Goal: Task Accomplishment & Management: Use online tool/utility

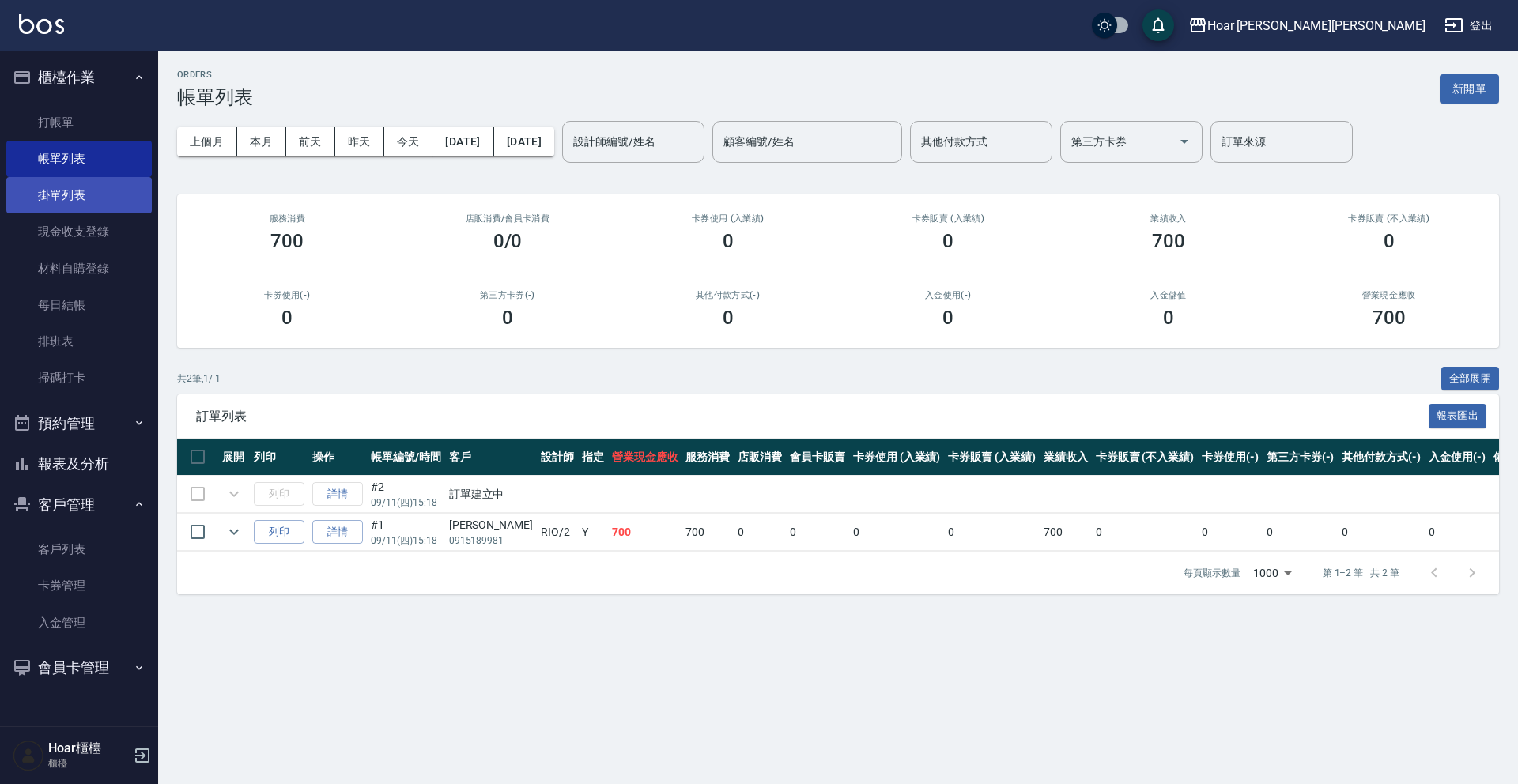
click at [14, 192] on link "掛單列表" at bounding box center [79, 195] width 145 height 37
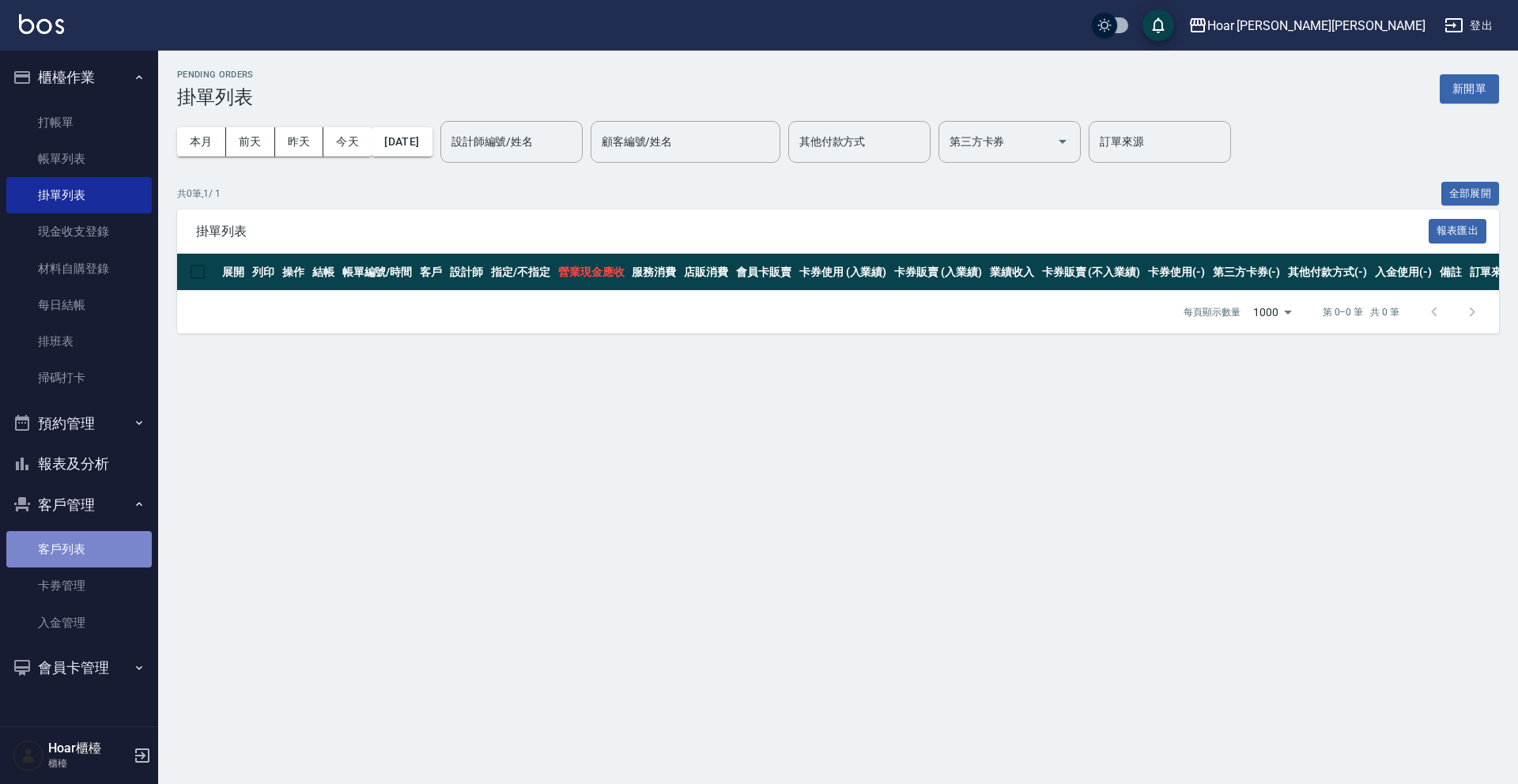
click at [63, 540] on link "客戶列表" at bounding box center [79, 549] width 145 height 37
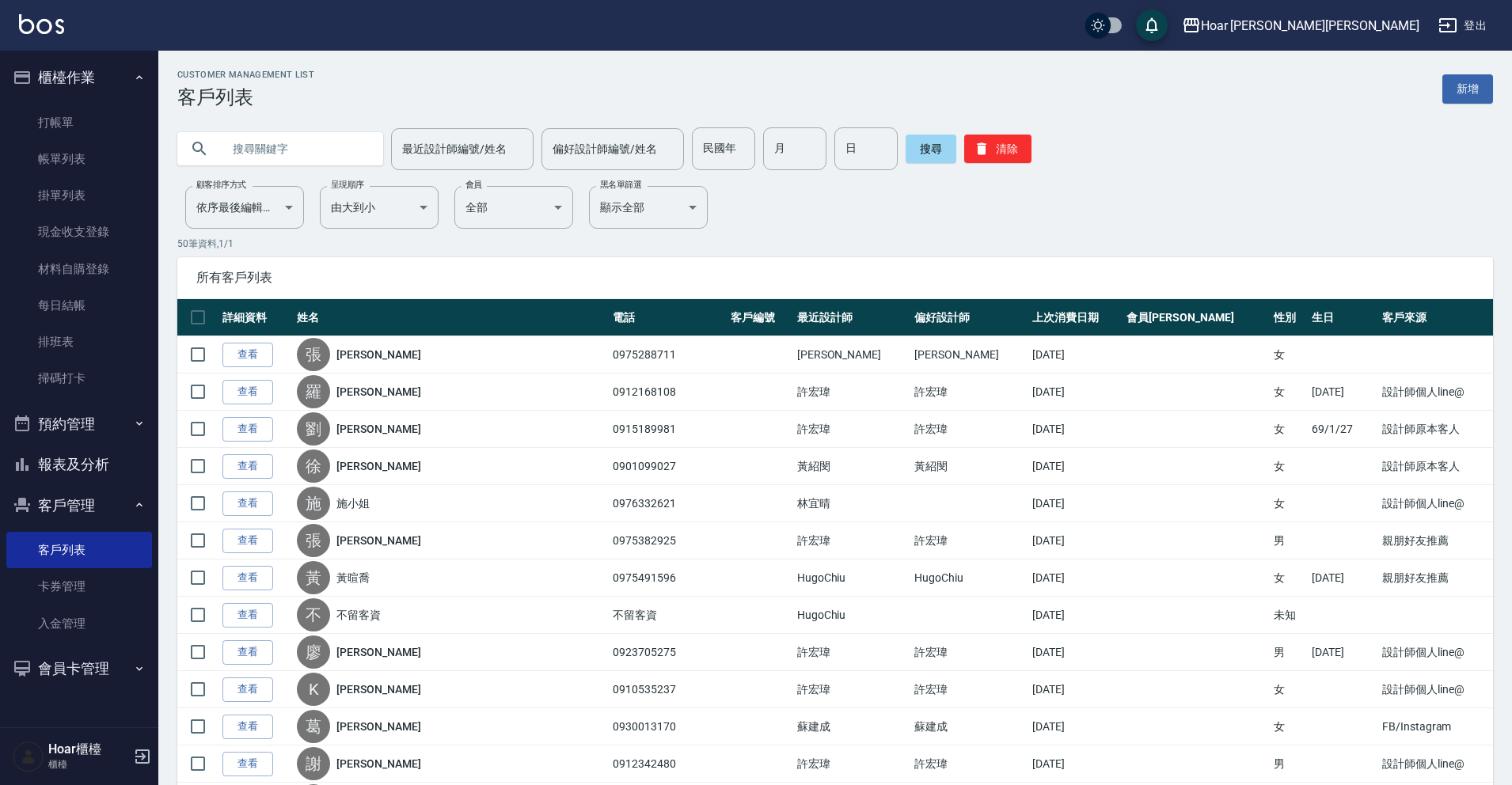
click at [245, 158] on input "text" at bounding box center [296, 149] width 149 height 43
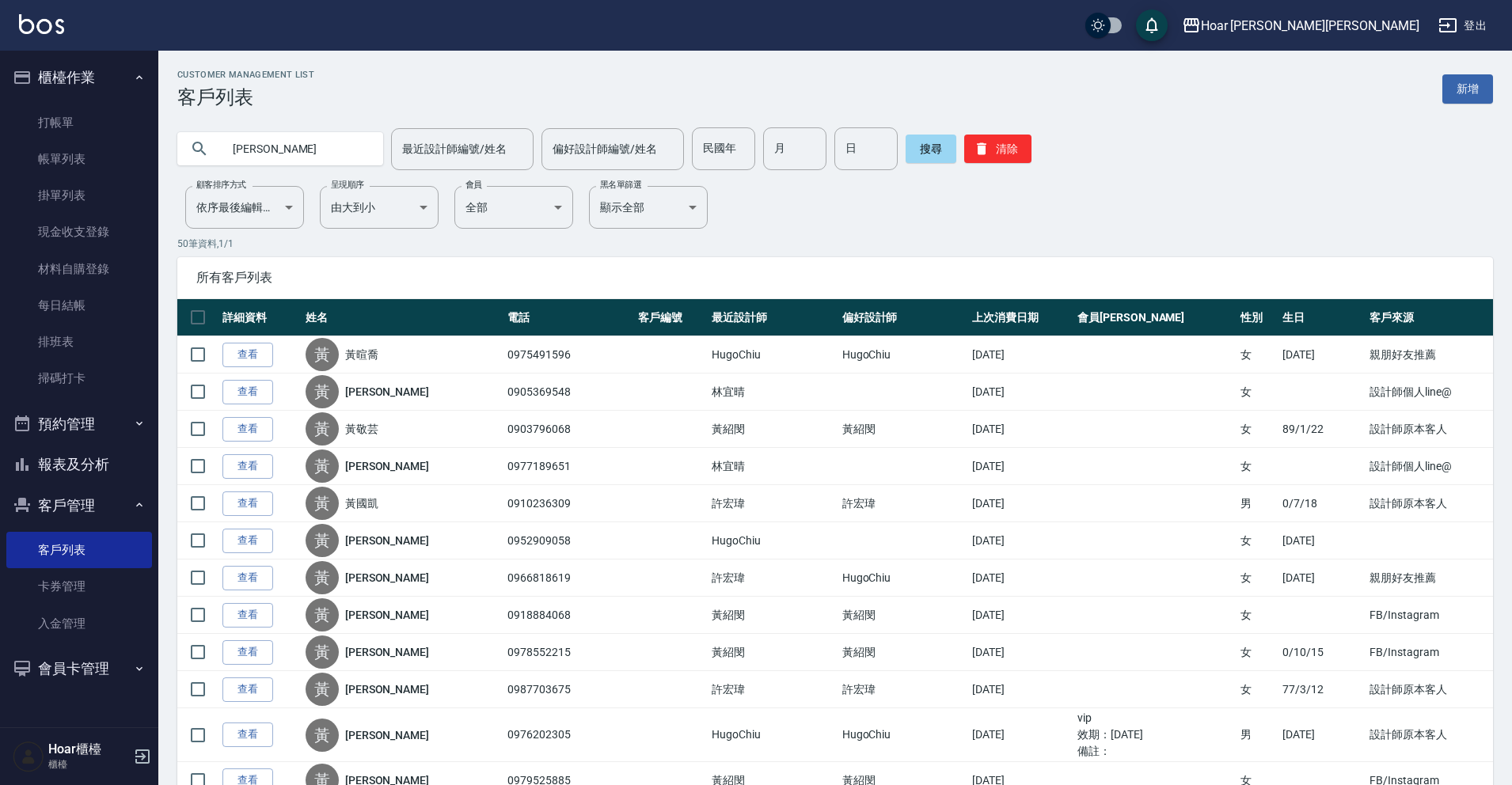
type input "黃"
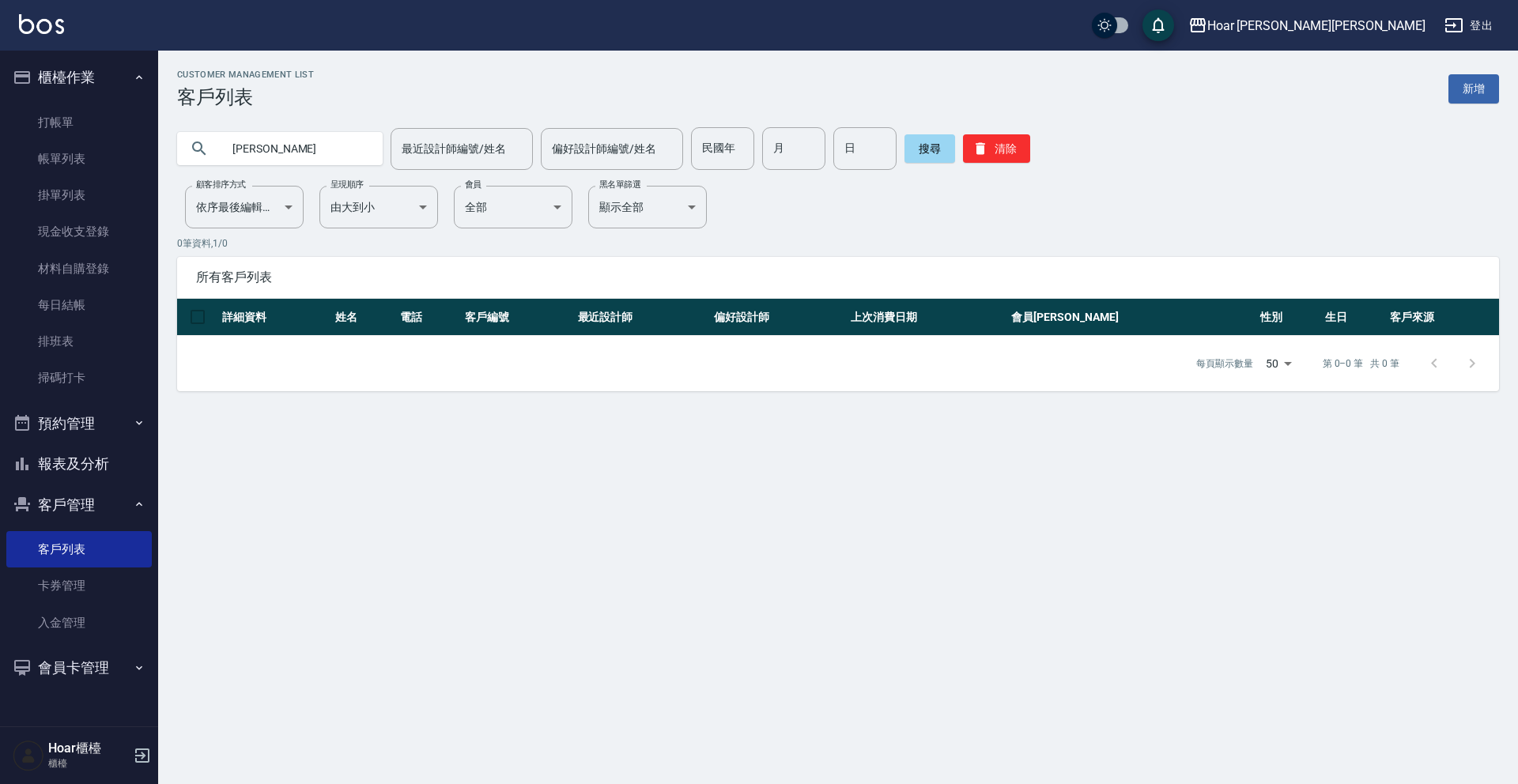
type input "張"
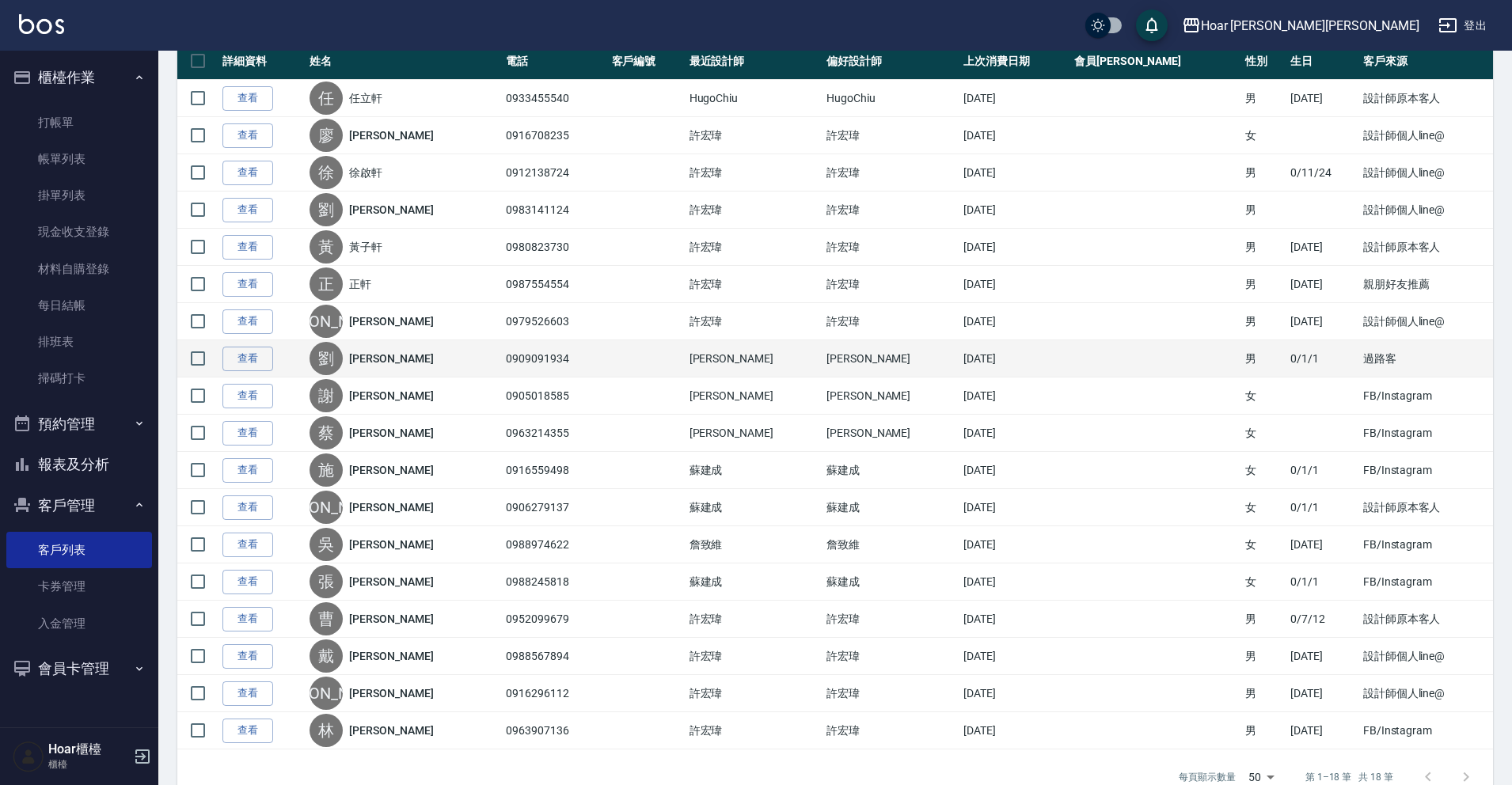
scroll to position [255, 0]
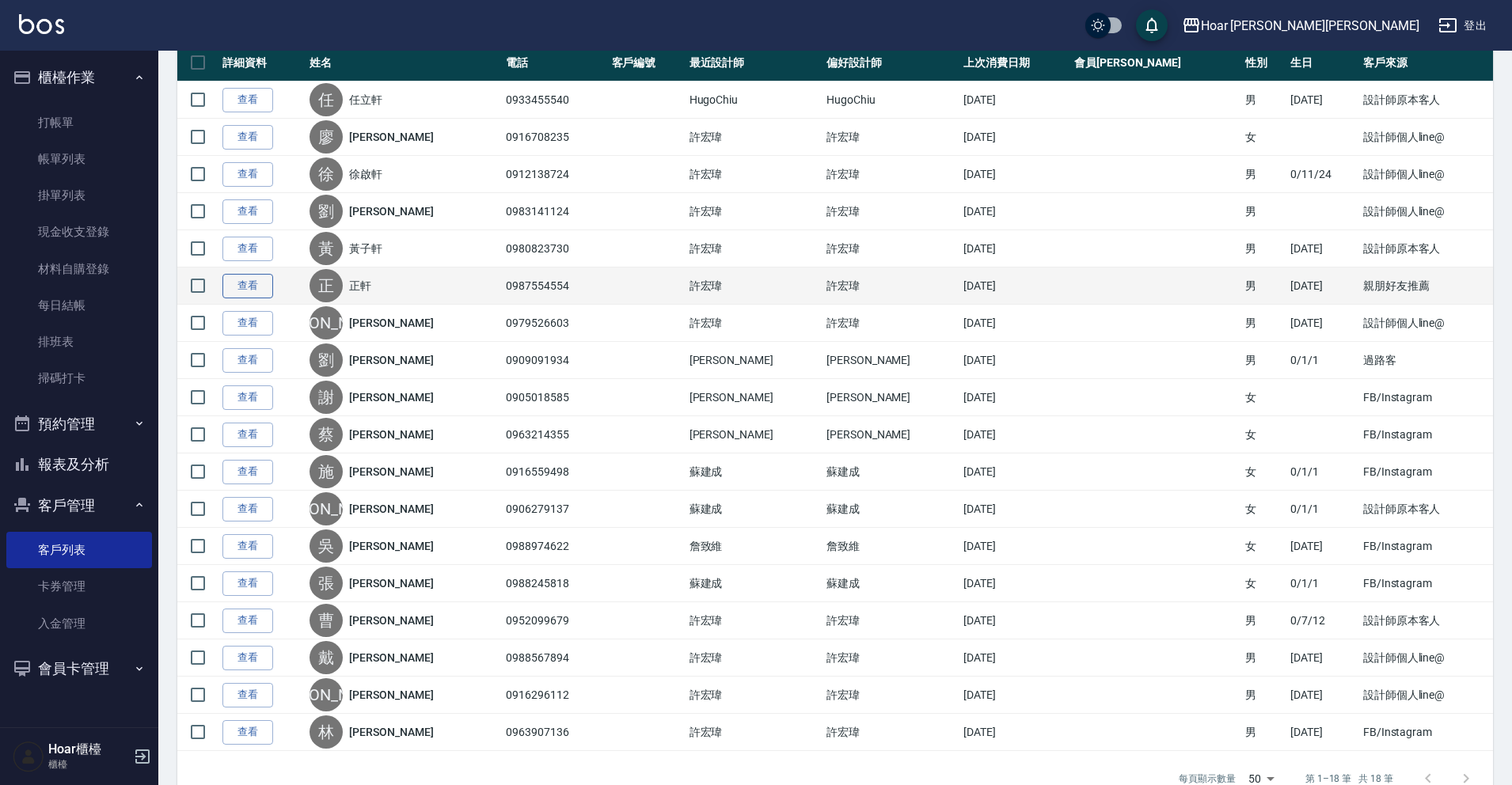
type input "軒"
click at [262, 285] on link "查看" at bounding box center [248, 285] width 50 height 24
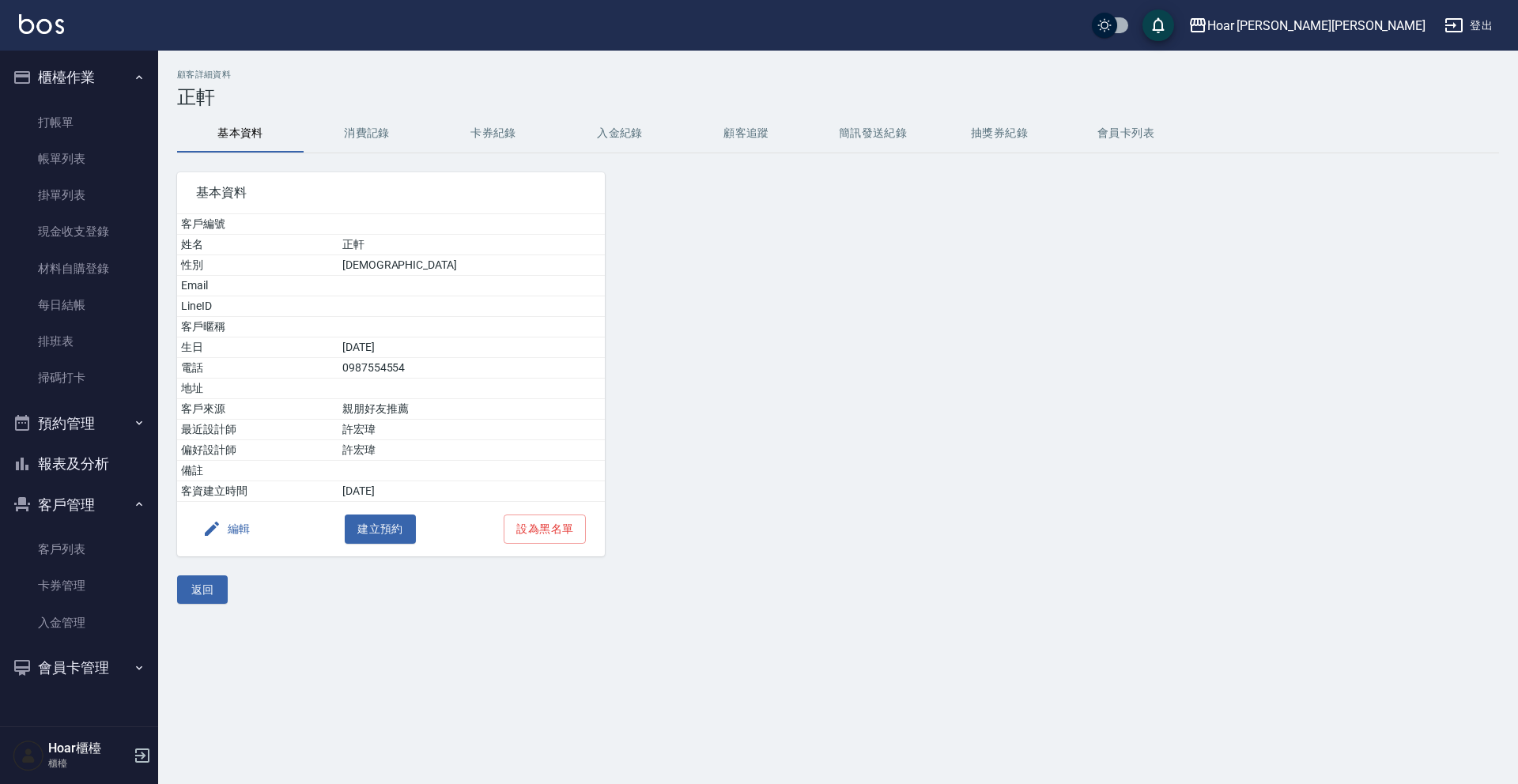
click at [393, 125] on button "消費記錄" at bounding box center [367, 134] width 126 height 38
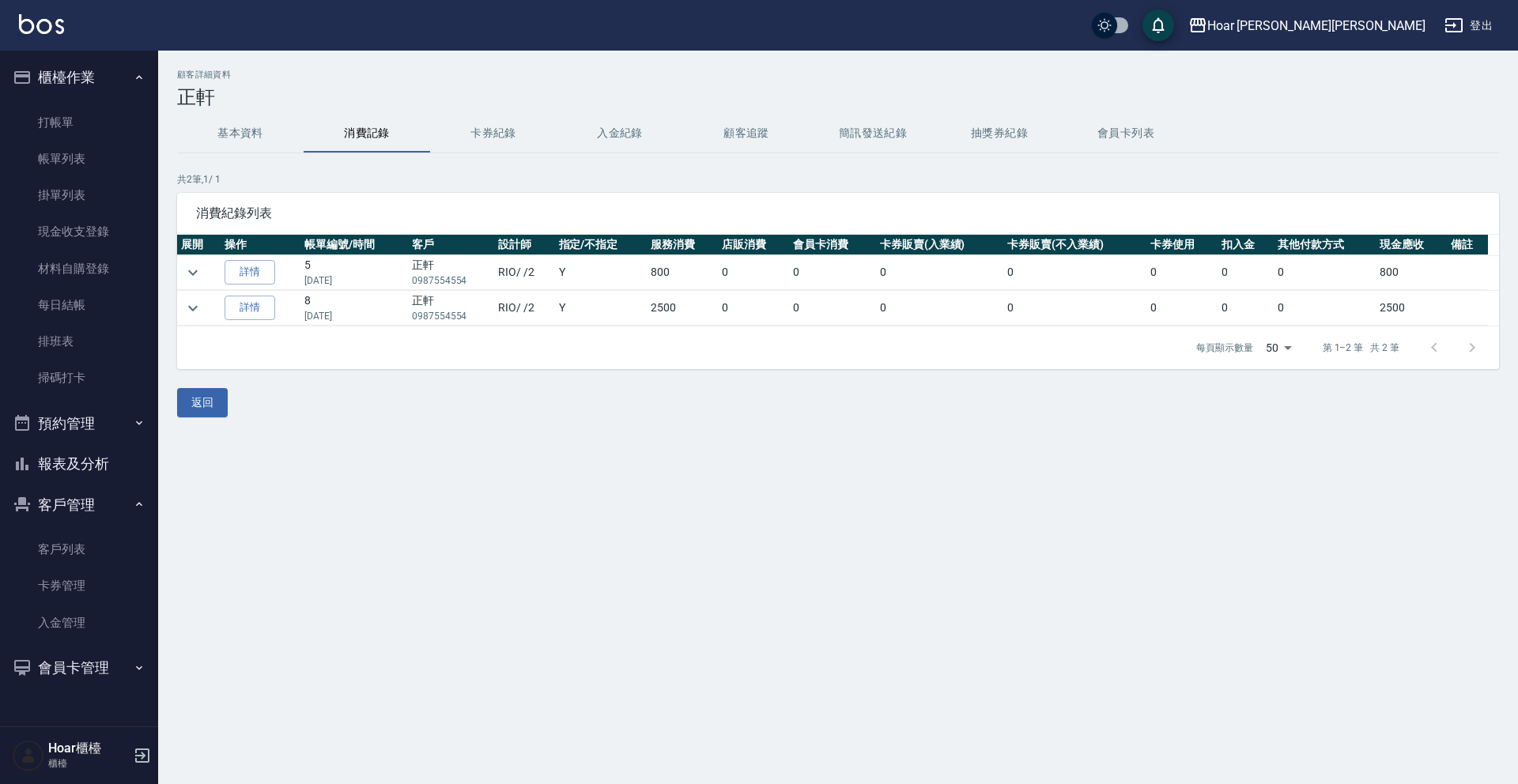
drag, startPoint x: 315, startPoint y: 282, endPoint x: 367, endPoint y: 278, distance: 52.2
click at [367, 278] on p "[DATE]" at bounding box center [354, 280] width 99 height 14
click at [369, 278] on p "[DATE]" at bounding box center [354, 280] width 99 height 14
click at [237, 136] on button "基本資料" at bounding box center [240, 134] width 126 height 38
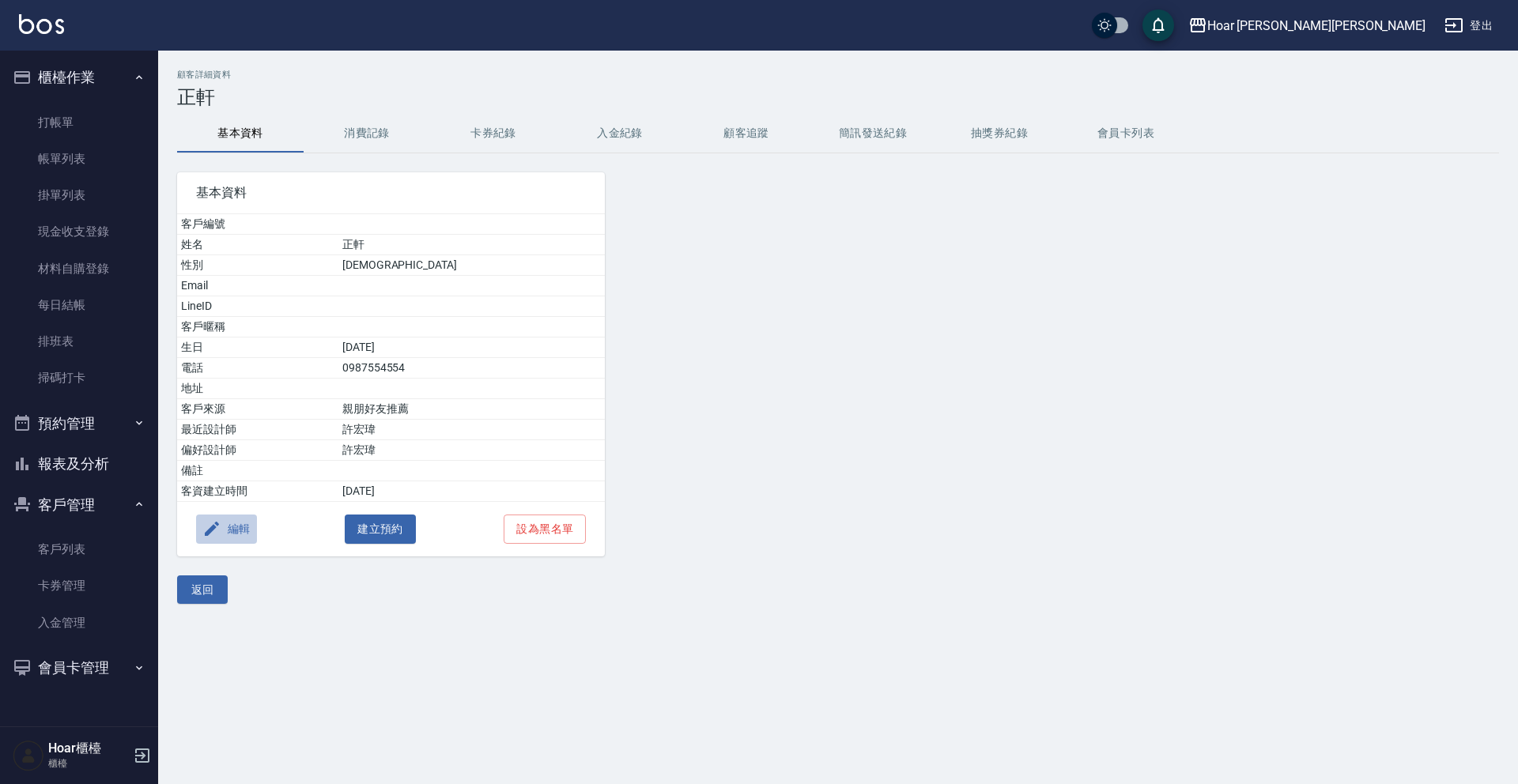
click at [245, 533] on button "編輯" at bounding box center [227, 529] width 61 height 30
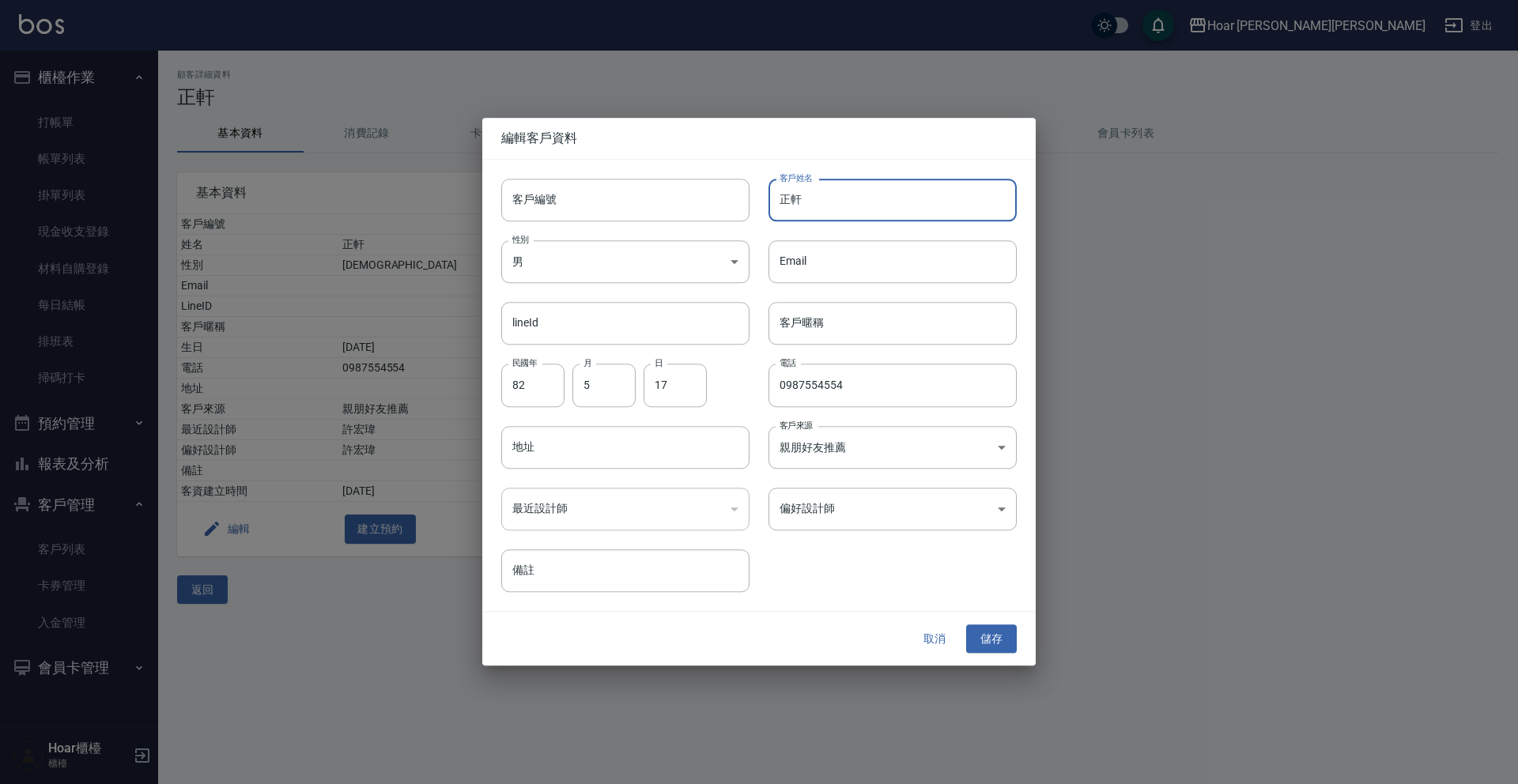
click at [842, 203] on input "正軒" at bounding box center [892, 200] width 248 height 43
type input "正"
type input "振"
type input "張"
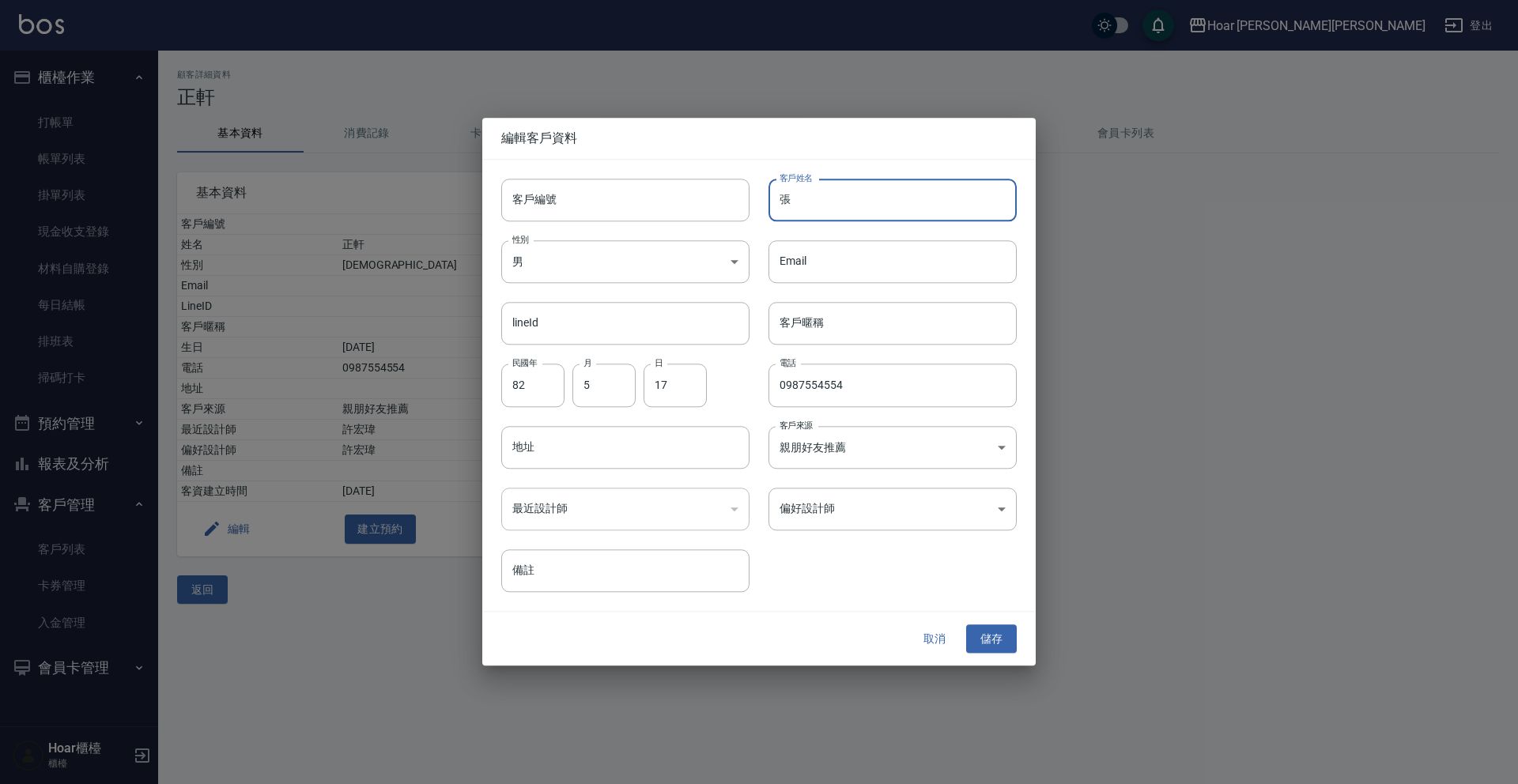
click at [870, 196] on input "張" at bounding box center [892, 200] width 248 height 43
type input "[PERSON_NAME]"
type input "振"
click at [905, 205] on input "[PERSON_NAME]" at bounding box center [892, 200] width 248 height 43
type input "[PERSON_NAME]"
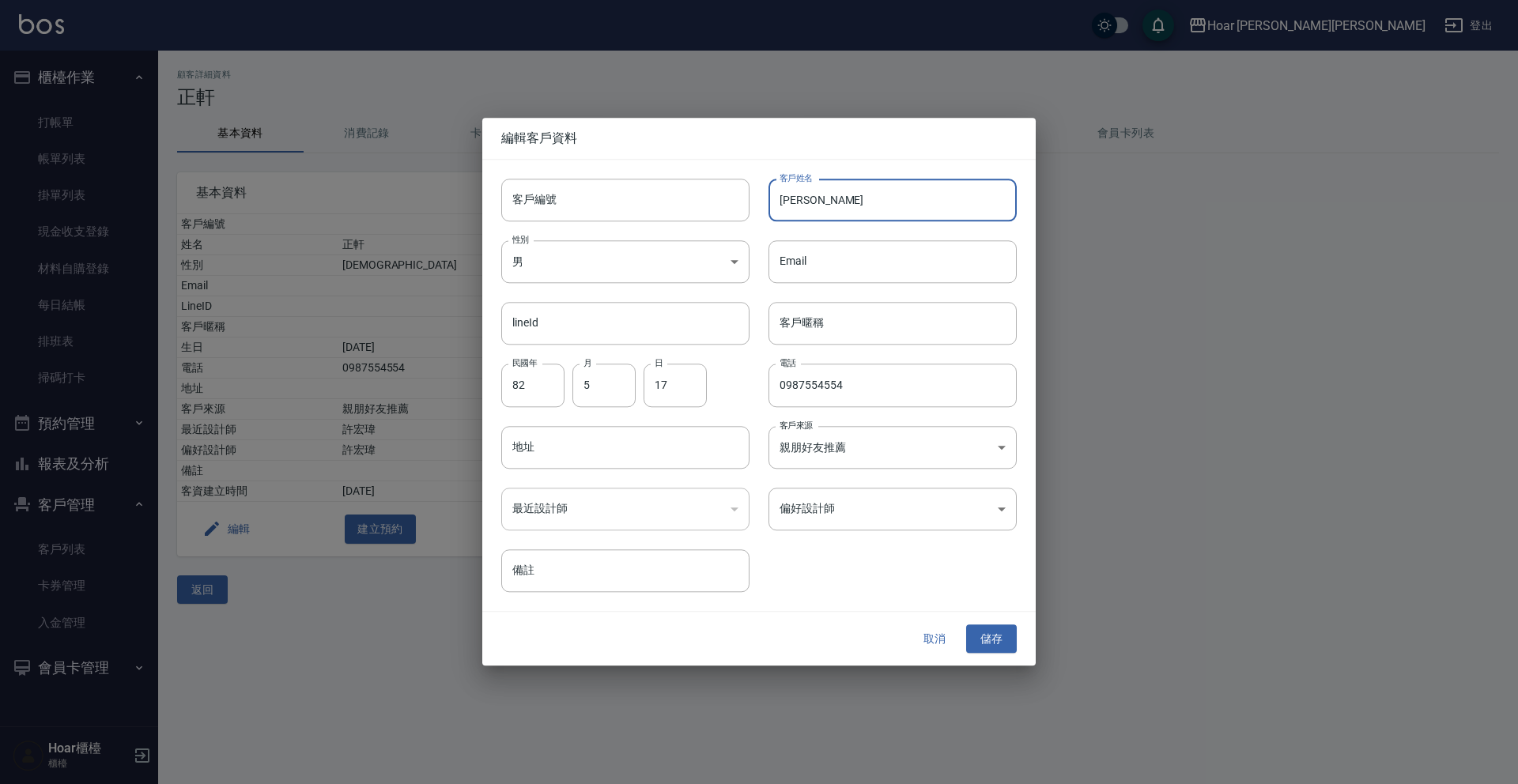
type input "軒"
click at [845, 256] on input "軒" at bounding box center [892, 262] width 248 height 43
click at [901, 525] on body "Hoar [PERSON_NAME][PERSON_NAME] 登出 櫃檯作業 打帳單 帳單列表 掛單列表 現金收支登錄 材料自購登錄 每日結帳 排班表 掃碼…" at bounding box center [759, 392] width 1518 height 784
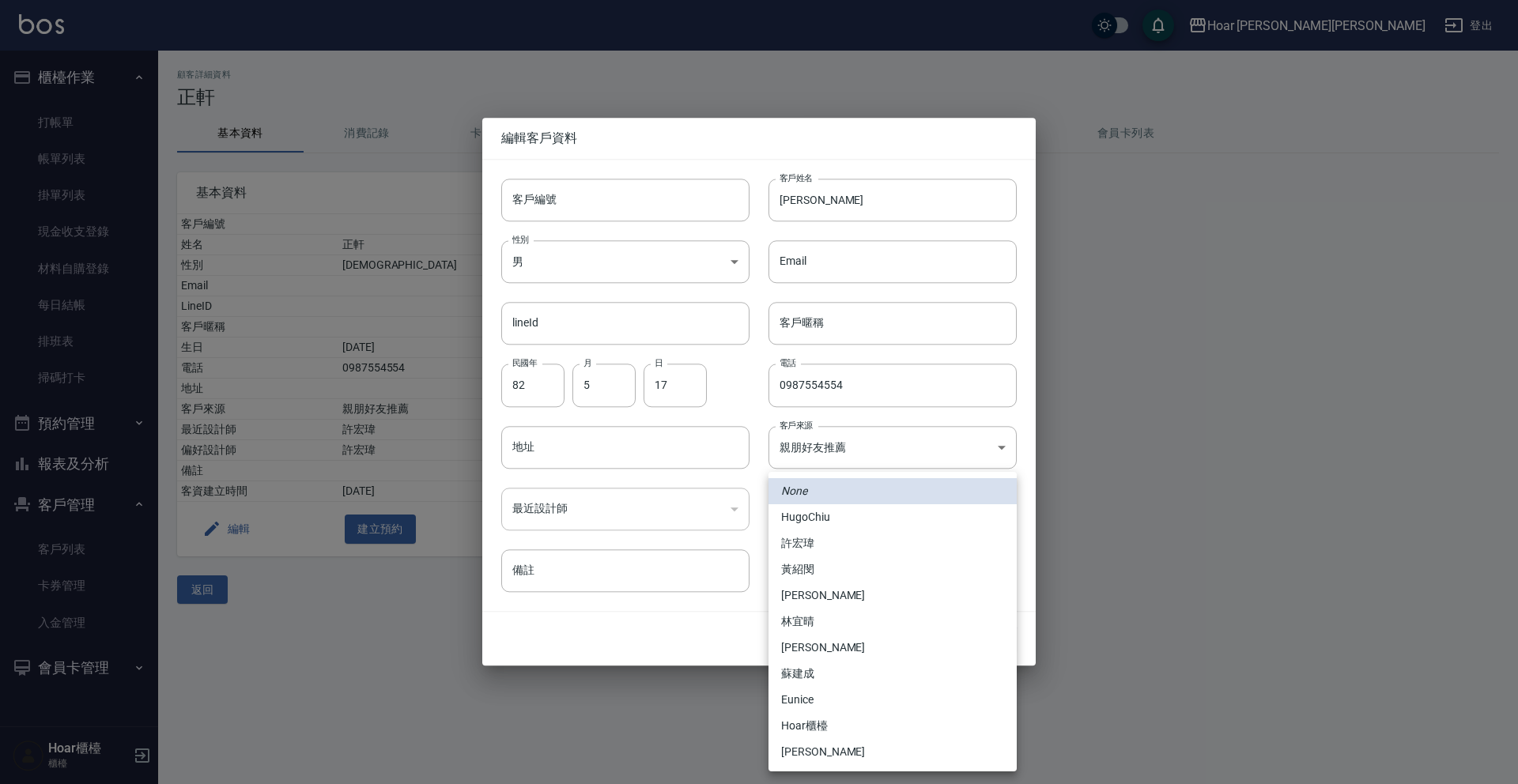
click at [892, 533] on li "許宏瑋" at bounding box center [892, 543] width 248 height 26
type input "74fd62dc-a2a8-4ddf-930d-2b3d20cd9441"
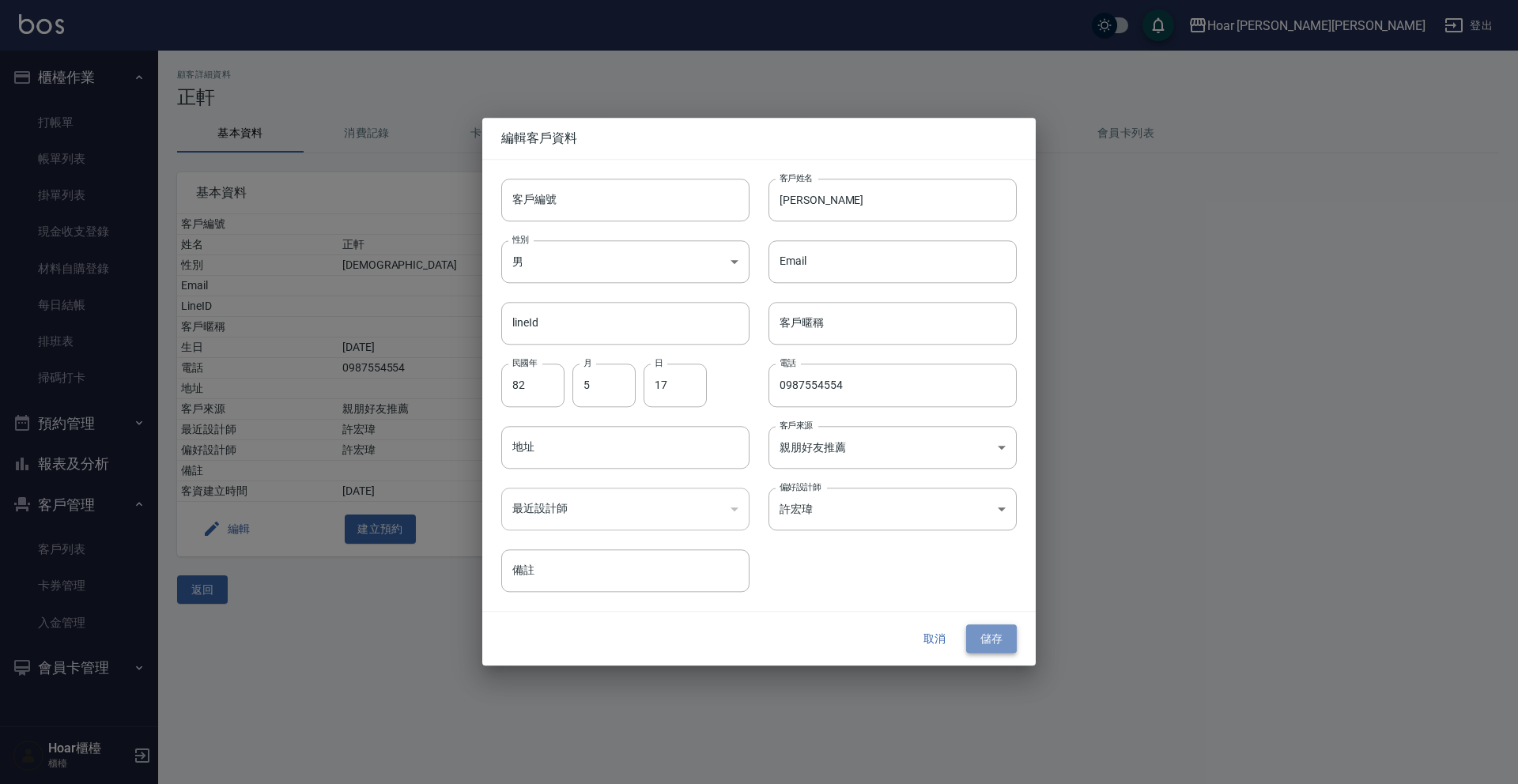
click at [1000, 632] on button "儲存" at bounding box center [991, 639] width 50 height 30
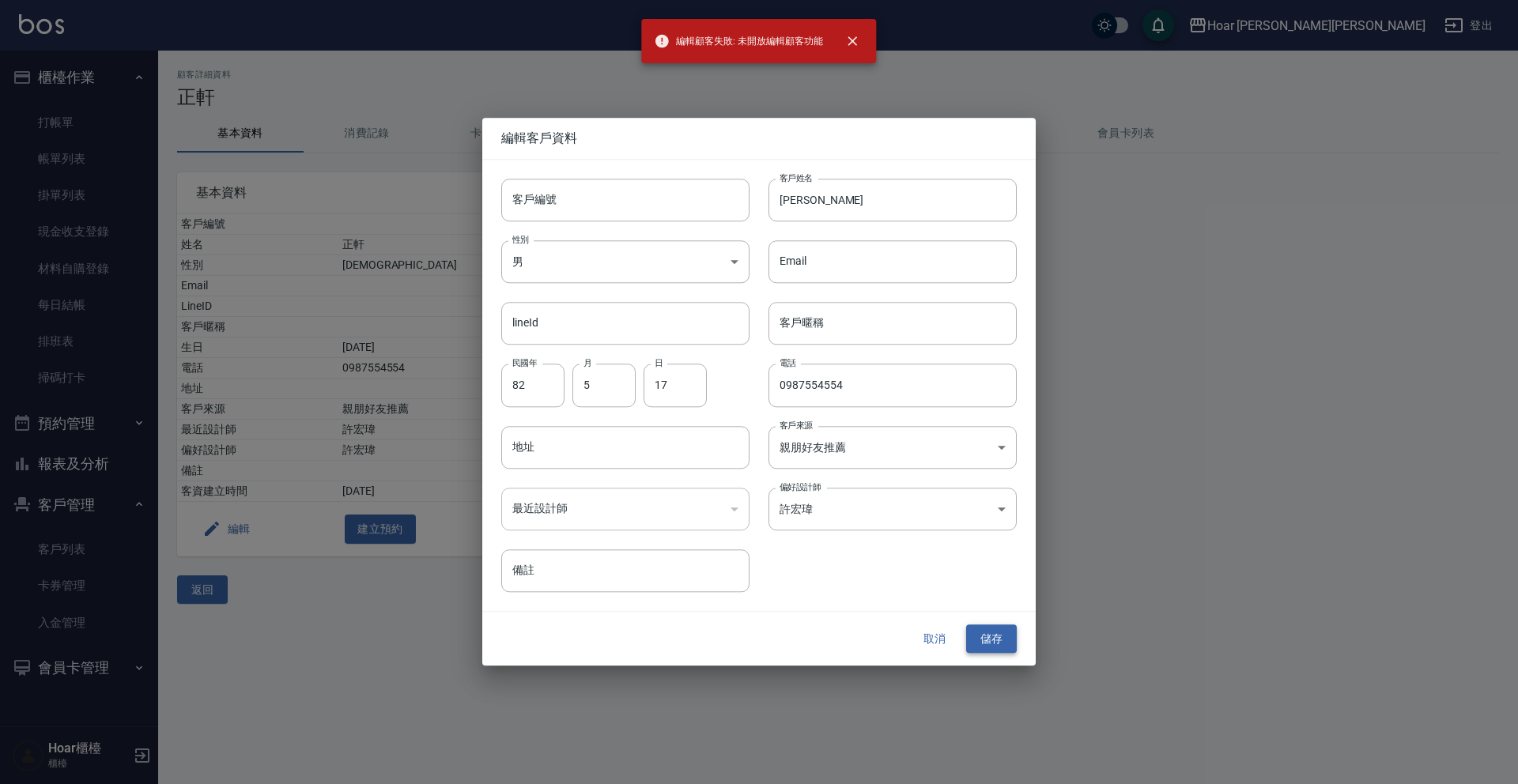
click at [983, 641] on button "儲存" at bounding box center [991, 639] width 50 height 30
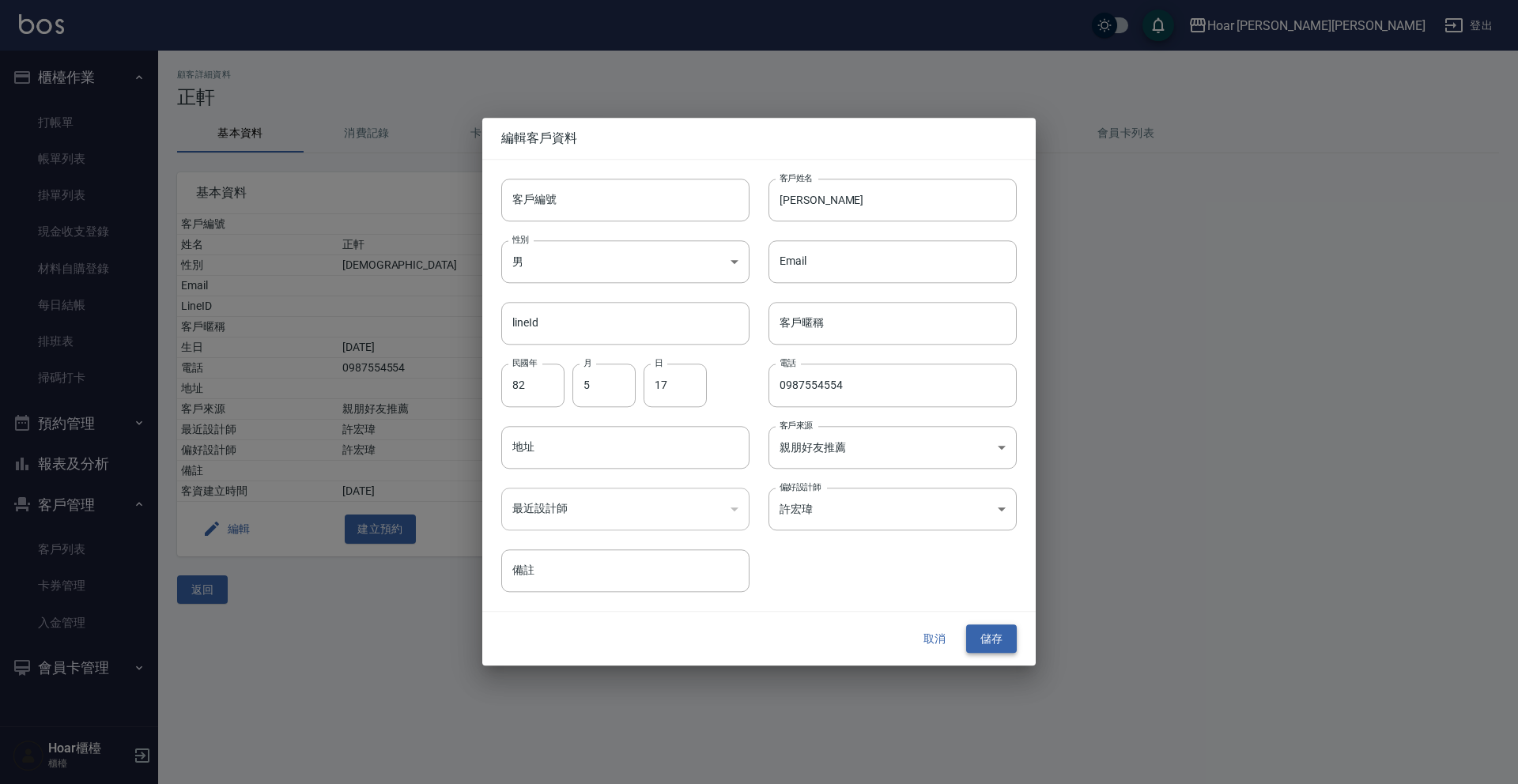
click at [982, 640] on button "儲存" at bounding box center [991, 639] width 50 height 30
click at [944, 641] on button "取消" at bounding box center [934, 639] width 50 height 30
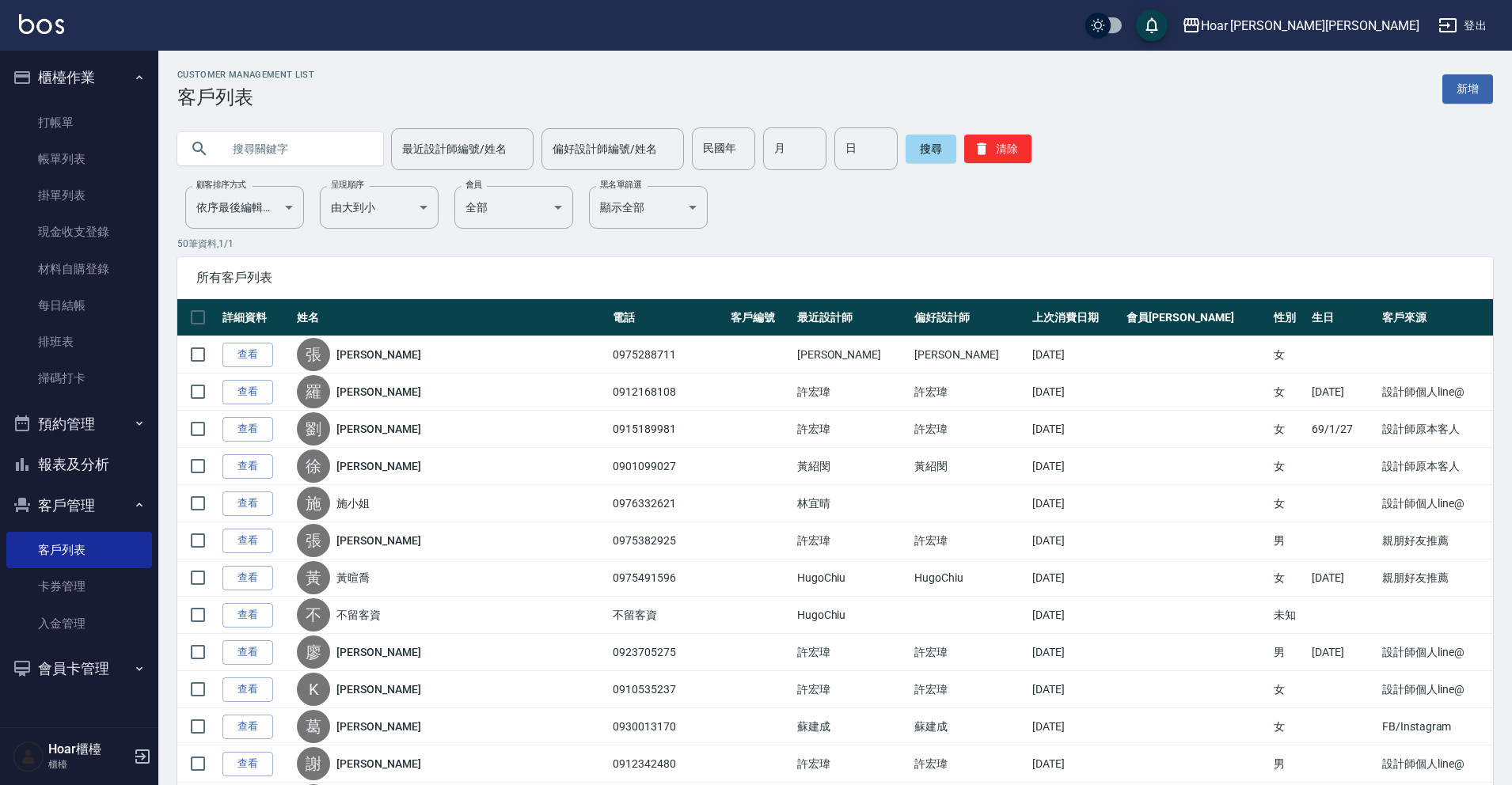
click at [251, 147] on input "text" at bounding box center [296, 149] width 149 height 43
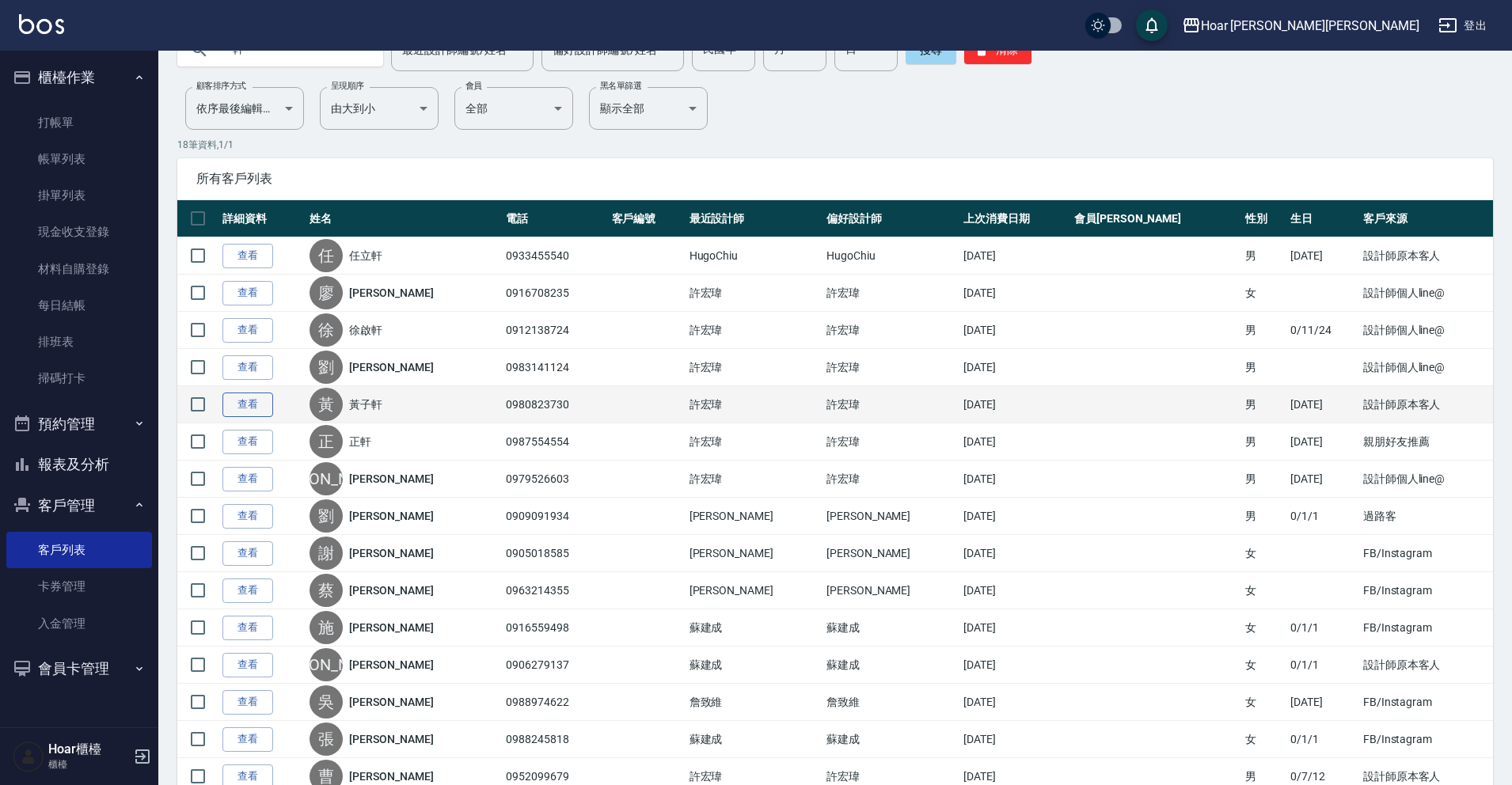
scroll to position [109, 0]
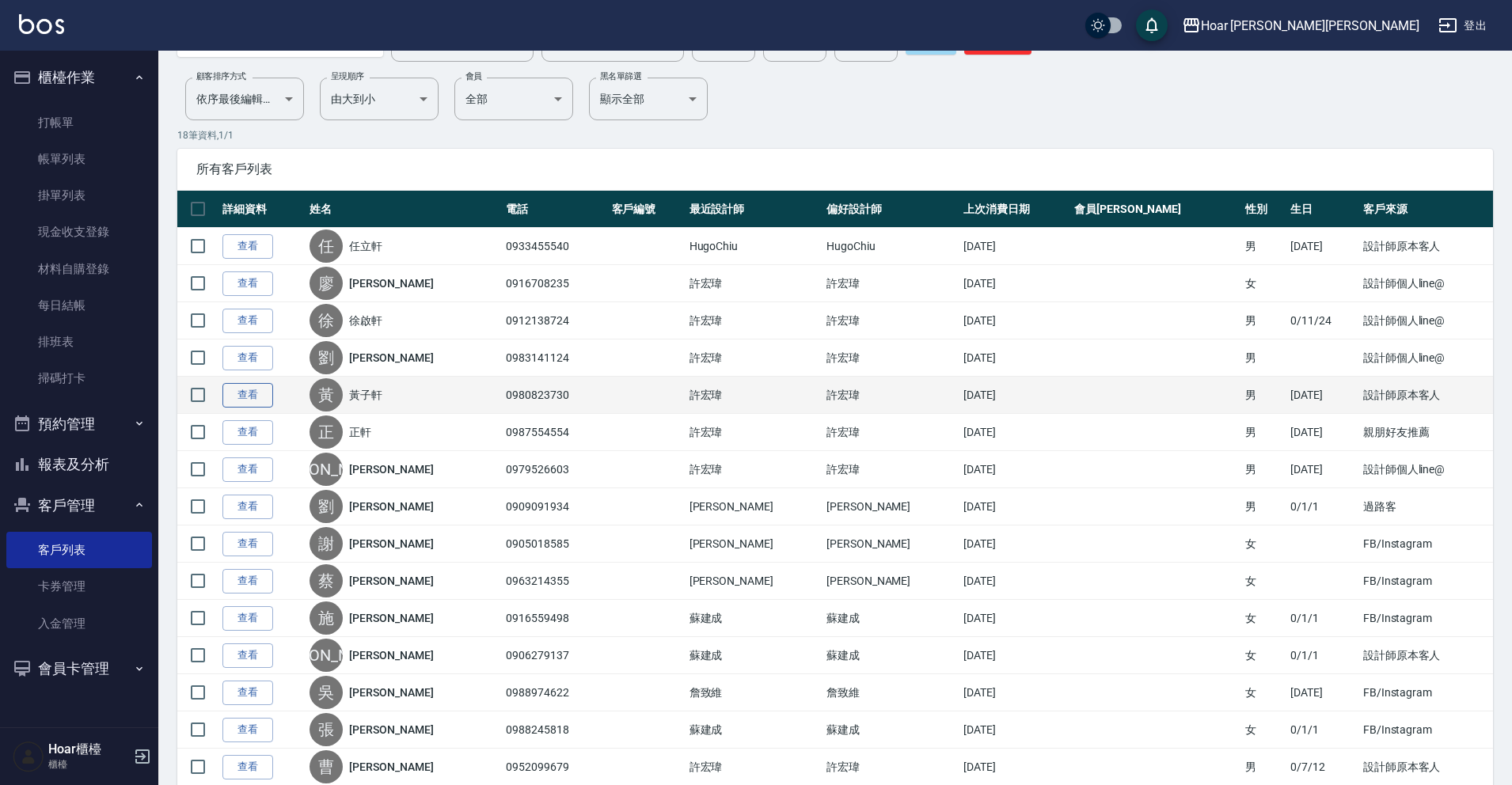
type input "軒"
click at [257, 403] on link "查看" at bounding box center [248, 395] width 50 height 24
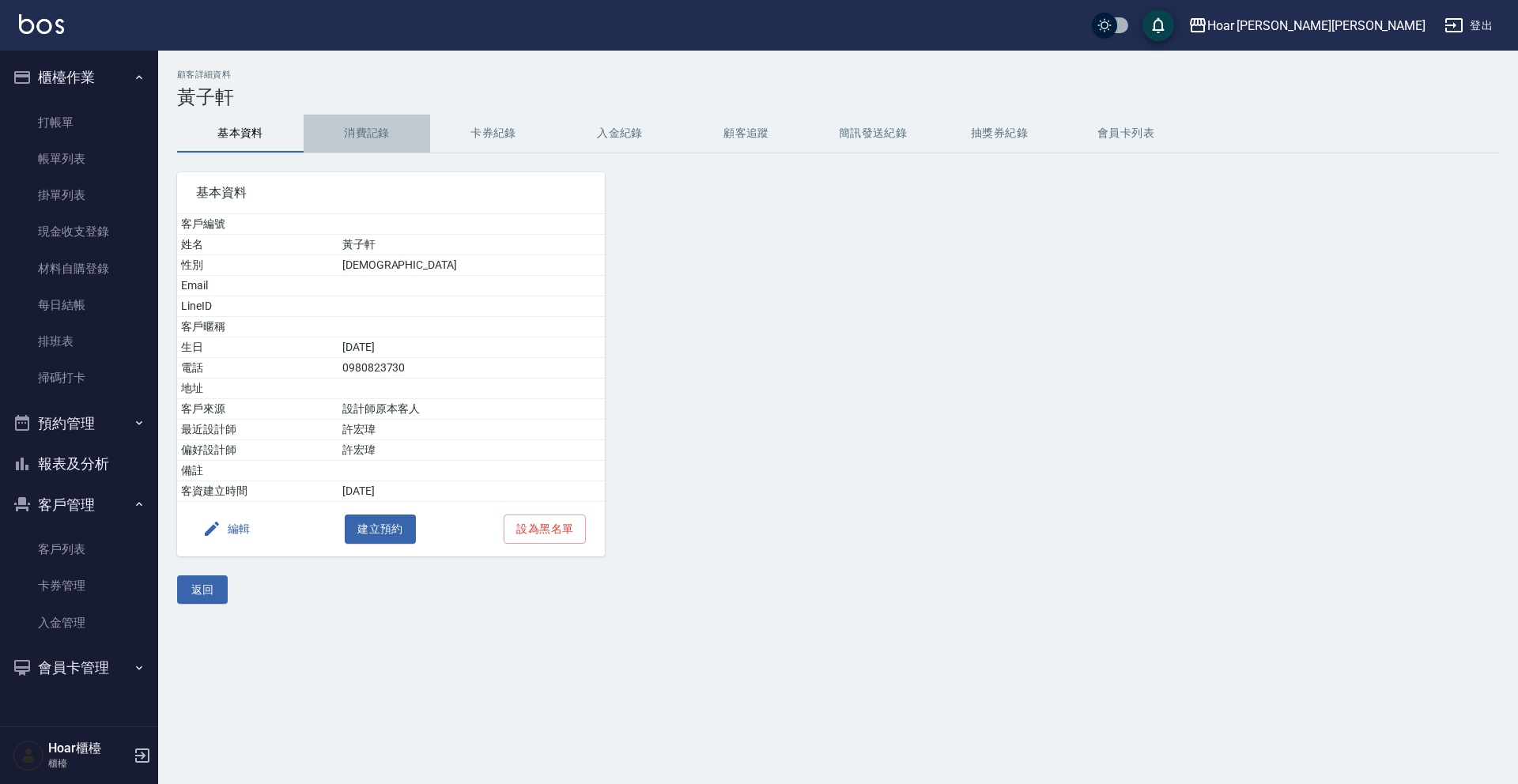
click at [399, 130] on button "消費記錄" at bounding box center [367, 134] width 126 height 38
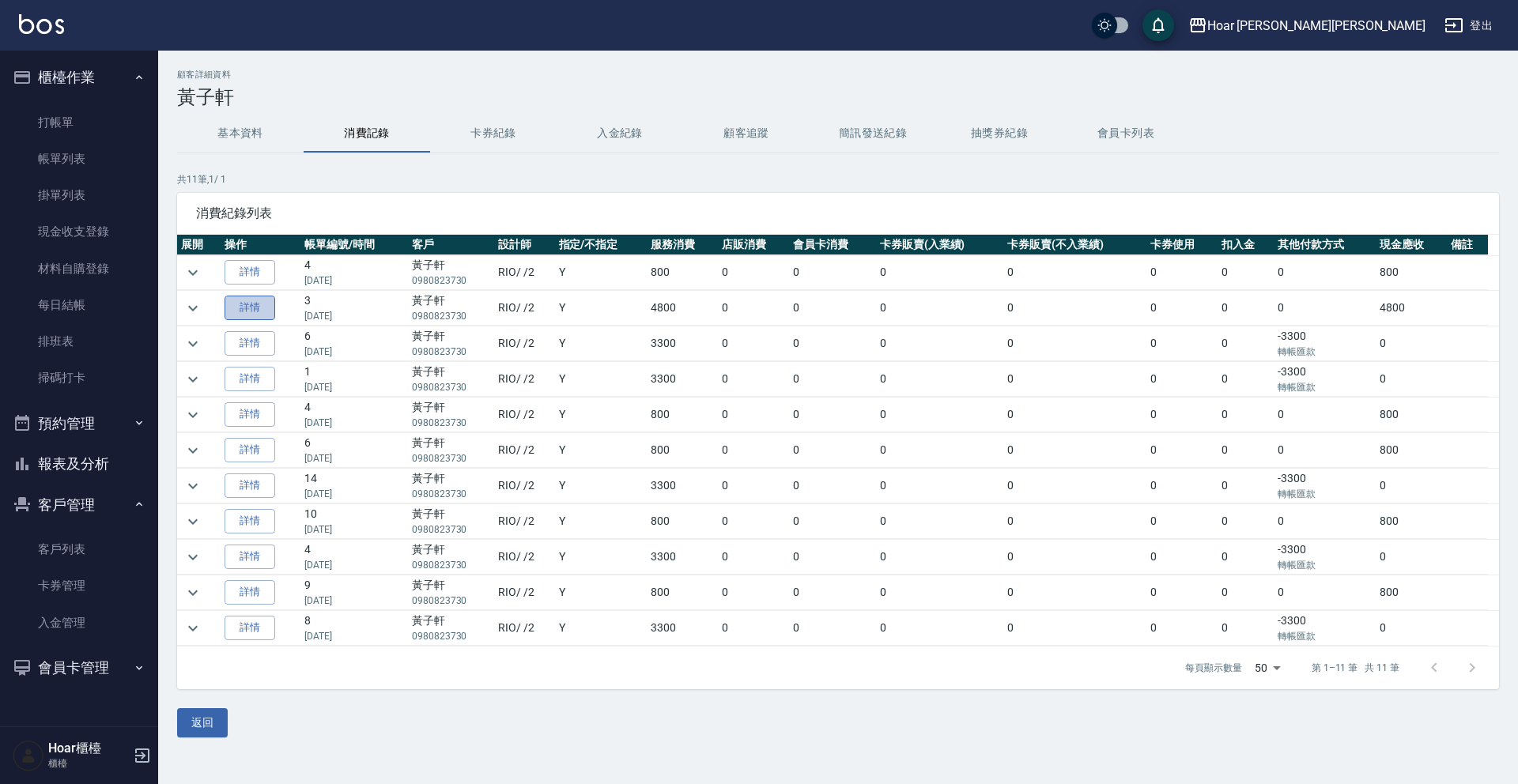
click at [239, 309] on link "詳情" at bounding box center [249, 307] width 50 height 24
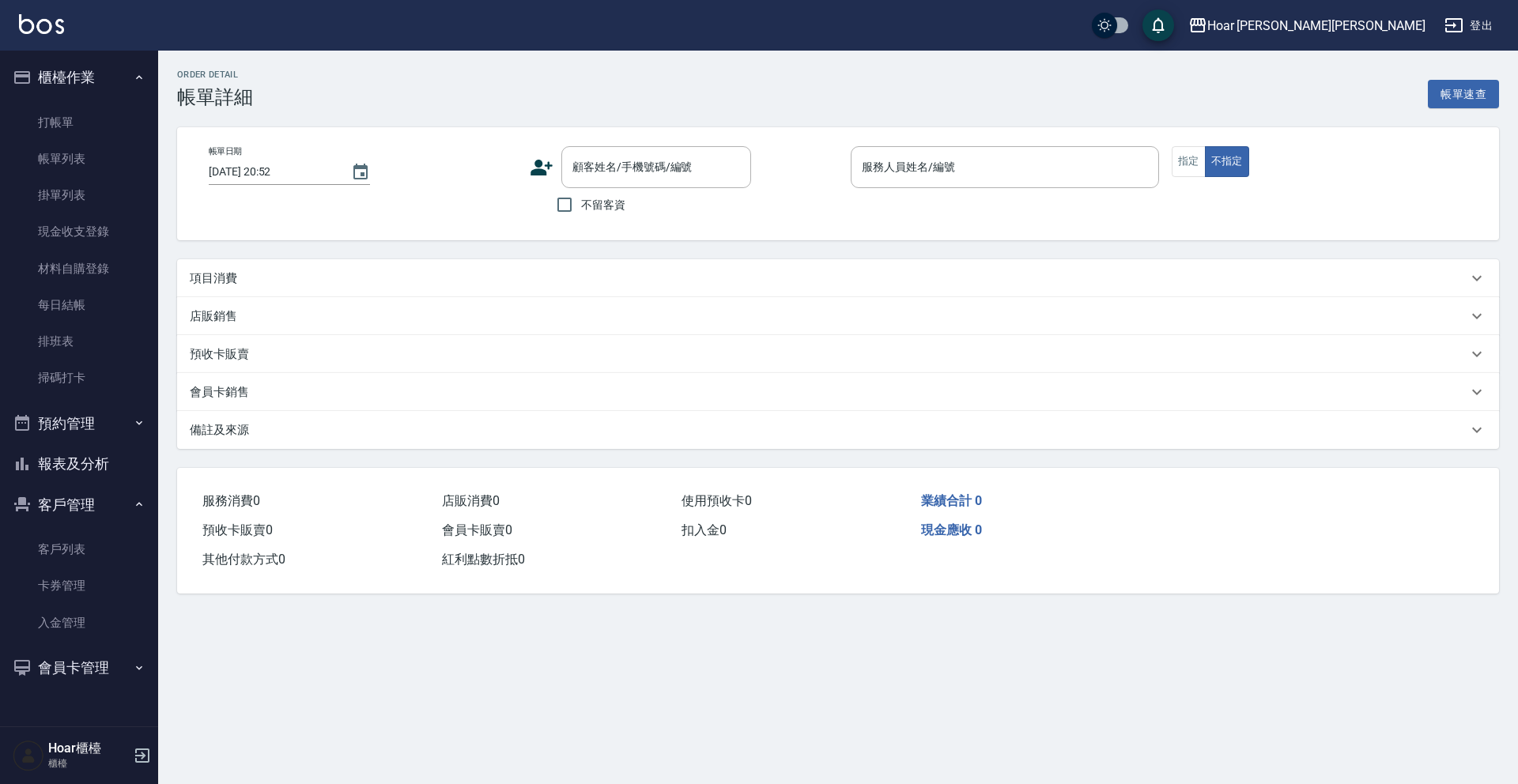
type input "[DATE] 15:56"
type input "RIO-2"
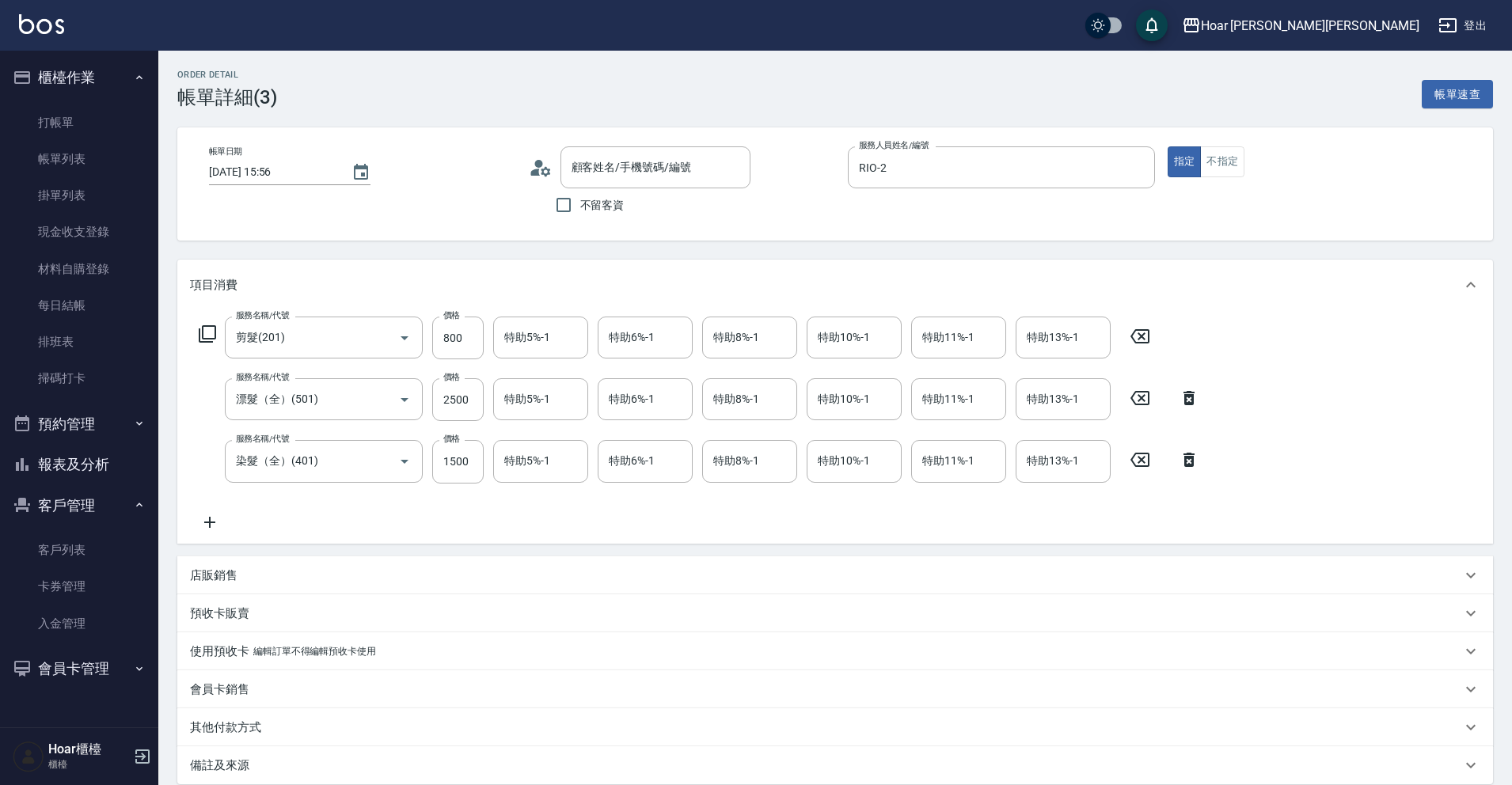
type input "[PERSON_NAME]/0980823730/"
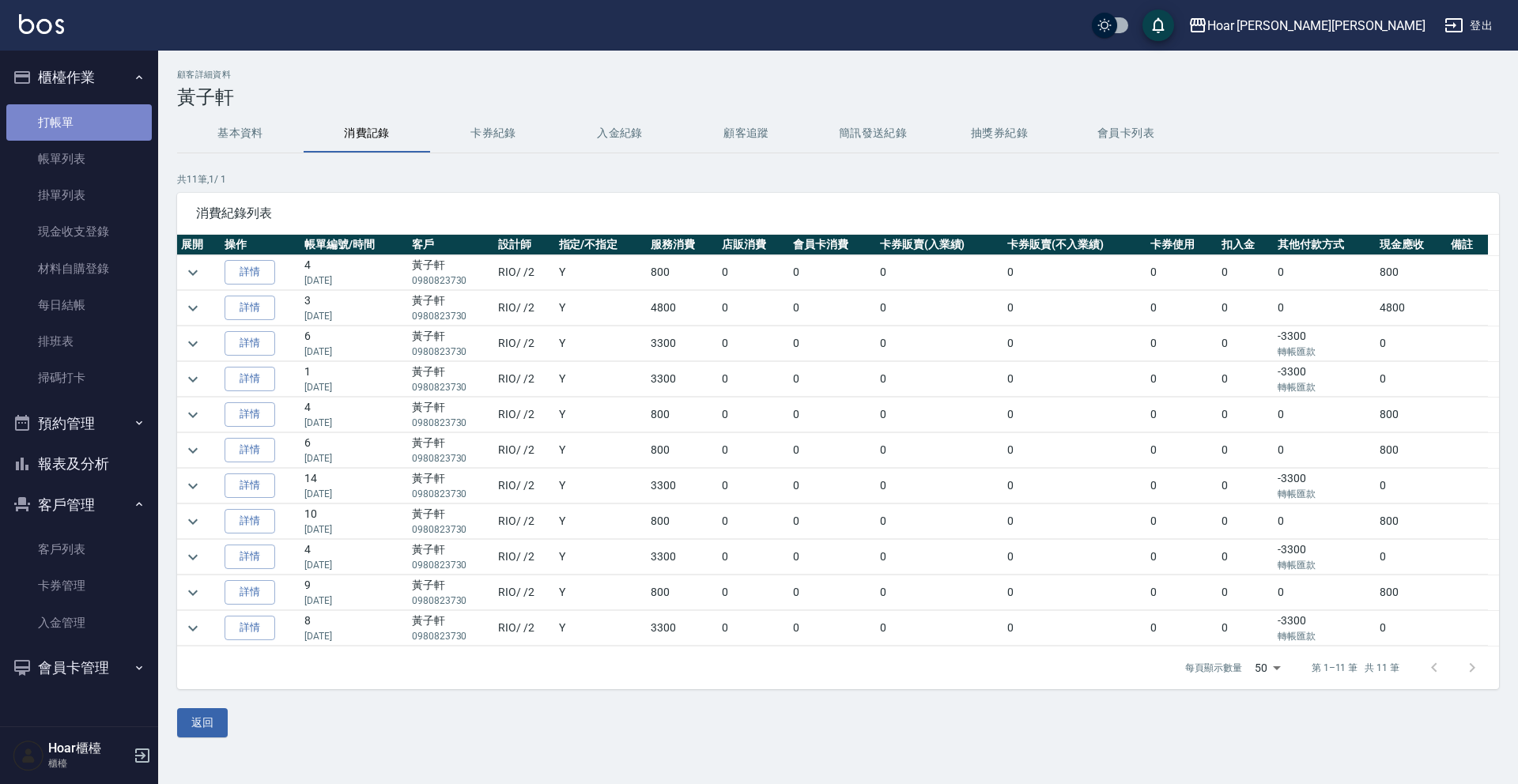
click at [82, 124] on link "打帳單" at bounding box center [79, 122] width 145 height 37
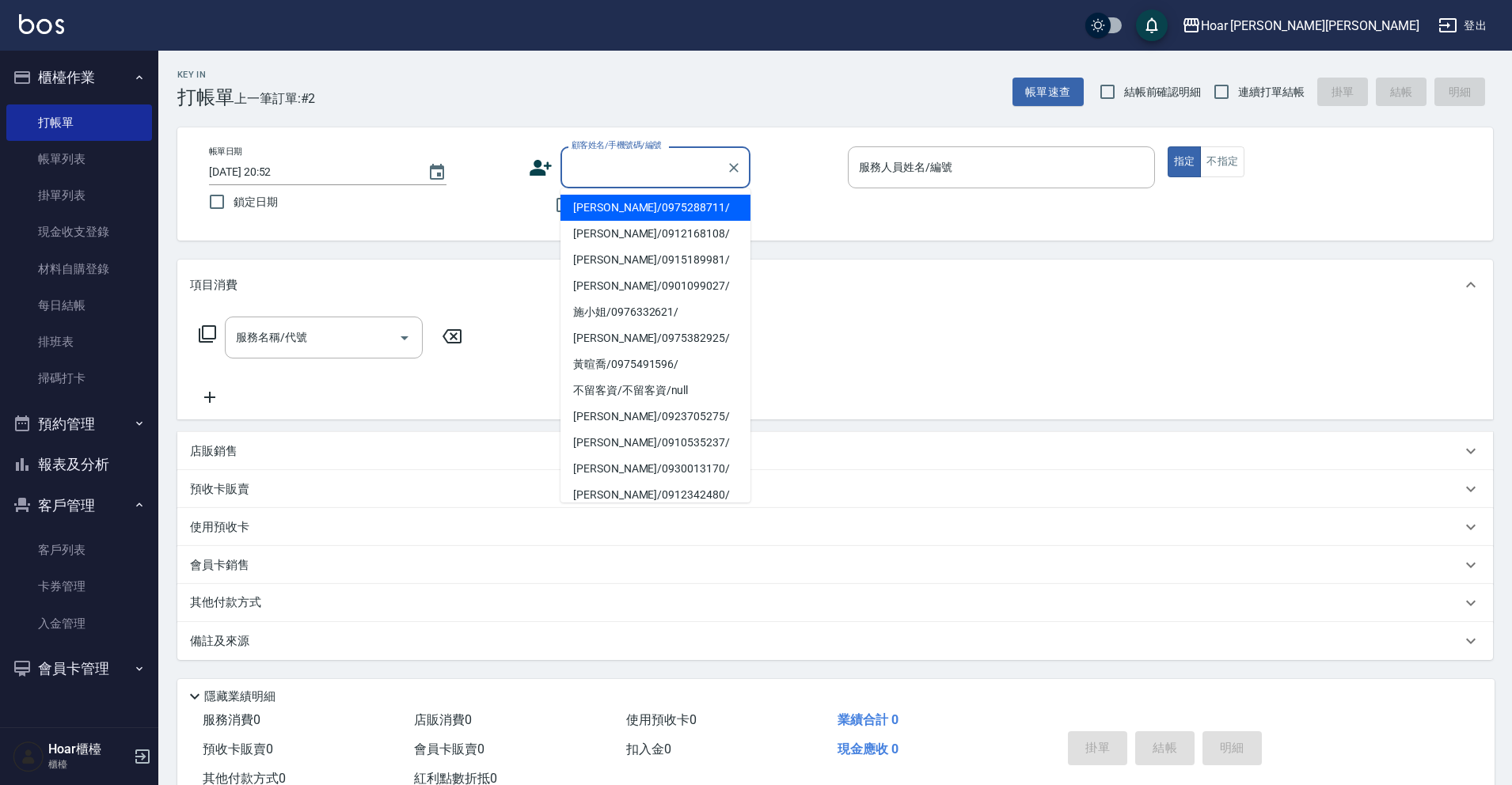
click at [579, 163] on input "顧客姓名/手機號碼/編號" at bounding box center [642, 167] width 152 height 28
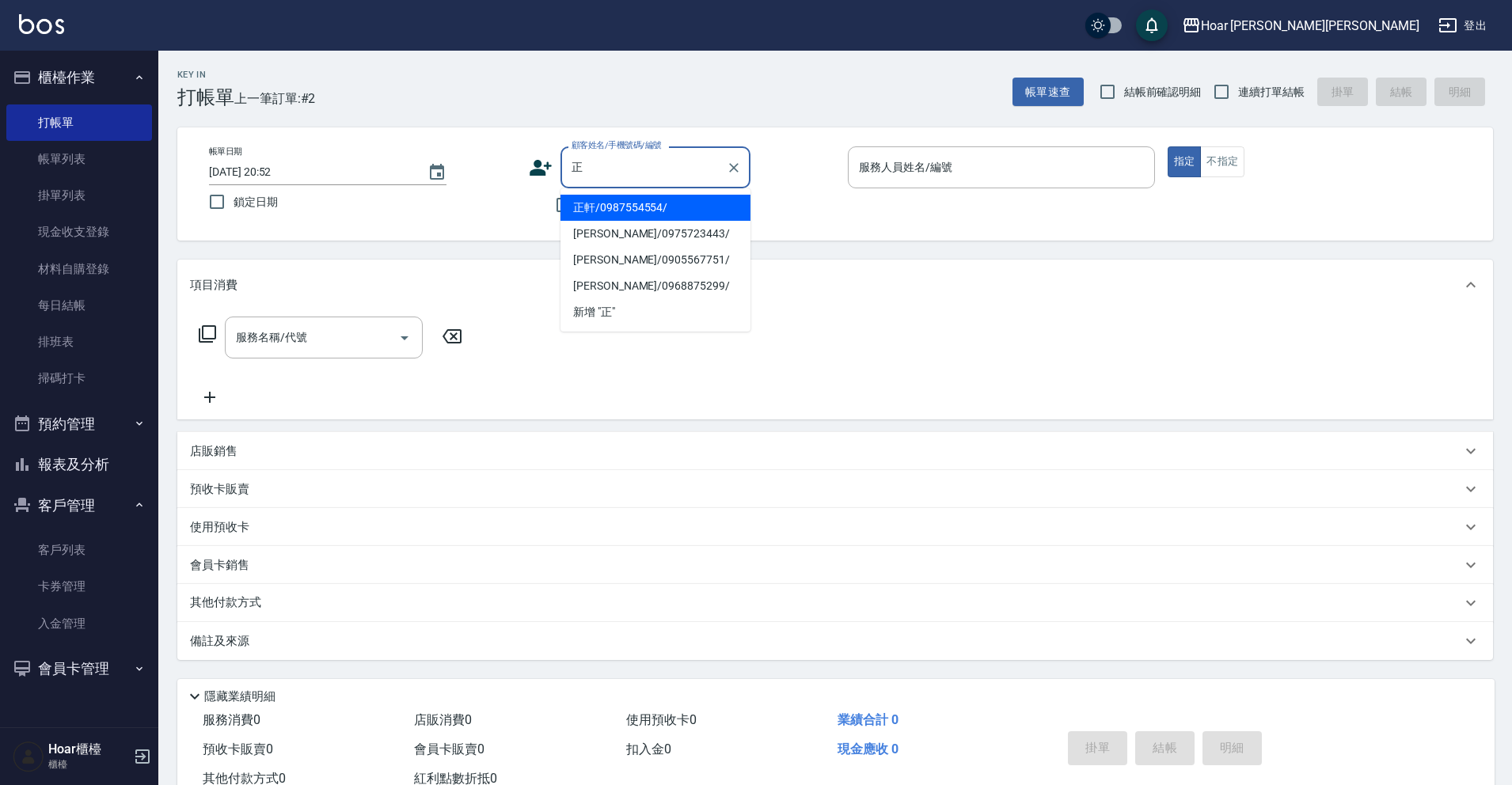
click at [667, 210] on li "正軒/0987554554/" at bounding box center [655, 207] width 190 height 26
type input "正軒/0987554554/"
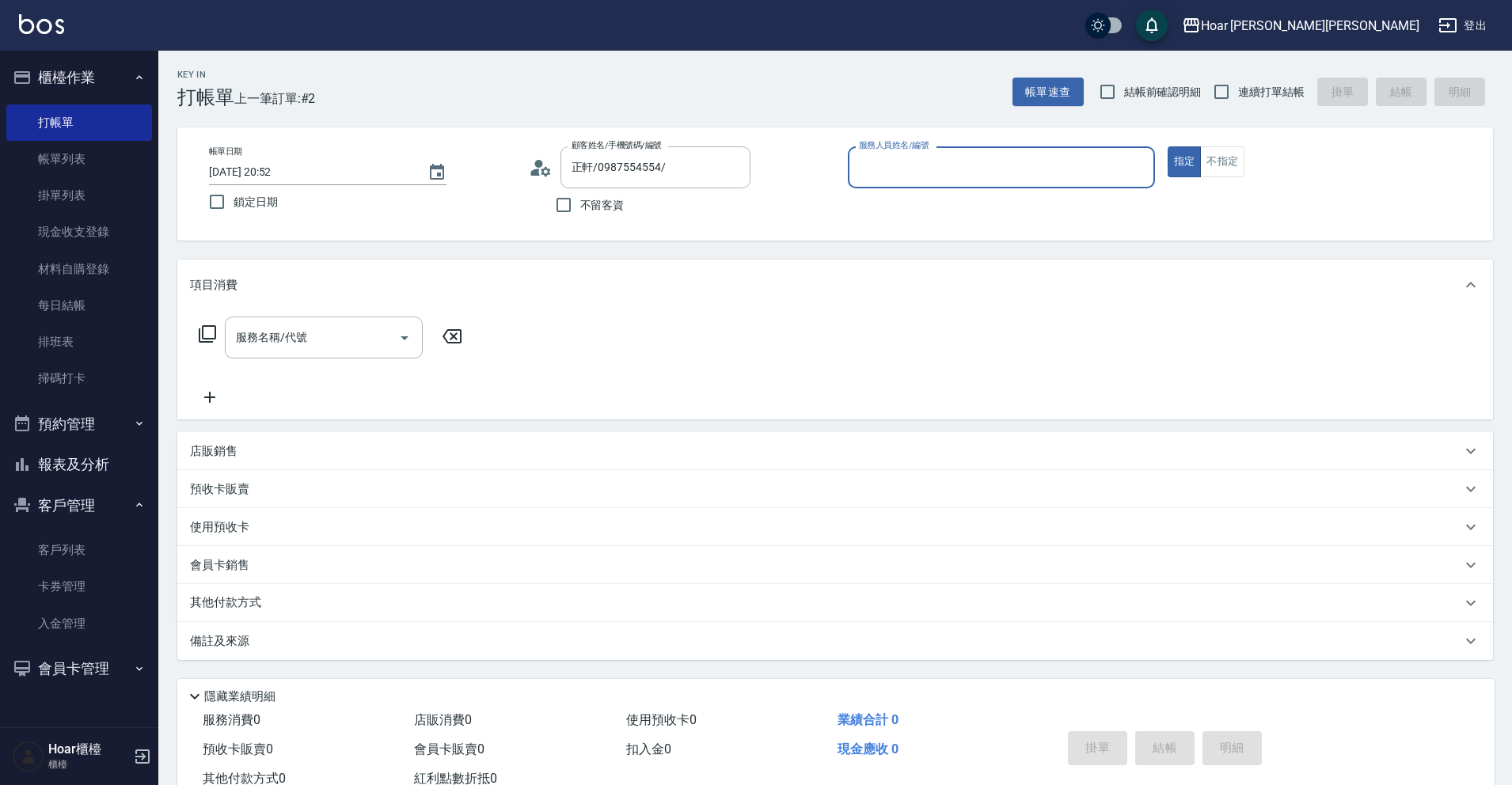
type input "RIO-2"
click at [352, 327] on input "服務名稱/代號" at bounding box center [311, 337] width 160 height 28
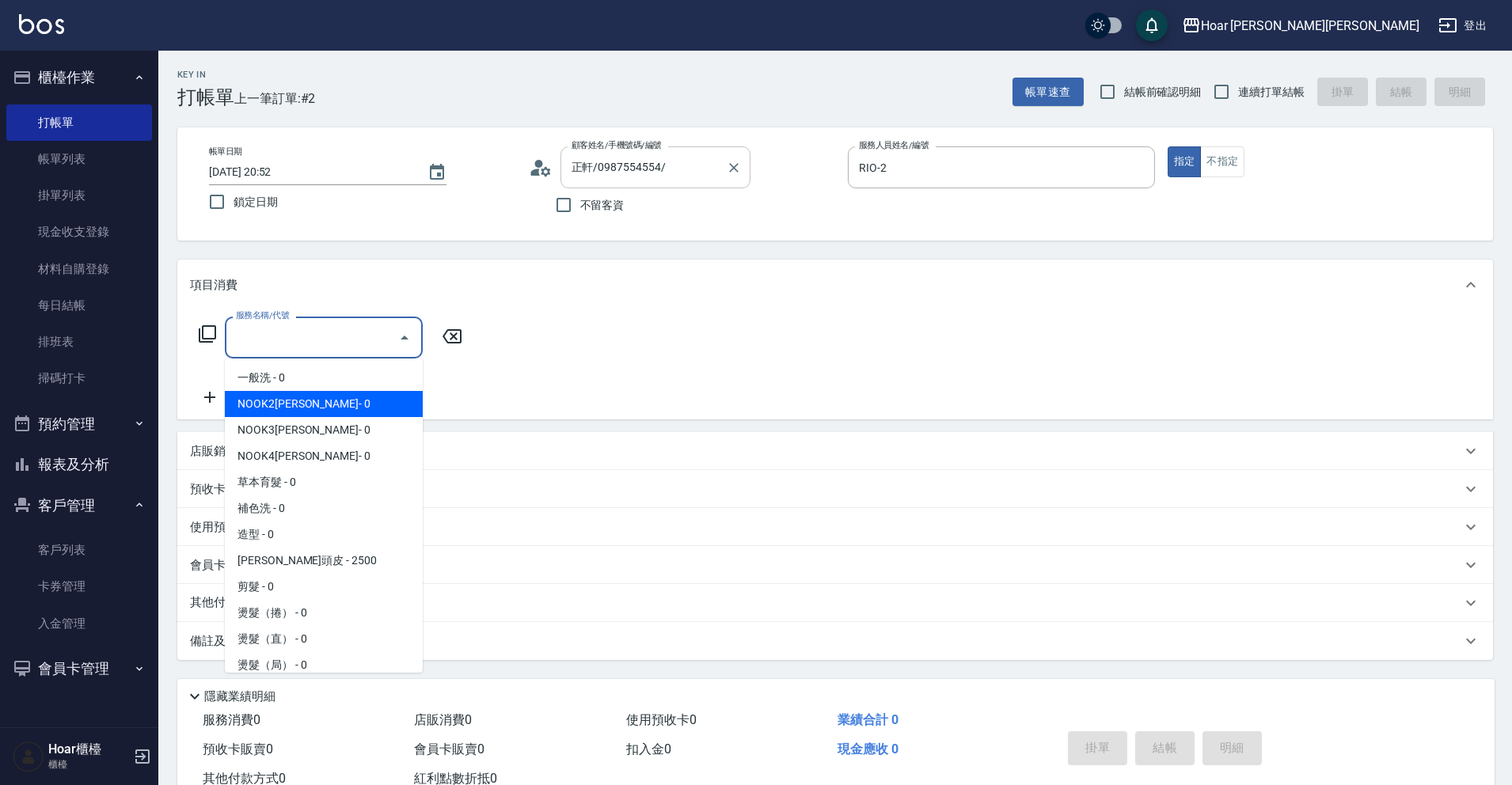
click at [686, 170] on input "正軒/0987554554/" at bounding box center [642, 167] width 152 height 28
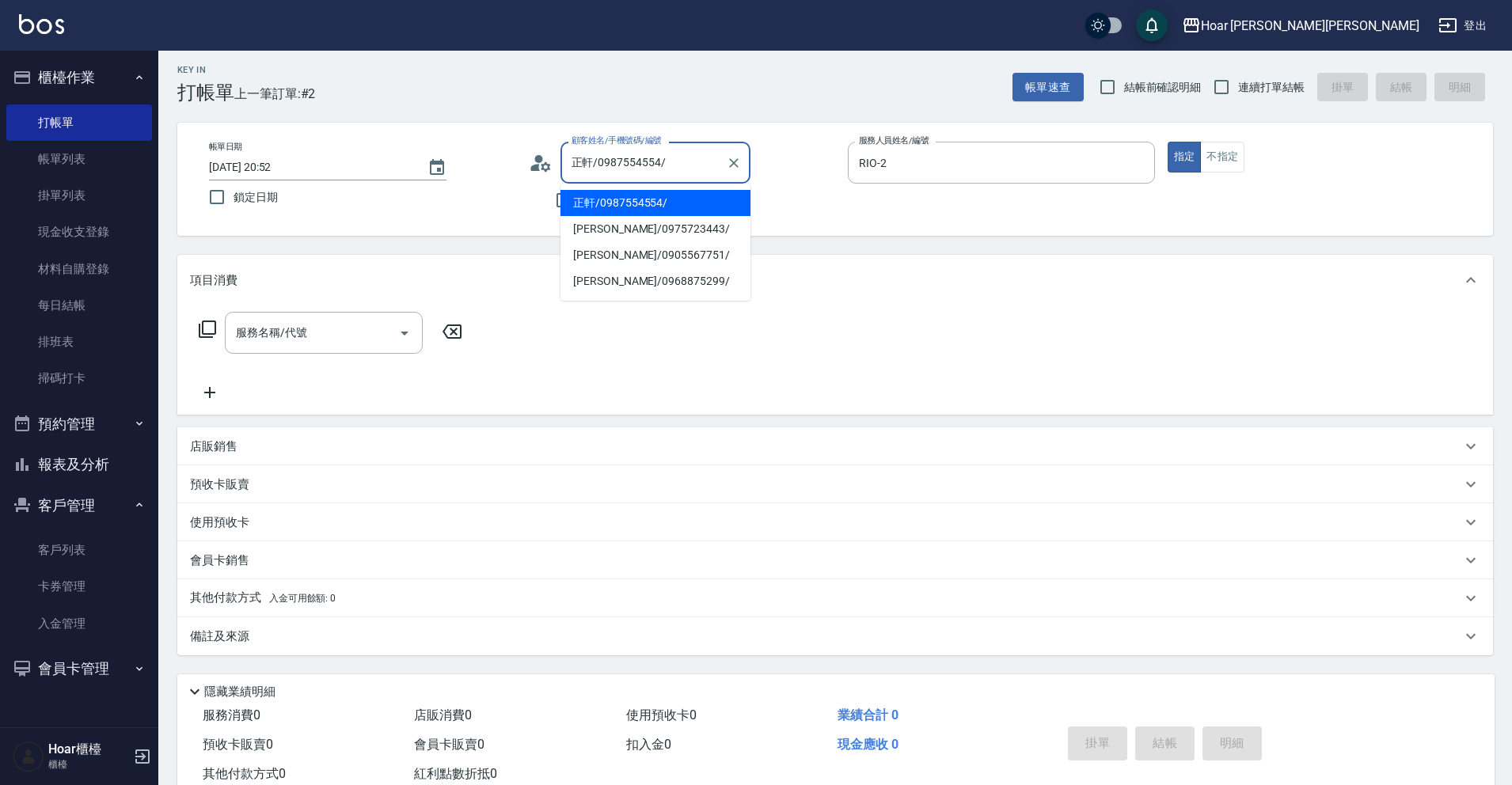
scroll to position [4, 0]
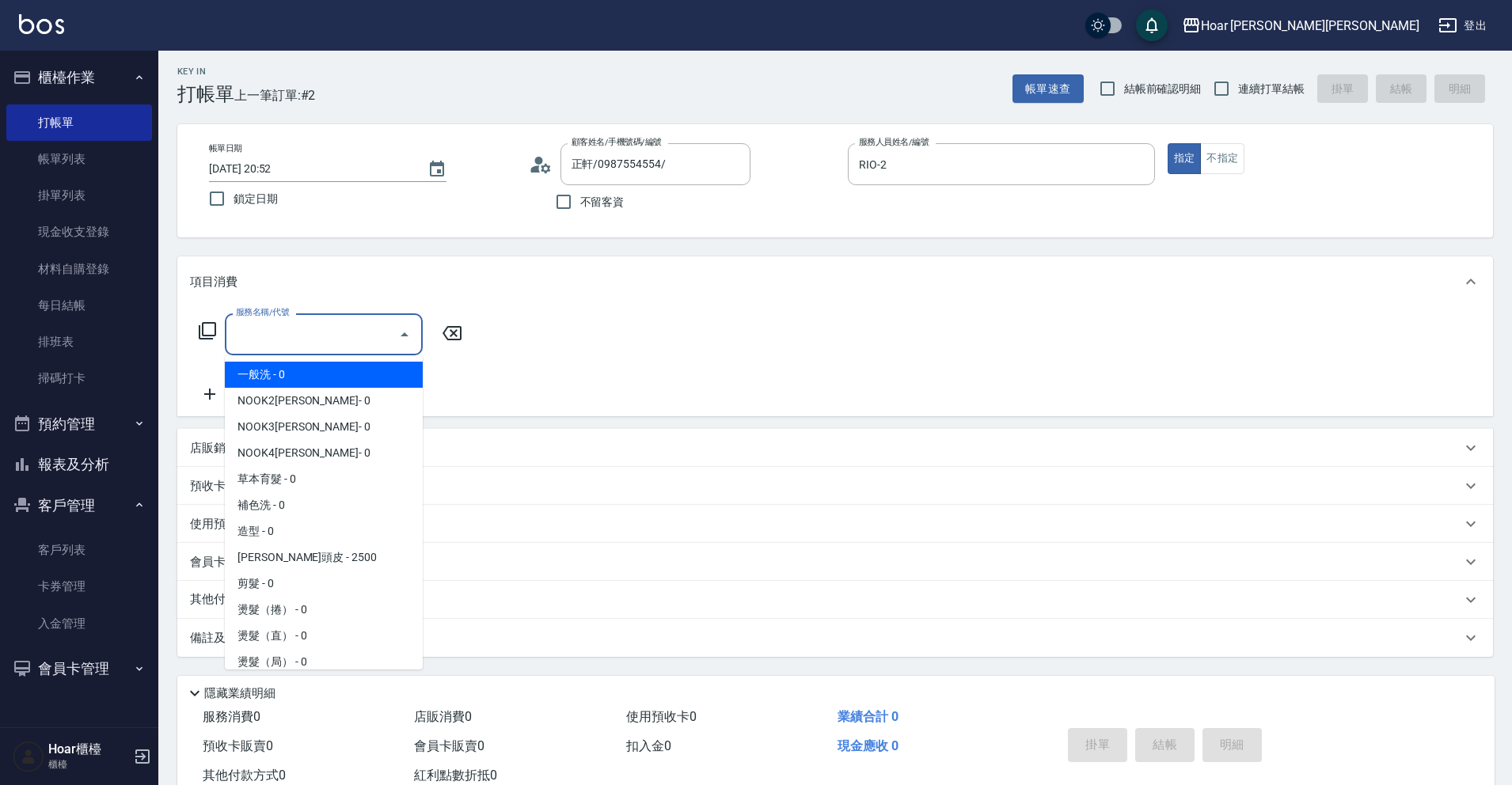
click at [352, 327] on input "服務名稱/代號" at bounding box center [311, 334] width 160 height 28
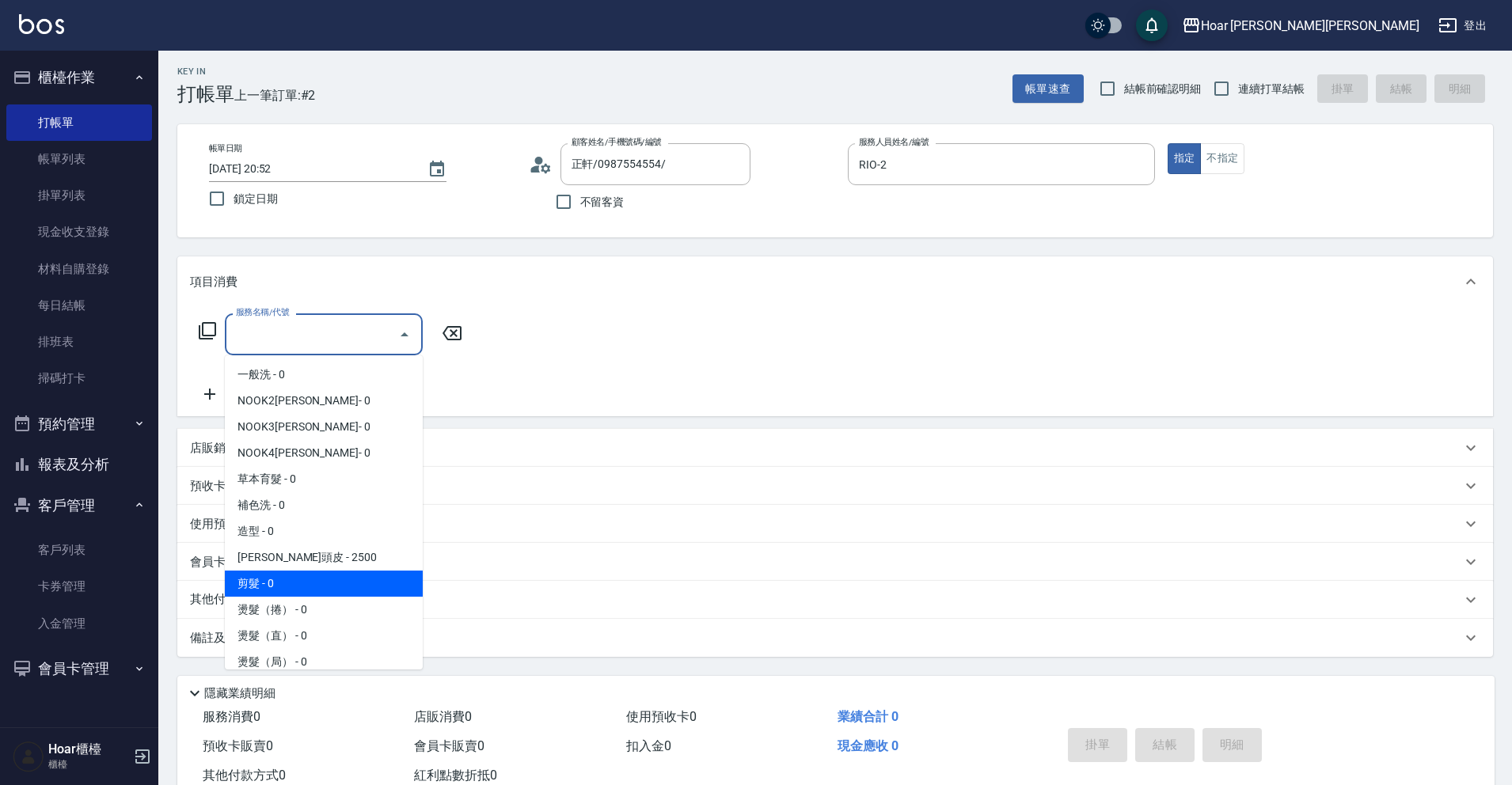
click at [267, 587] on span "剪髮 - 0" at bounding box center [323, 583] width 198 height 26
type input "剪髮(201)"
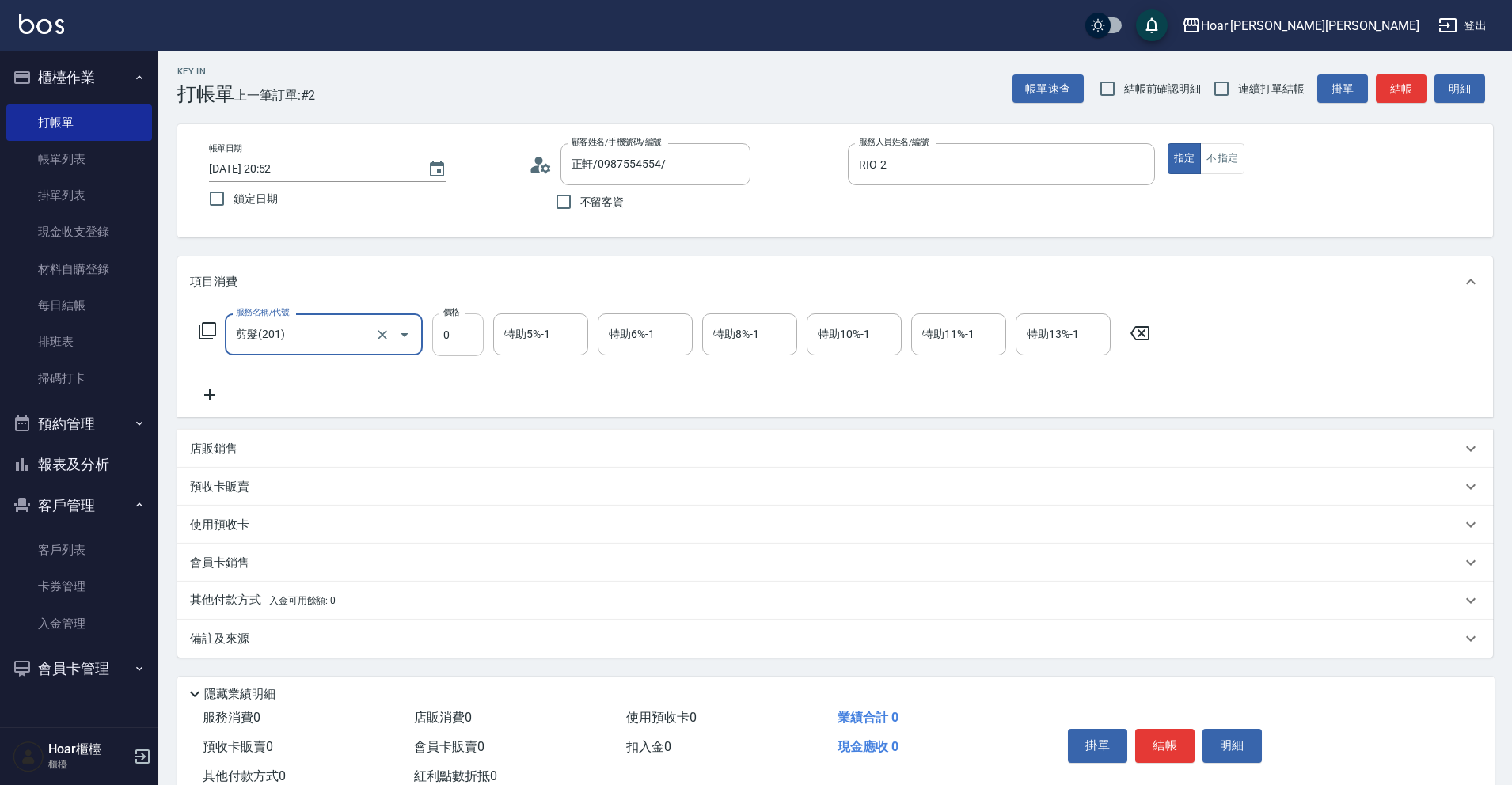
click at [458, 341] on input "0" at bounding box center [458, 335] width 51 height 43
type input "800"
click at [530, 393] on div "服務名稱/代號 剪髮(201) 服務名稱/代號 價格 800 價格 特助5%-1 特助5%-1 特助6%-1 特助6%-1 特助8%-1 特助8%-1 特助1…" at bounding box center [675, 358] width 969 height 91
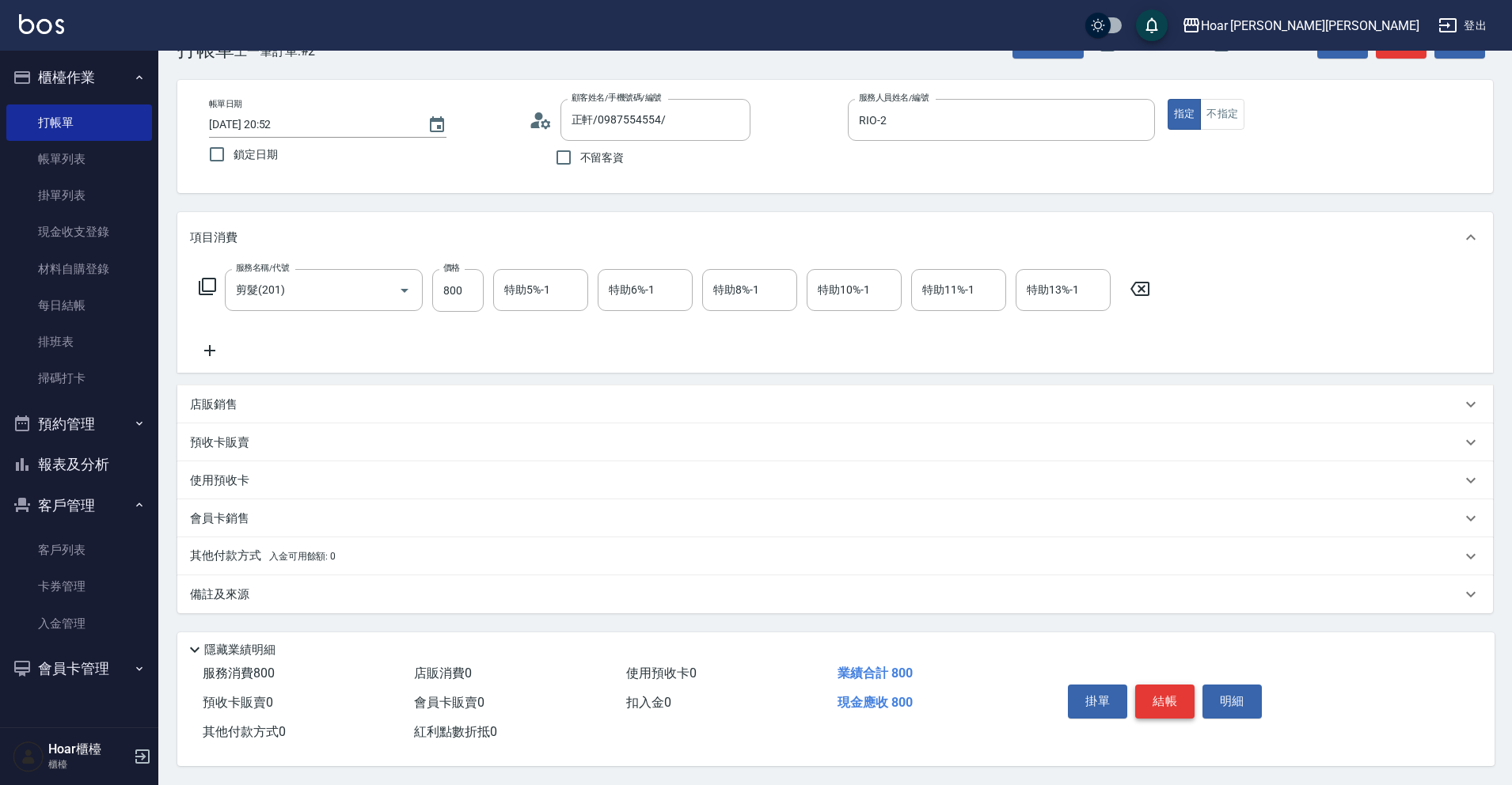
click at [1162, 694] on button "結帳" at bounding box center [1165, 701] width 59 height 33
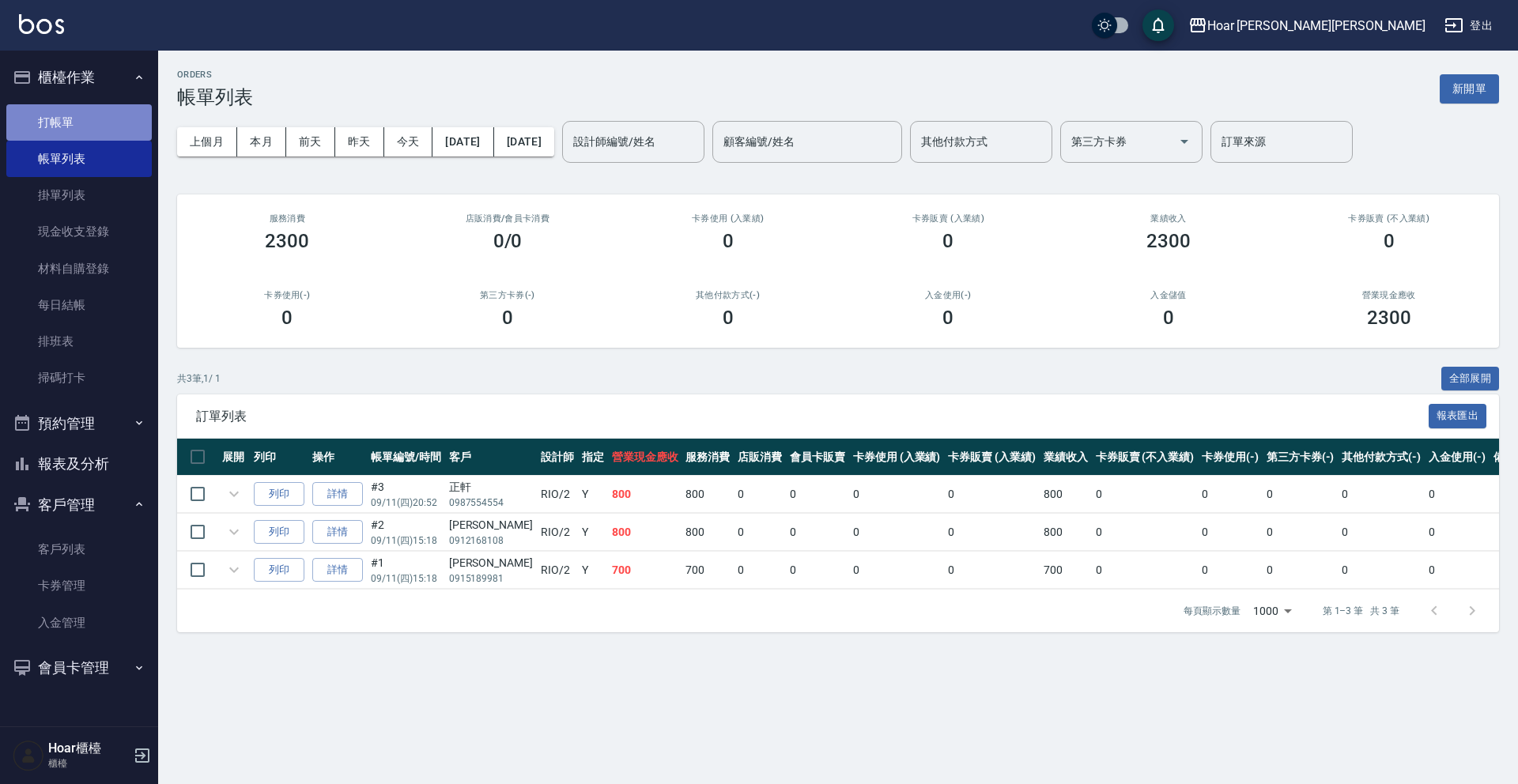
click at [61, 117] on link "打帳單" at bounding box center [79, 122] width 145 height 37
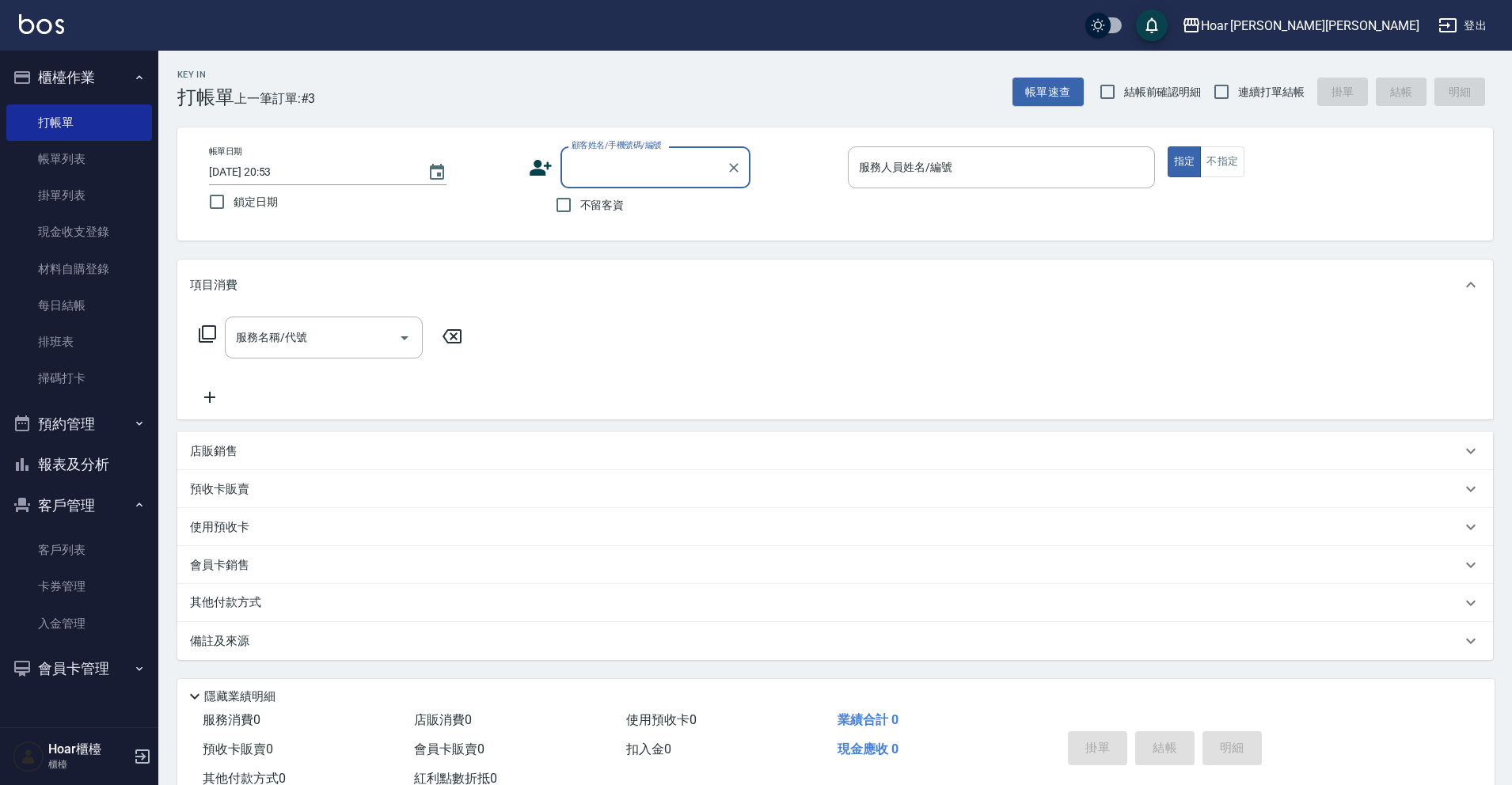
click at [610, 162] on input "顧客姓名/手機號碼/編號" at bounding box center [642, 167] width 152 height 28
type input "j"
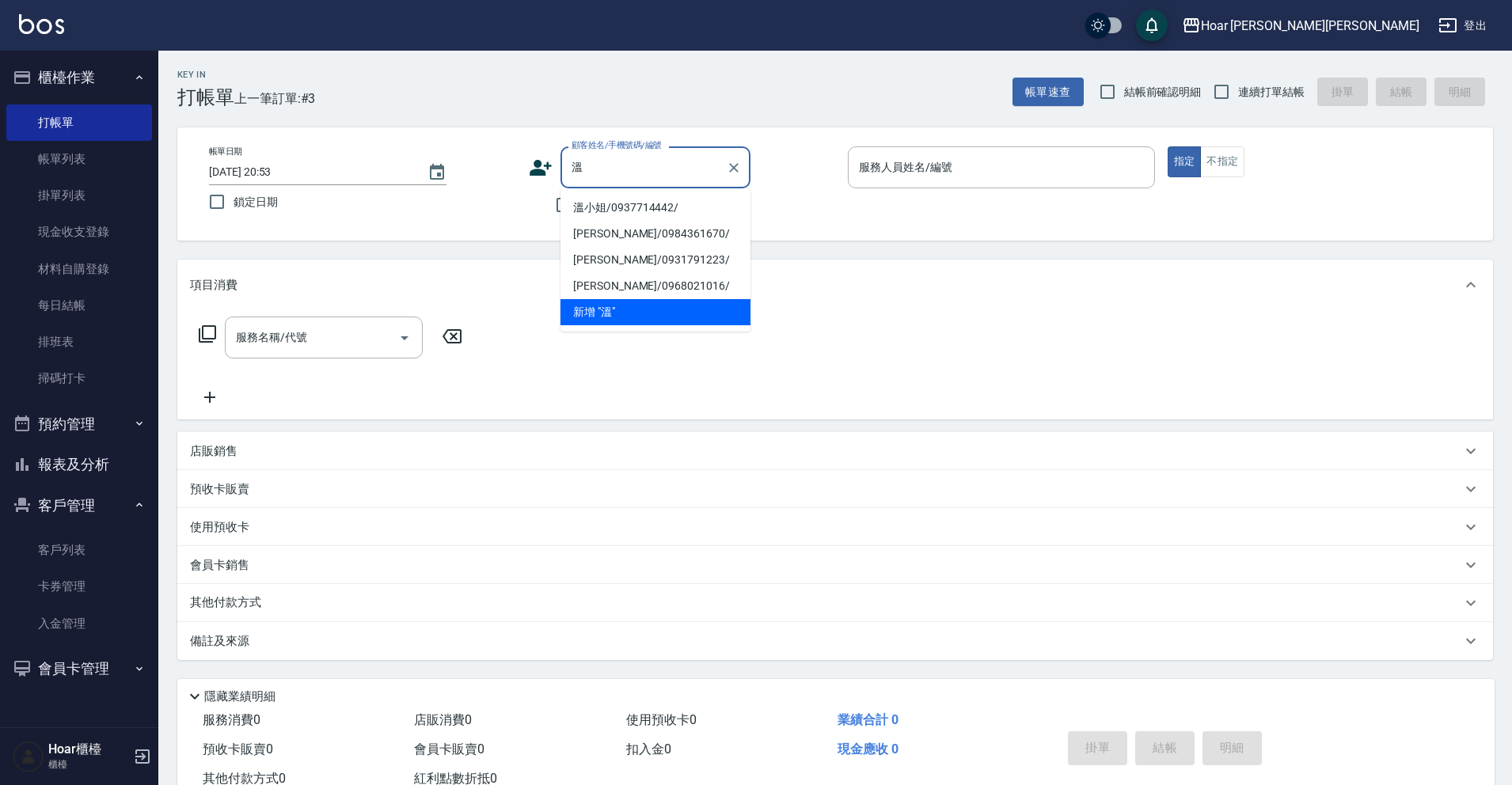
click at [603, 204] on li "溫小姐/0937714442/" at bounding box center [655, 207] width 190 height 26
type input "溫小姐/0937714442/"
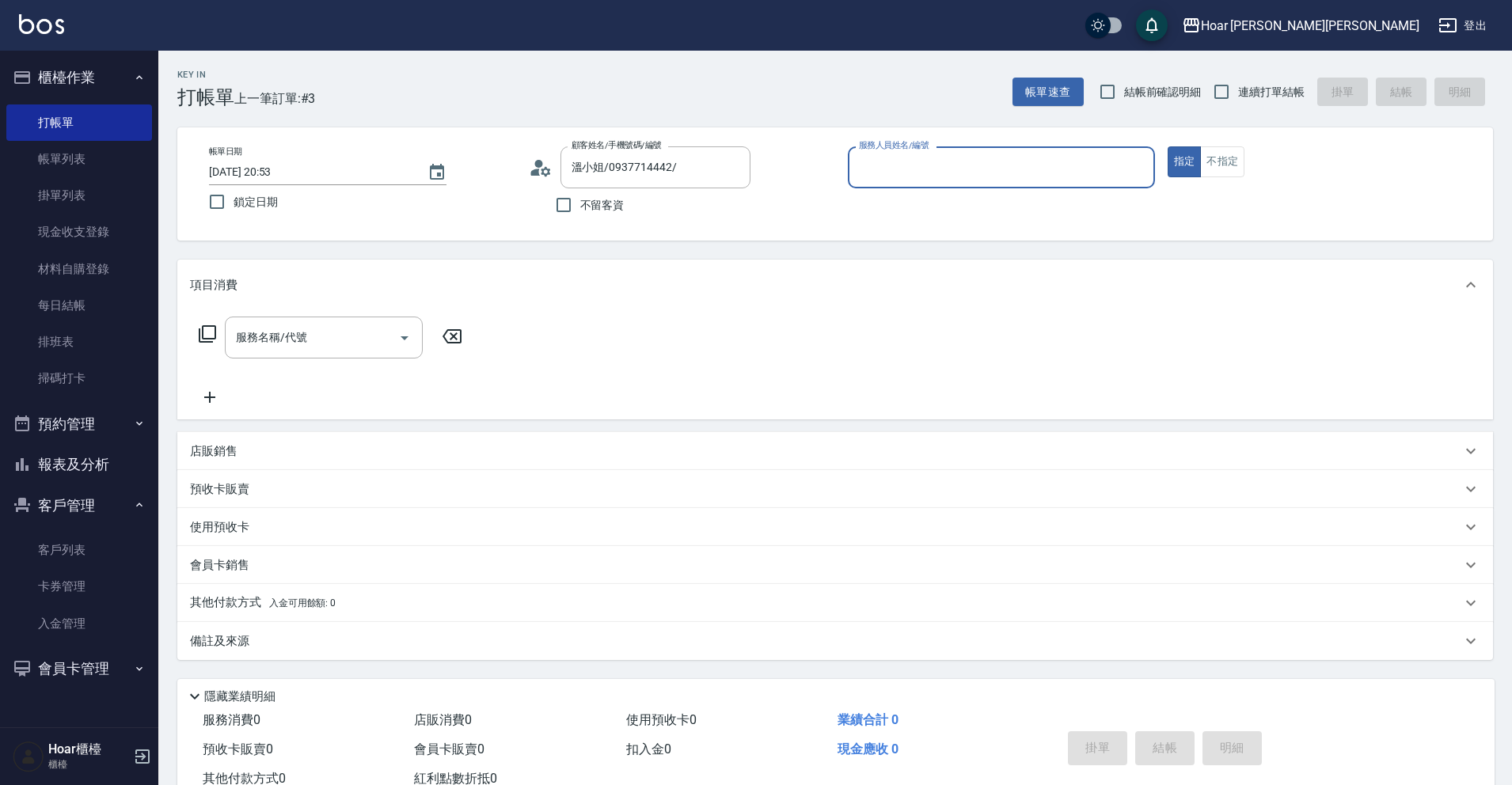
click at [917, 176] on input "服務人員姓名/編號" at bounding box center [1001, 167] width 293 height 28
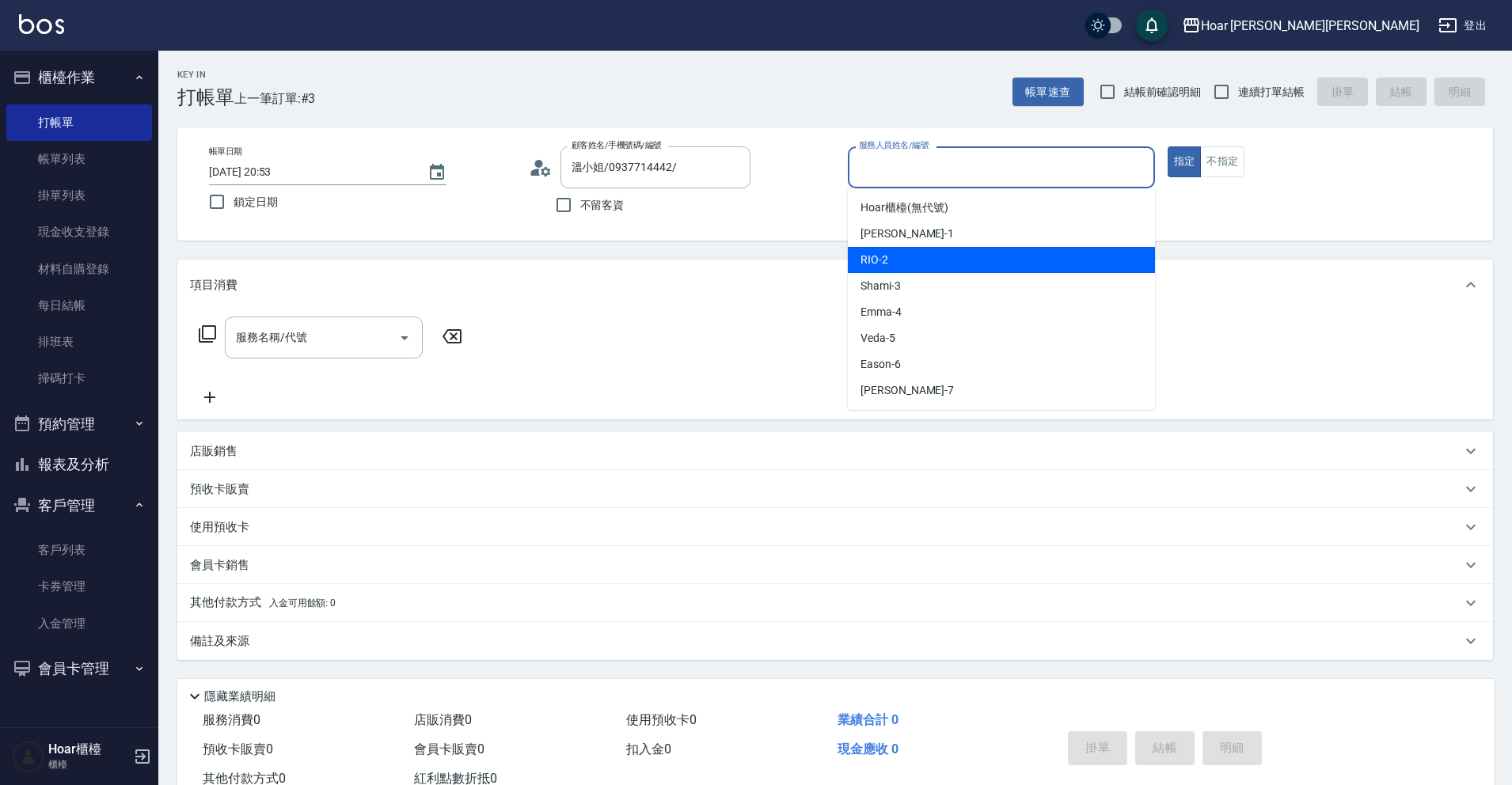
drag, startPoint x: 903, startPoint y: 253, endPoint x: 440, endPoint y: 255, distance: 463.0
click at [901, 253] on div "RIO -2" at bounding box center [1001, 259] width 307 height 26
type input "RIO-2"
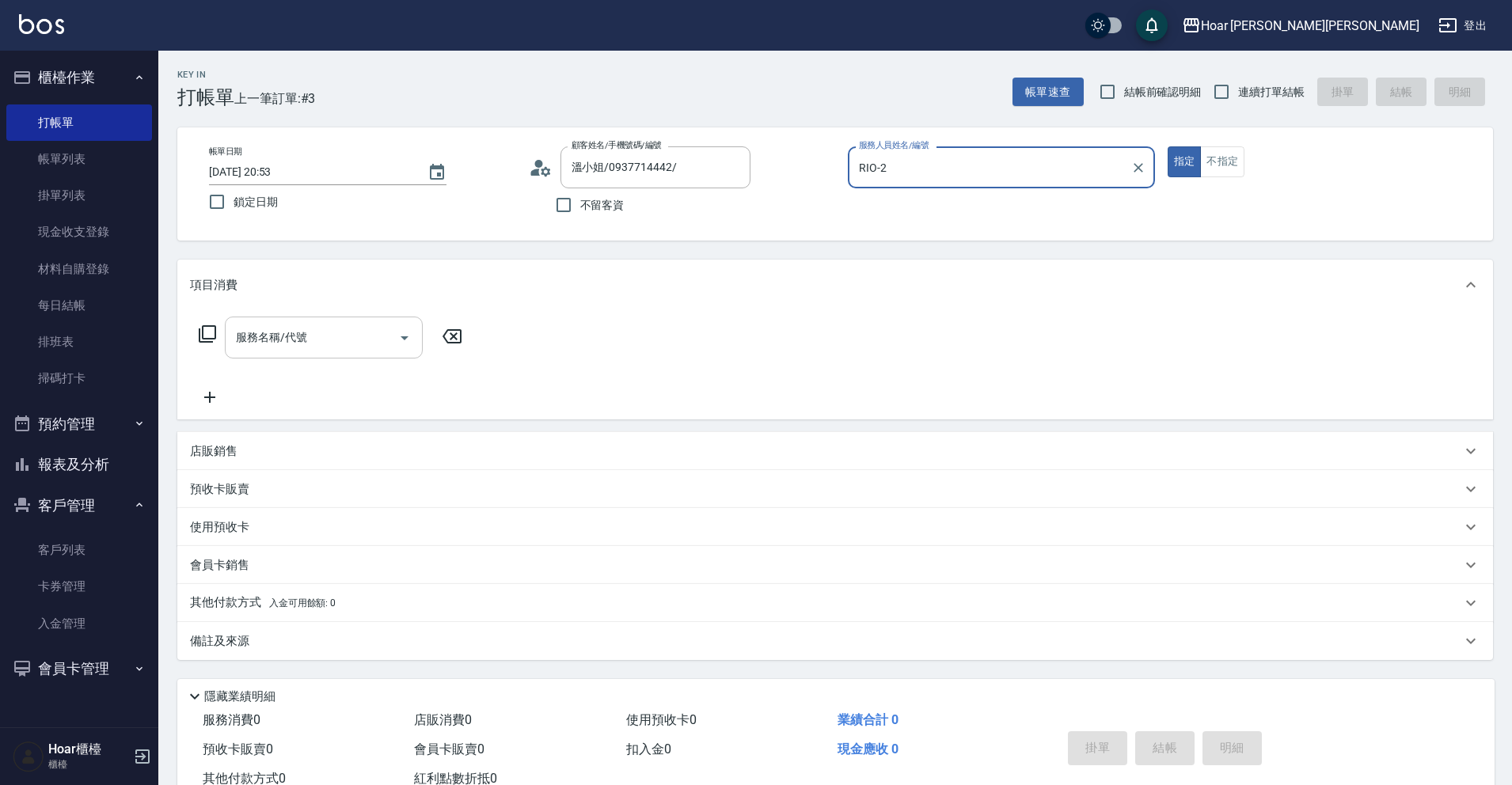
click at [349, 334] on input "服務名稱/代號" at bounding box center [311, 337] width 160 height 28
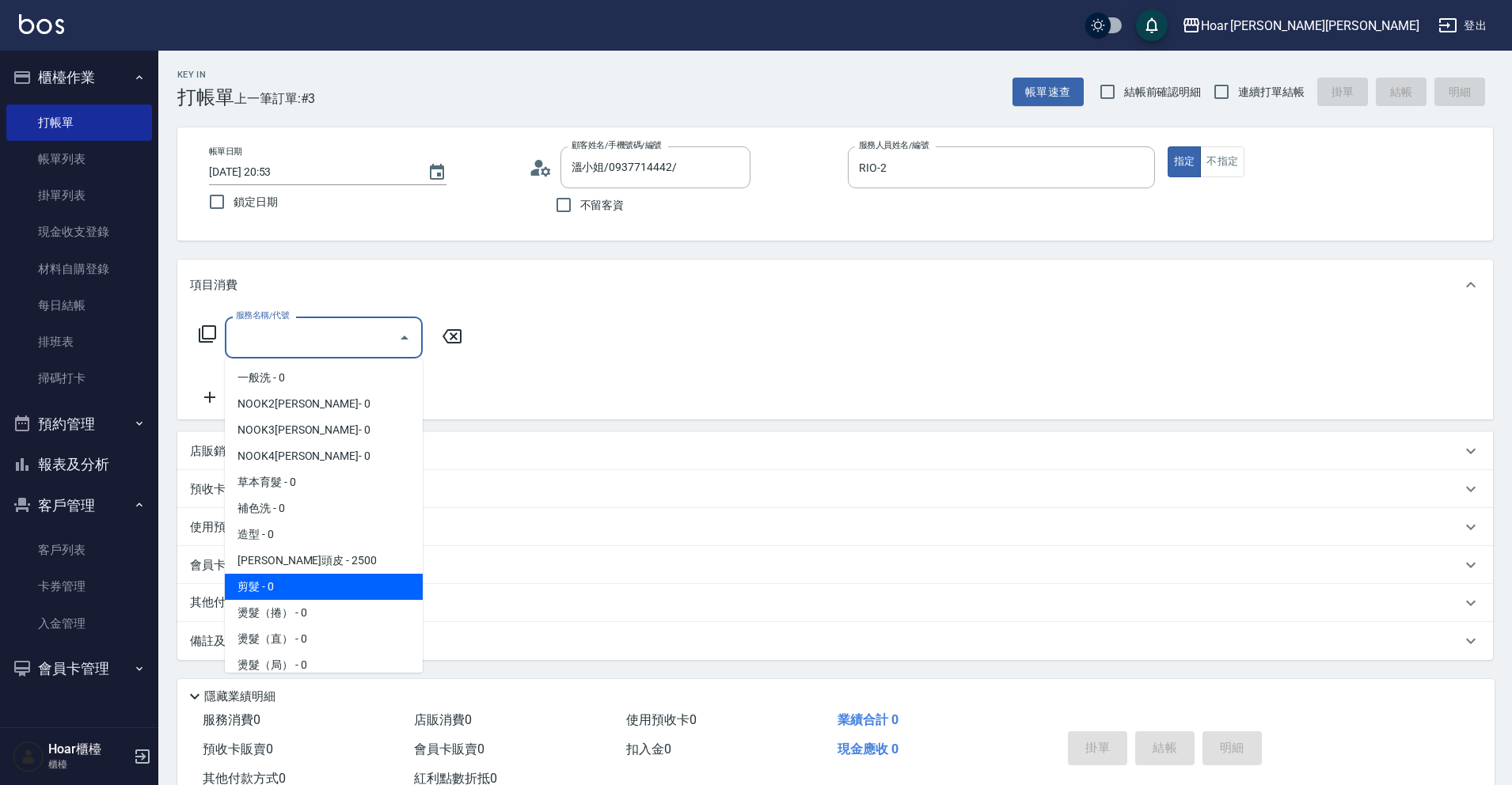
drag, startPoint x: 295, startPoint y: 585, endPoint x: 438, endPoint y: 396, distance: 237.0
click at [297, 586] on span "剪髮 - 0" at bounding box center [323, 586] width 198 height 26
type input "剪髮(201)"
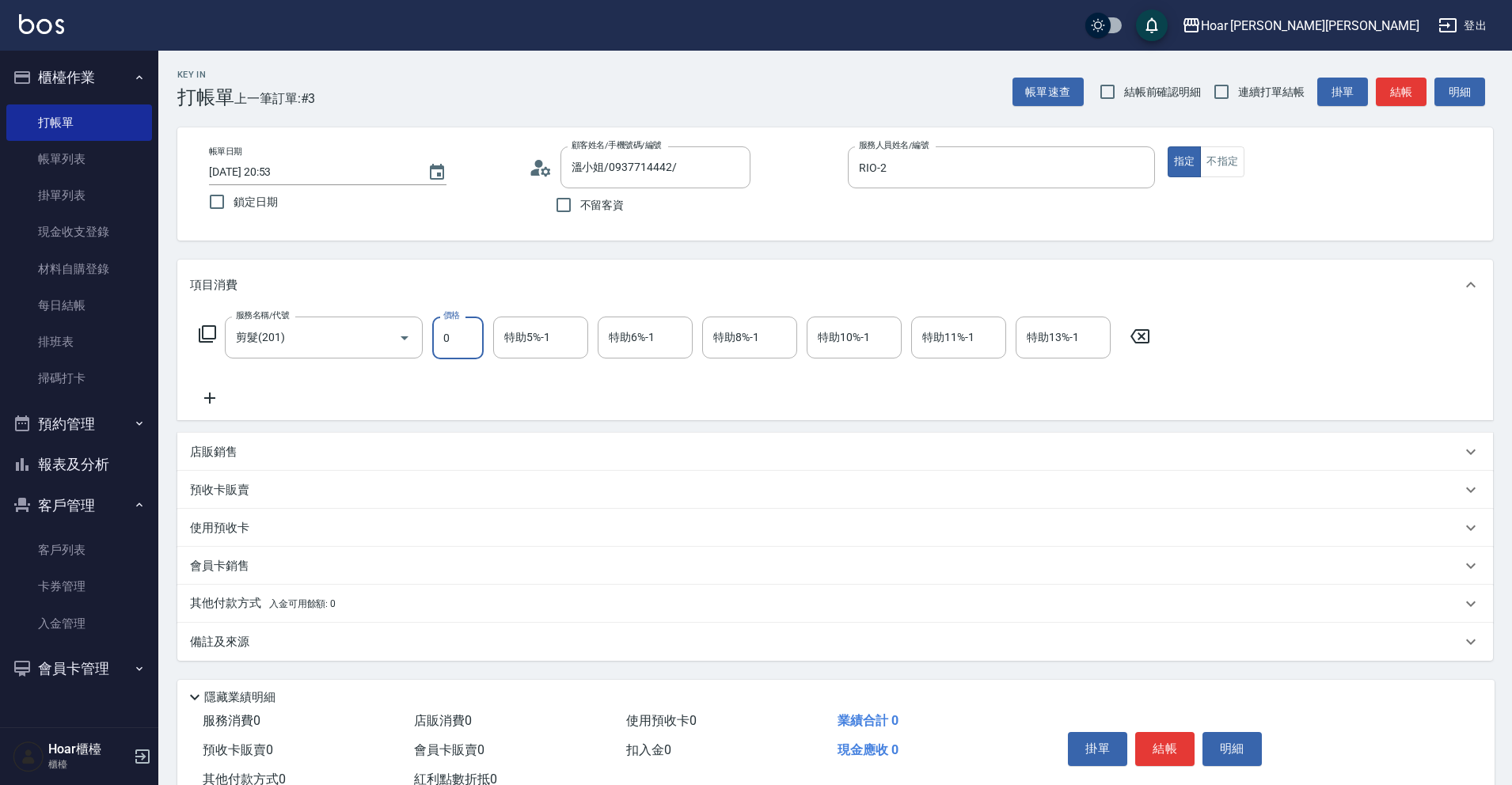
click at [459, 346] on input "0" at bounding box center [458, 338] width 51 height 43
type input "800"
click at [413, 386] on div "服務名稱/代號 剪髮(201) 服務名稱/代號 價格 800 價格 特助5%-1 特助5%-1 特助6%-1 特助6%-1 特助8%-1 特助8%-1 特助1…" at bounding box center [675, 362] width 969 height 91
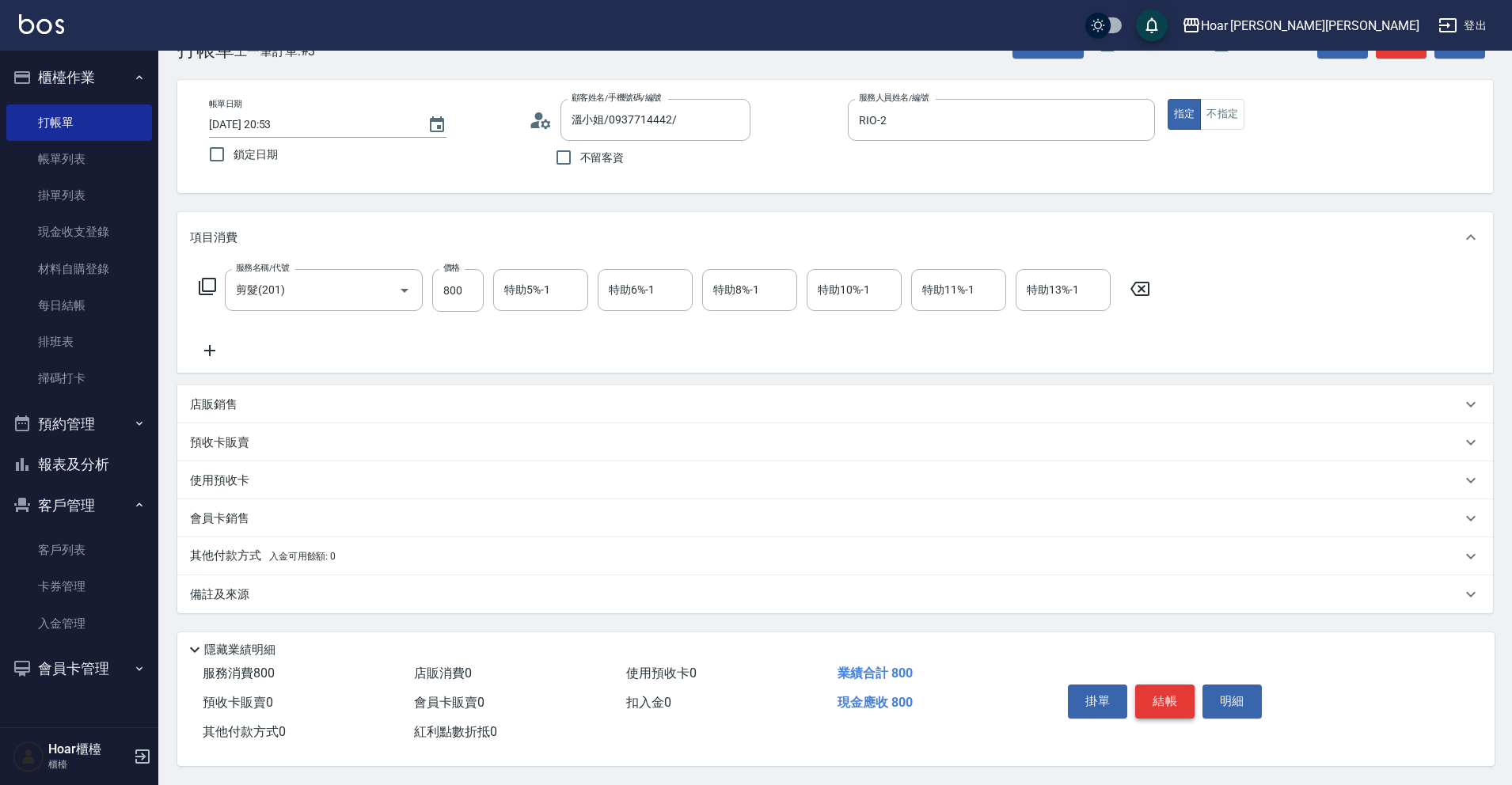
click at [1169, 697] on button "結帳" at bounding box center [1165, 701] width 59 height 33
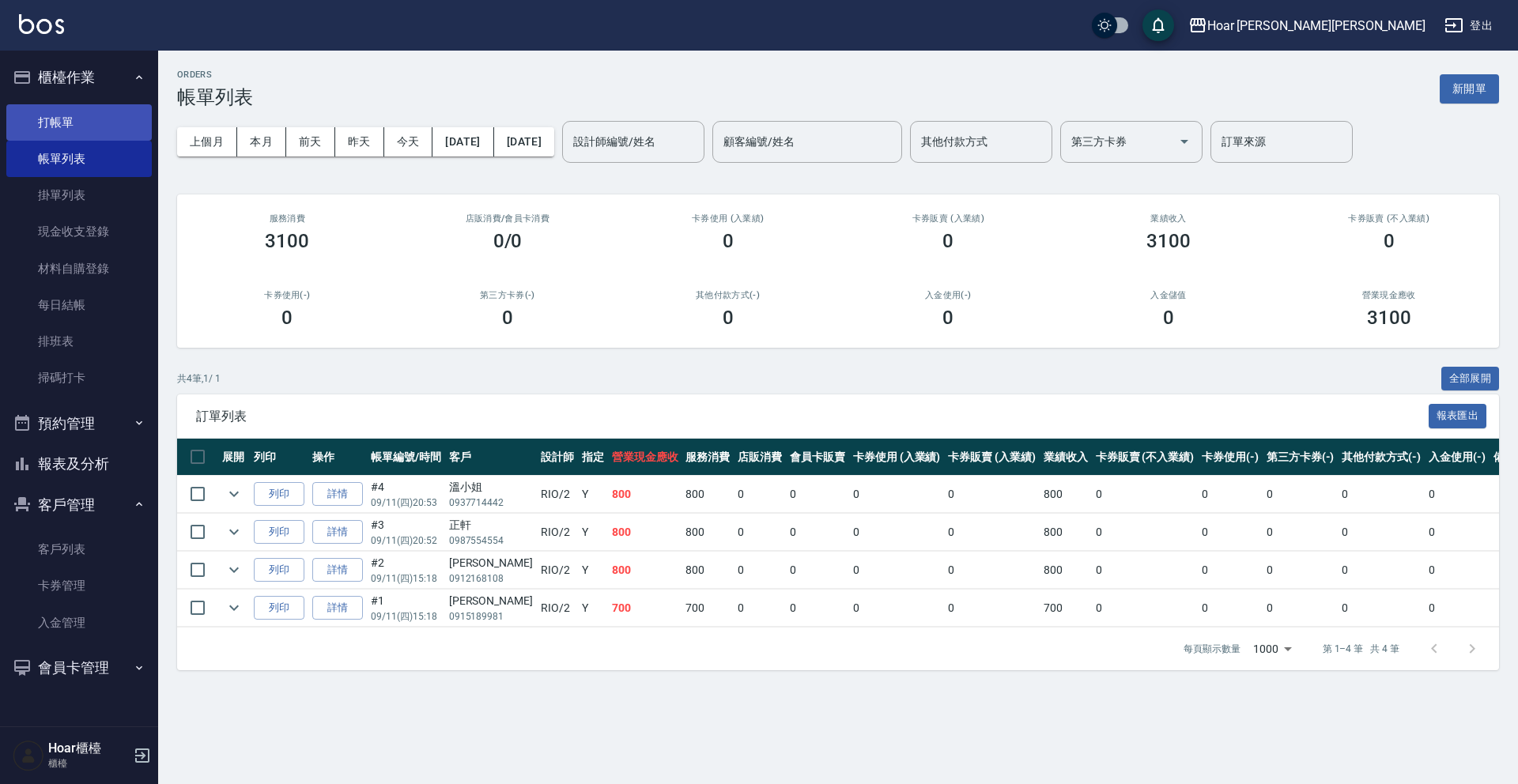
click at [71, 123] on link "打帳單" at bounding box center [79, 122] width 145 height 37
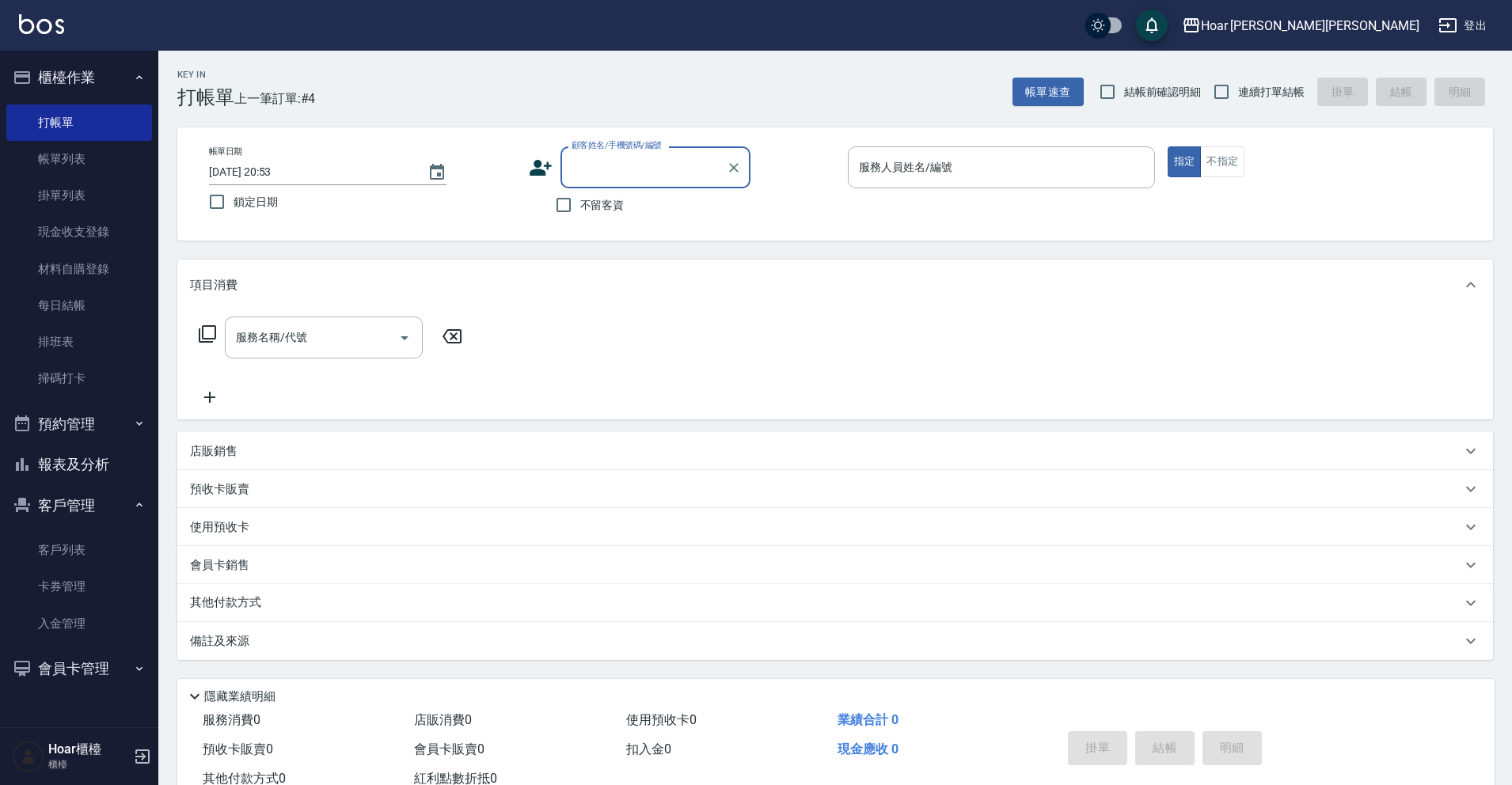
click at [701, 165] on input "顧客姓名/手機號碼/編號" at bounding box center [642, 167] width 152 height 28
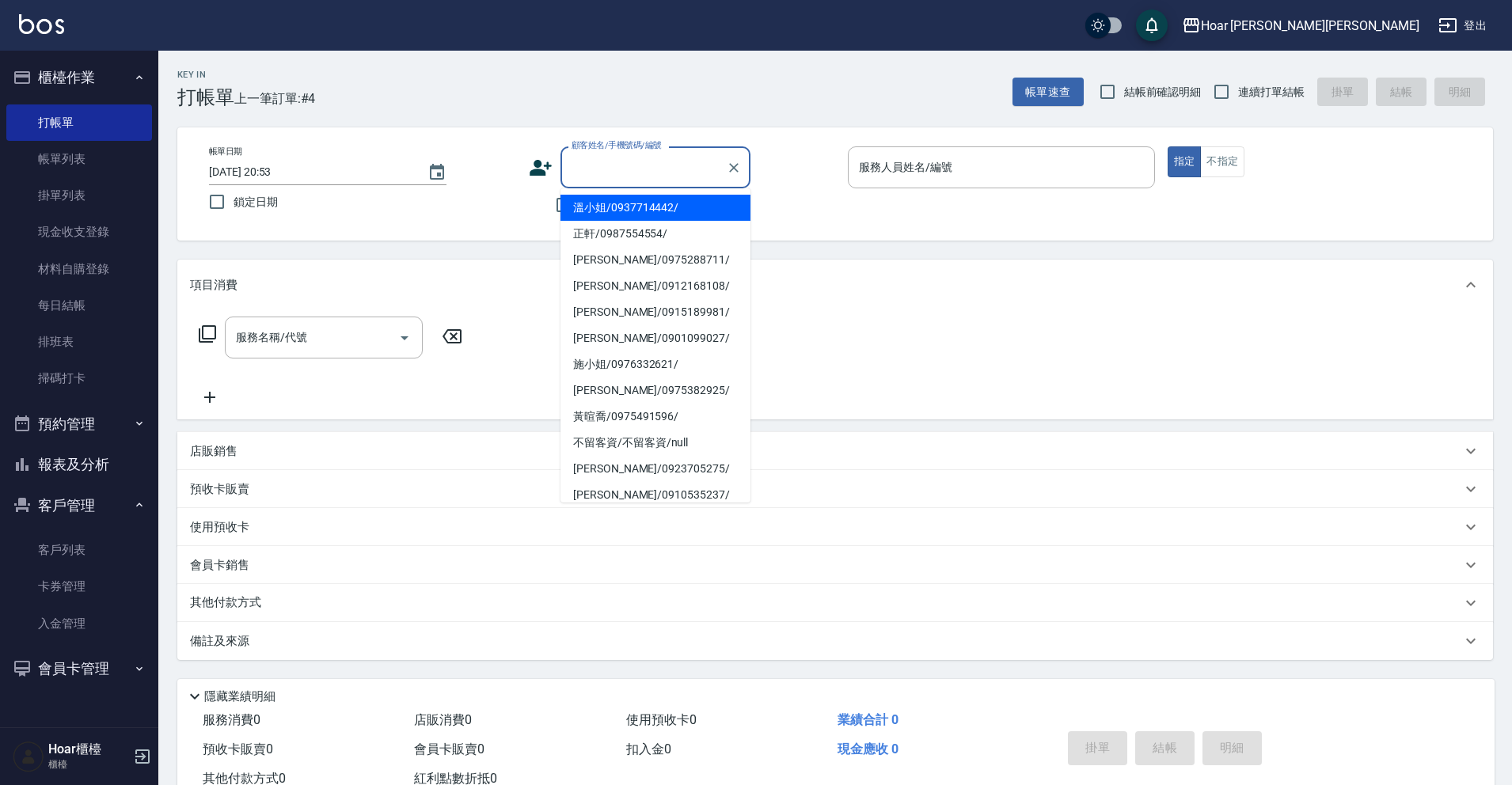
type input "1"
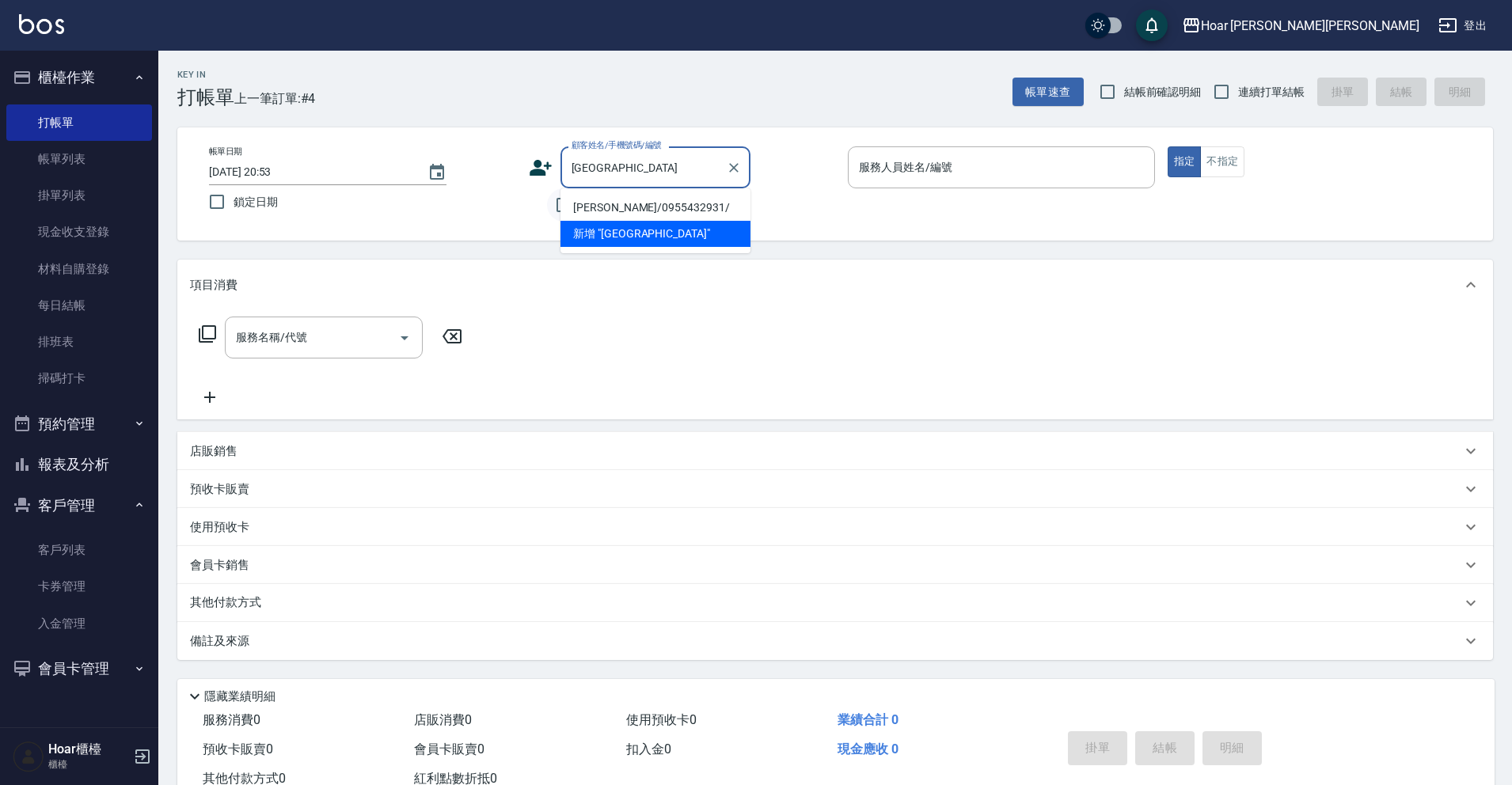
drag, startPoint x: 594, startPoint y: 205, endPoint x: 573, endPoint y: 221, distance: 26.4
click at [594, 205] on li "[PERSON_NAME]/0955432931/" at bounding box center [655, 207] width 190 height 26
type input "[PERSON_NAME]/0955432931/"
type input "RIO-2"
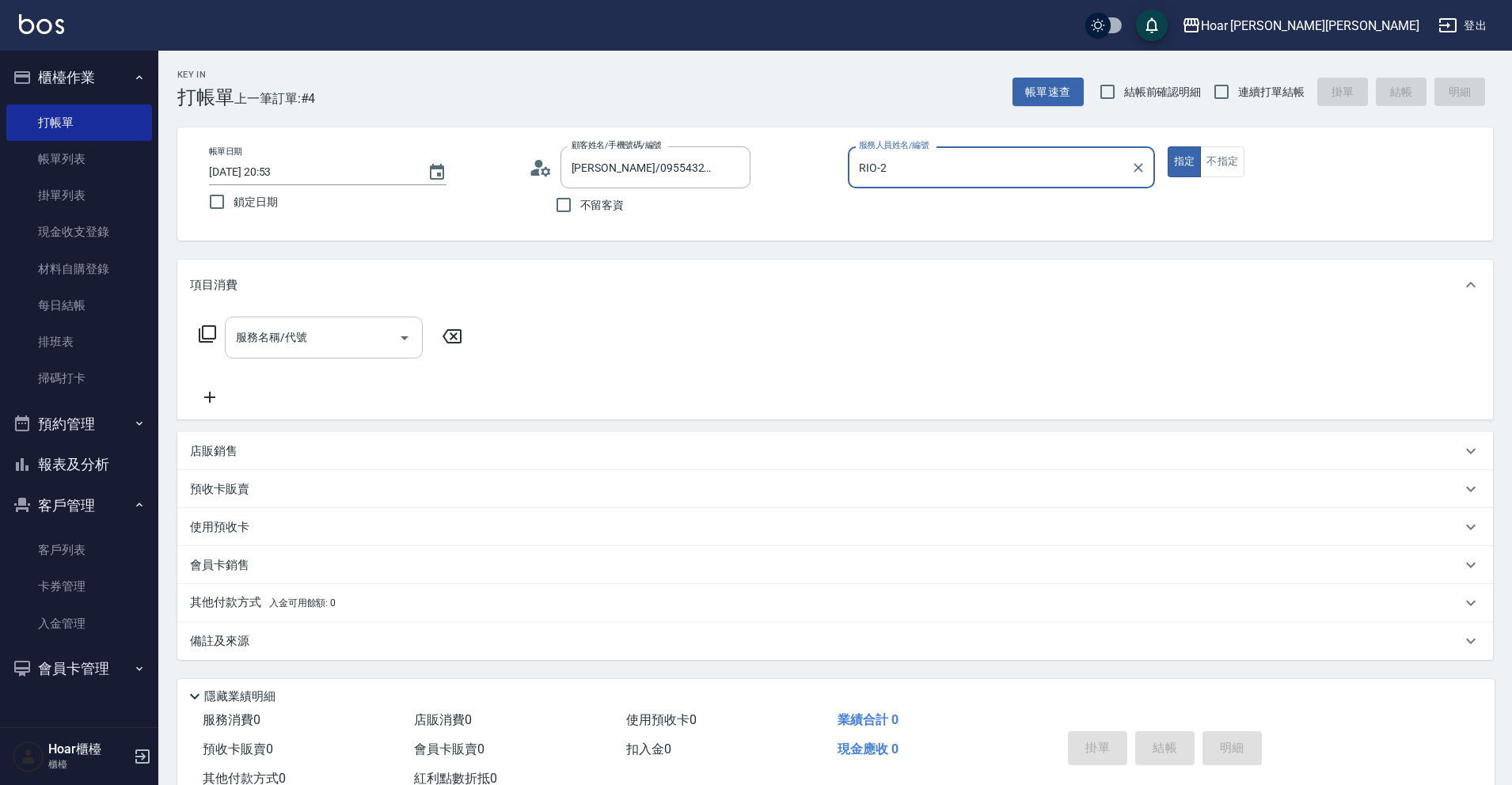
click at [305, 342] on input "服務名稱/代號" at bounding box center [311, 337] width 160 height 28
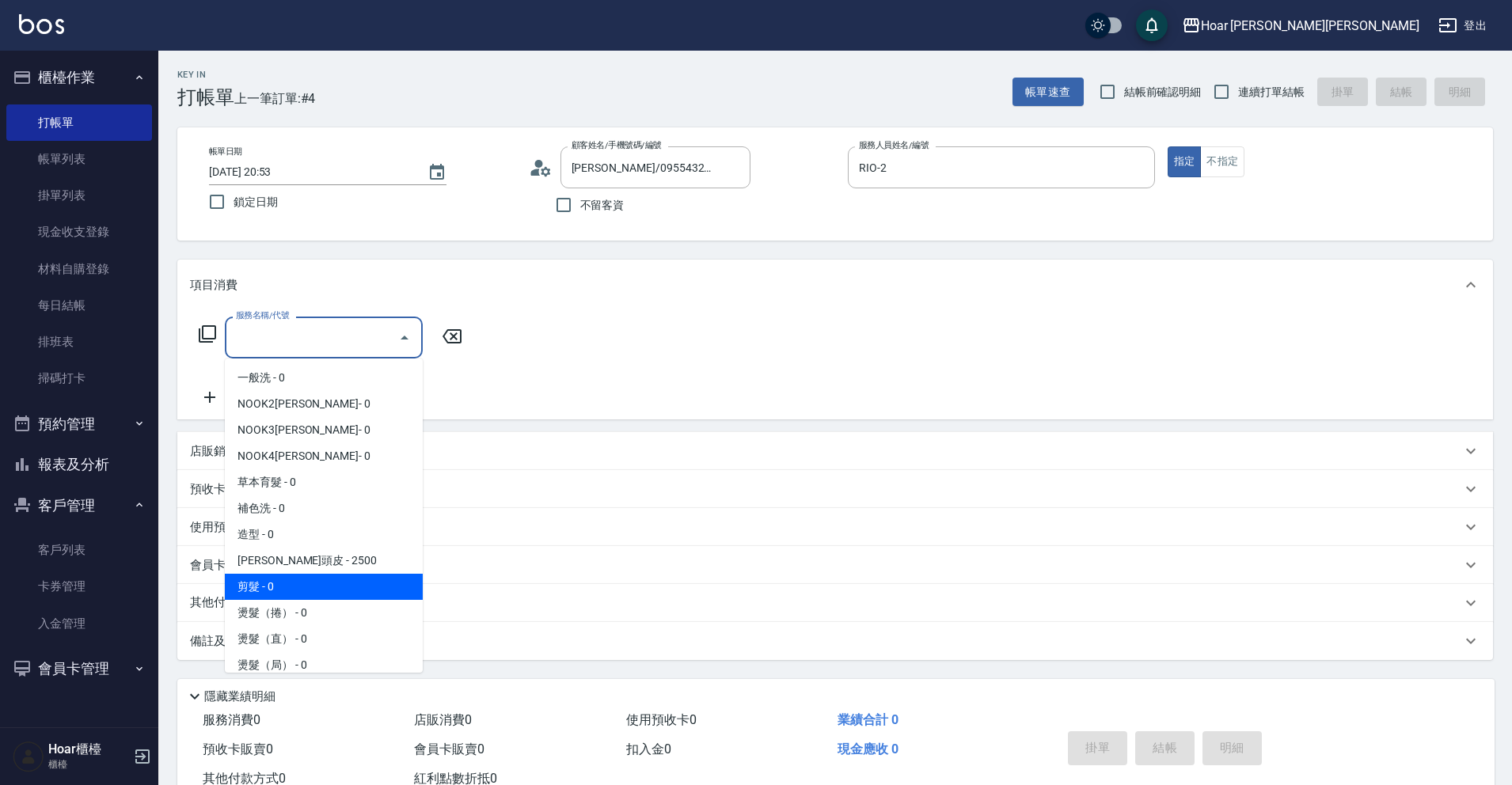
drag, startPoint x: 286, startPoint y: 582, endPoint x: 353, endPoint y: 523, distance: 89.3
click at [287, 582] on span "剪髮 - 0" at bounding box center [323, 586] width 198 height 26
type input "剪髮(201)"
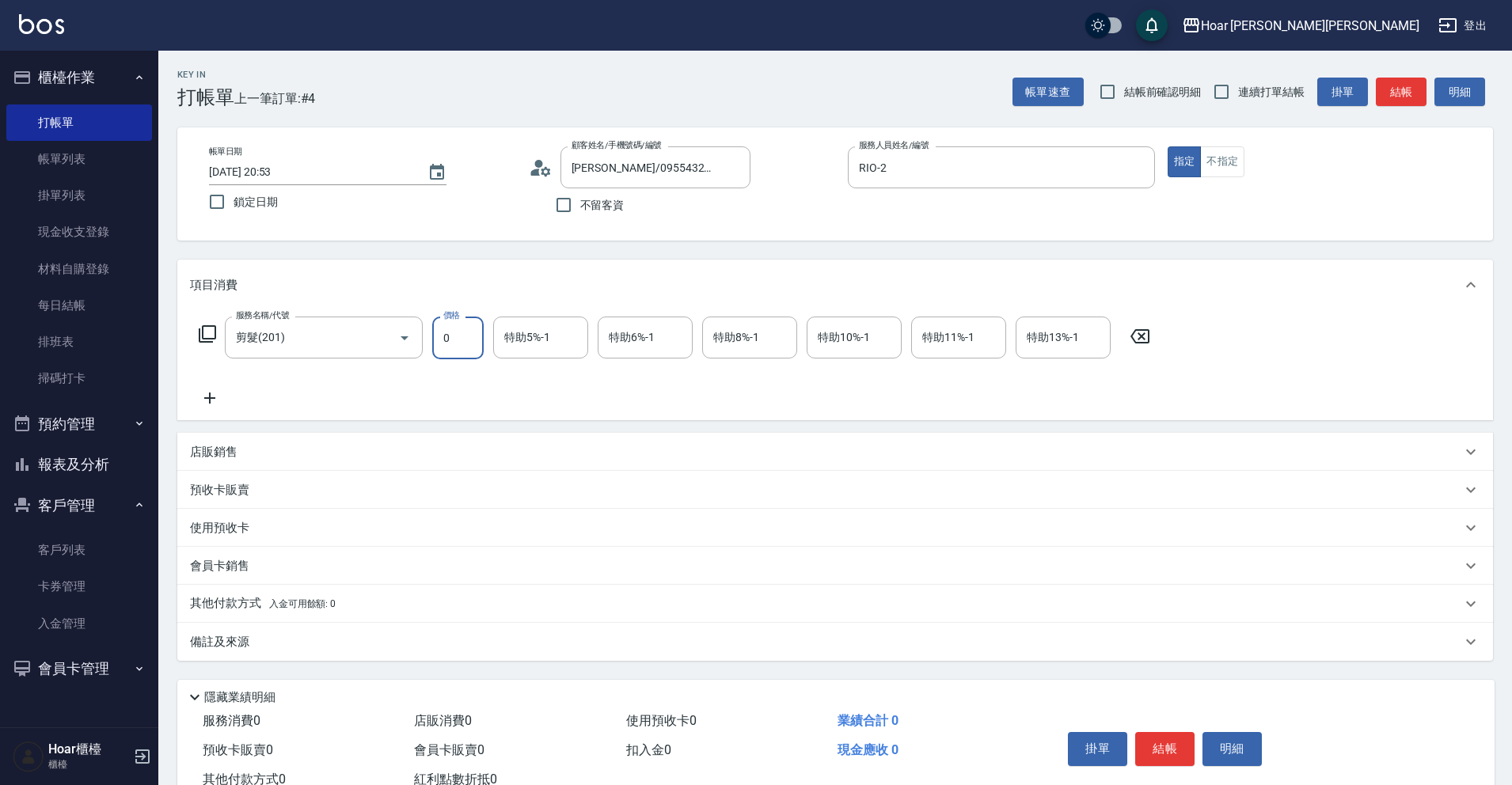
click at [455, 332] on input "0" at bounding box center [458, 338] width 51 height 43
type input "800"
click at [373, 379] on div "服務名稱/代號 剪髮(201) 服務名稱/代號 價格 800 價格 特助5%-1 特助5%-1 特助6%-1 特助6%-1 特助8%-1 特助8%-1 特助1…" at bounding box center [675, 362] width 969 height 91
click at [1159, 741] on button "結帳" at bounding box center [1165, 748] width 59 height 33
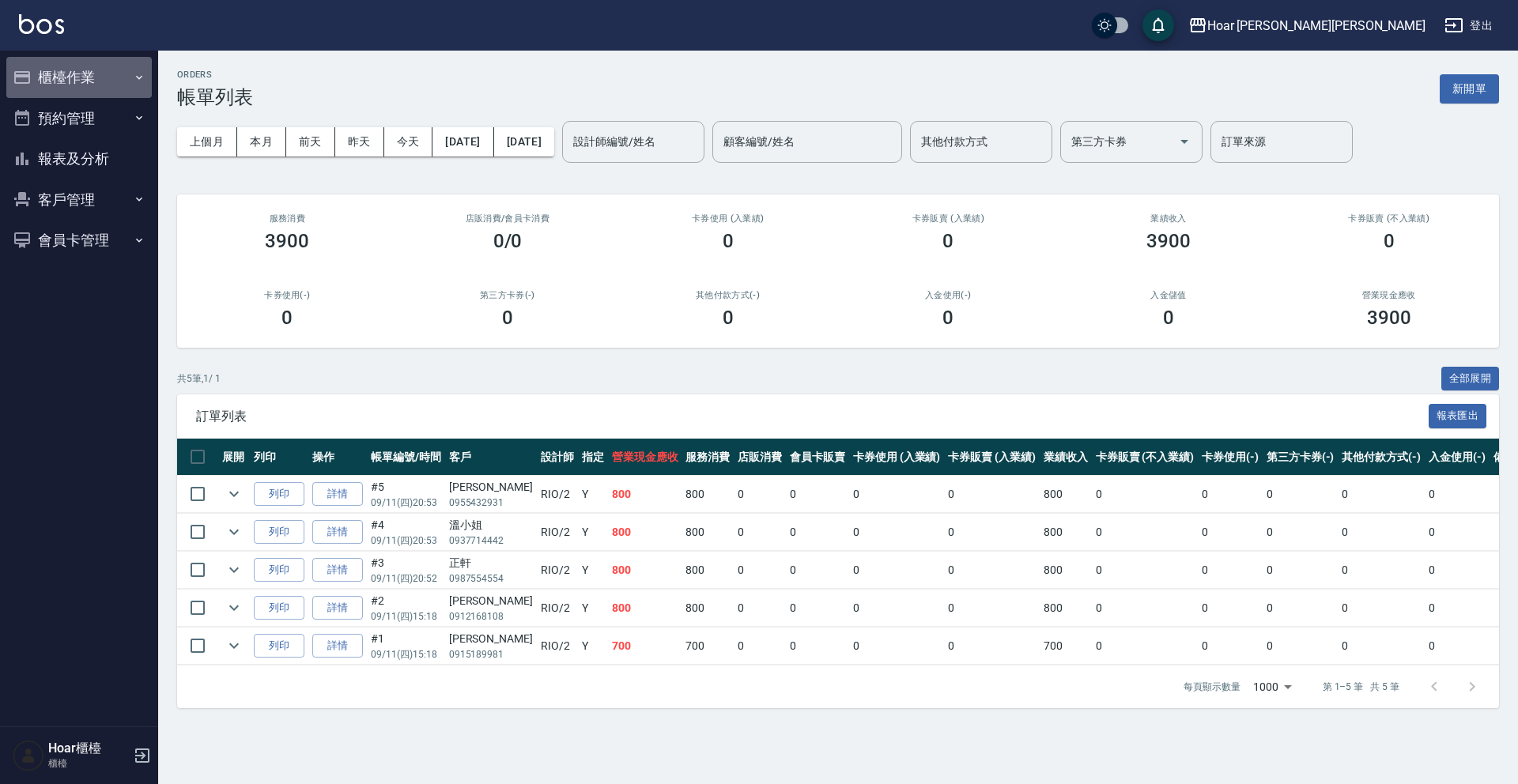
click at [67, 83] on button "櫃檯作業" at bounding box center [79, 78] width 145 height 41
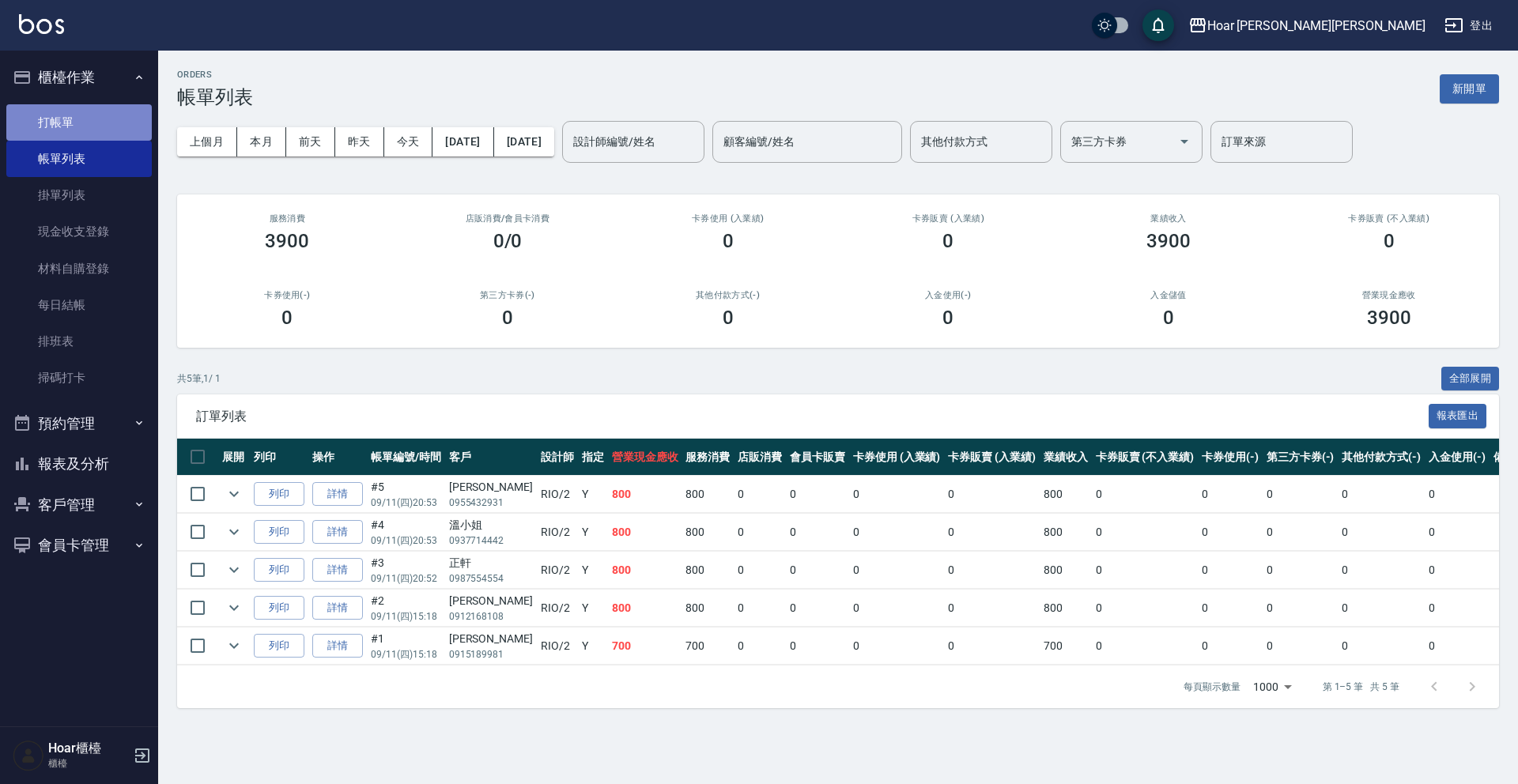
click at [56, 107] on link "打帳單" at bounding box center [79, 122] width 145 height 37
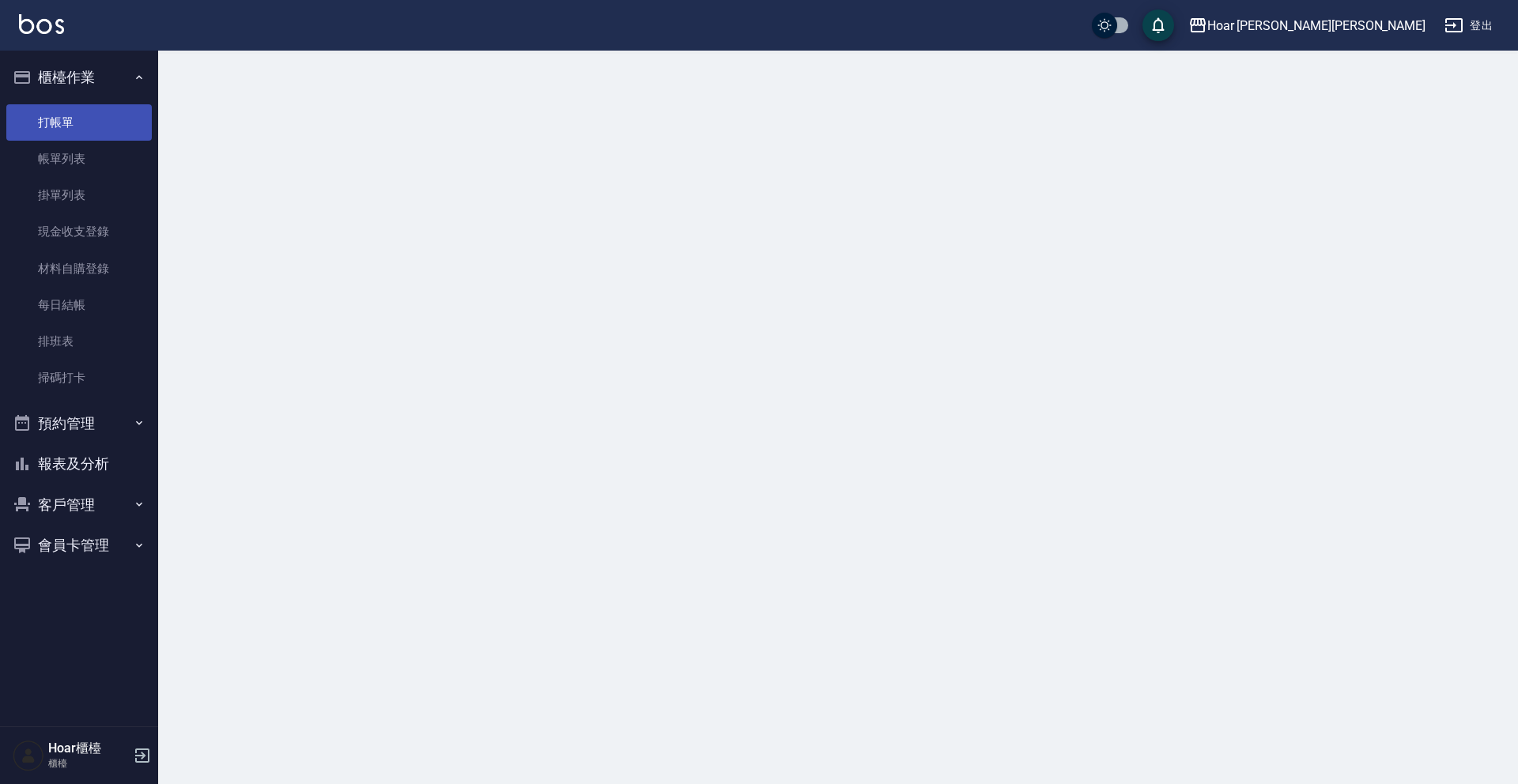
click at [56, 111] on link "打帳單" at bounding box center [79, 122] width 145 height 37
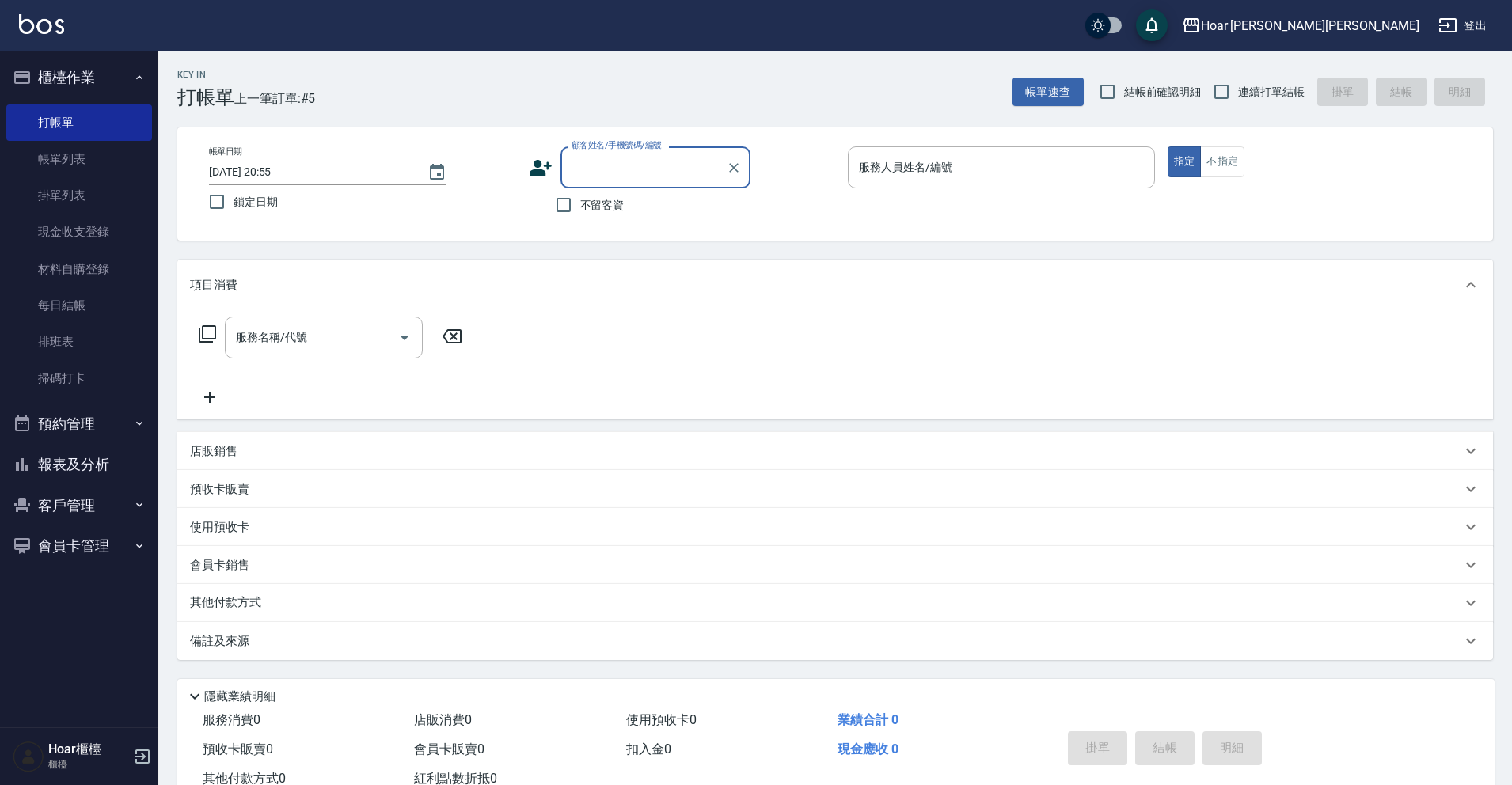
click at [647, 171] on input "顧客姓名/手機號碼/編號" at bounding box center [642, 167] width 152 height 28
type input "t"
drag, startPoint x: 651, startPoint y: 209, endPoint x: 441, endPoint y: 291, distance: 225.4
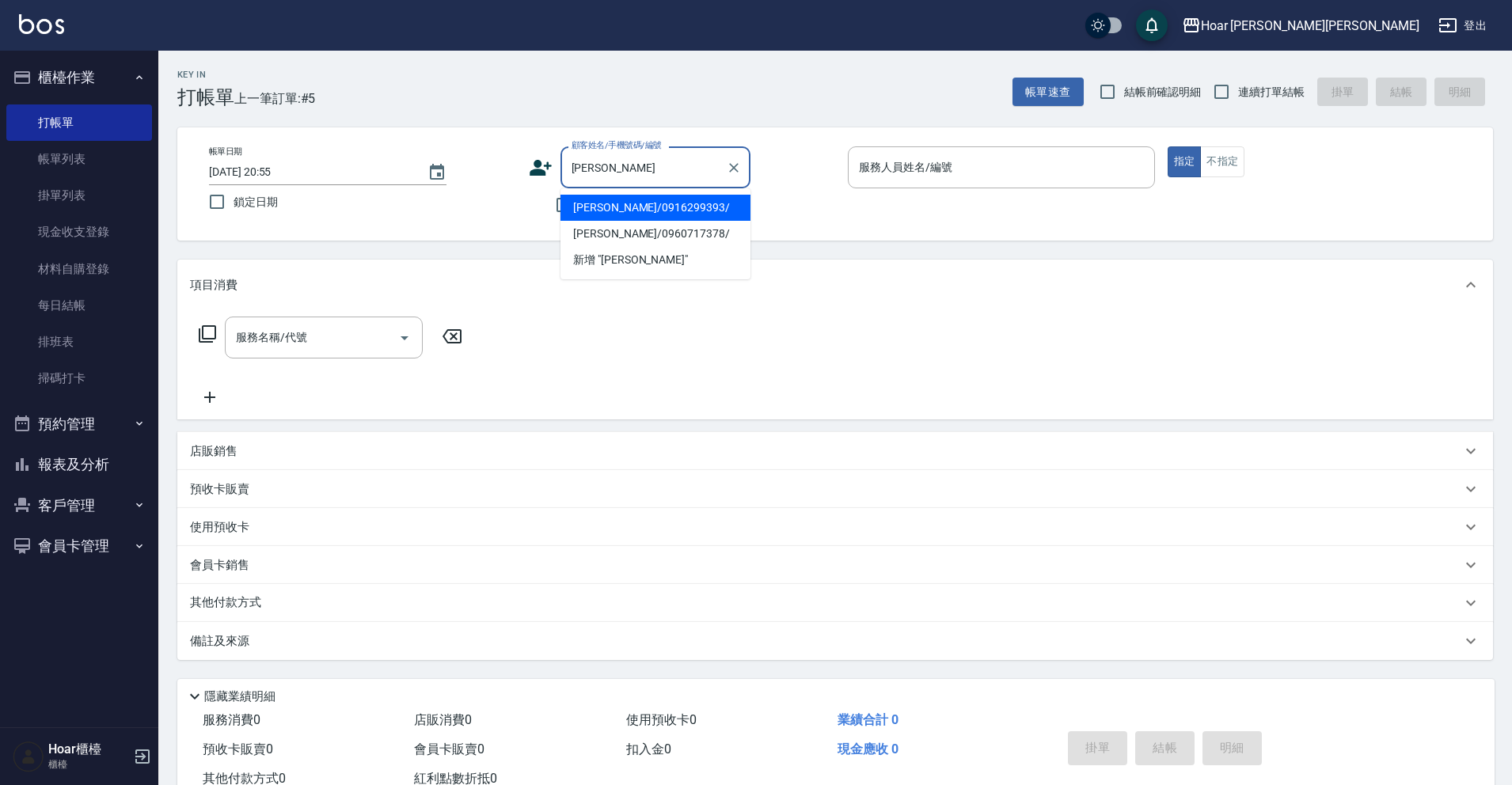
click at [651, 209] on li "陳維鋐/0916299393/" at bounding box center [655, 207] width 190 height 26
type input "陳維鋐/0916299393/"
type input "RIO-2"
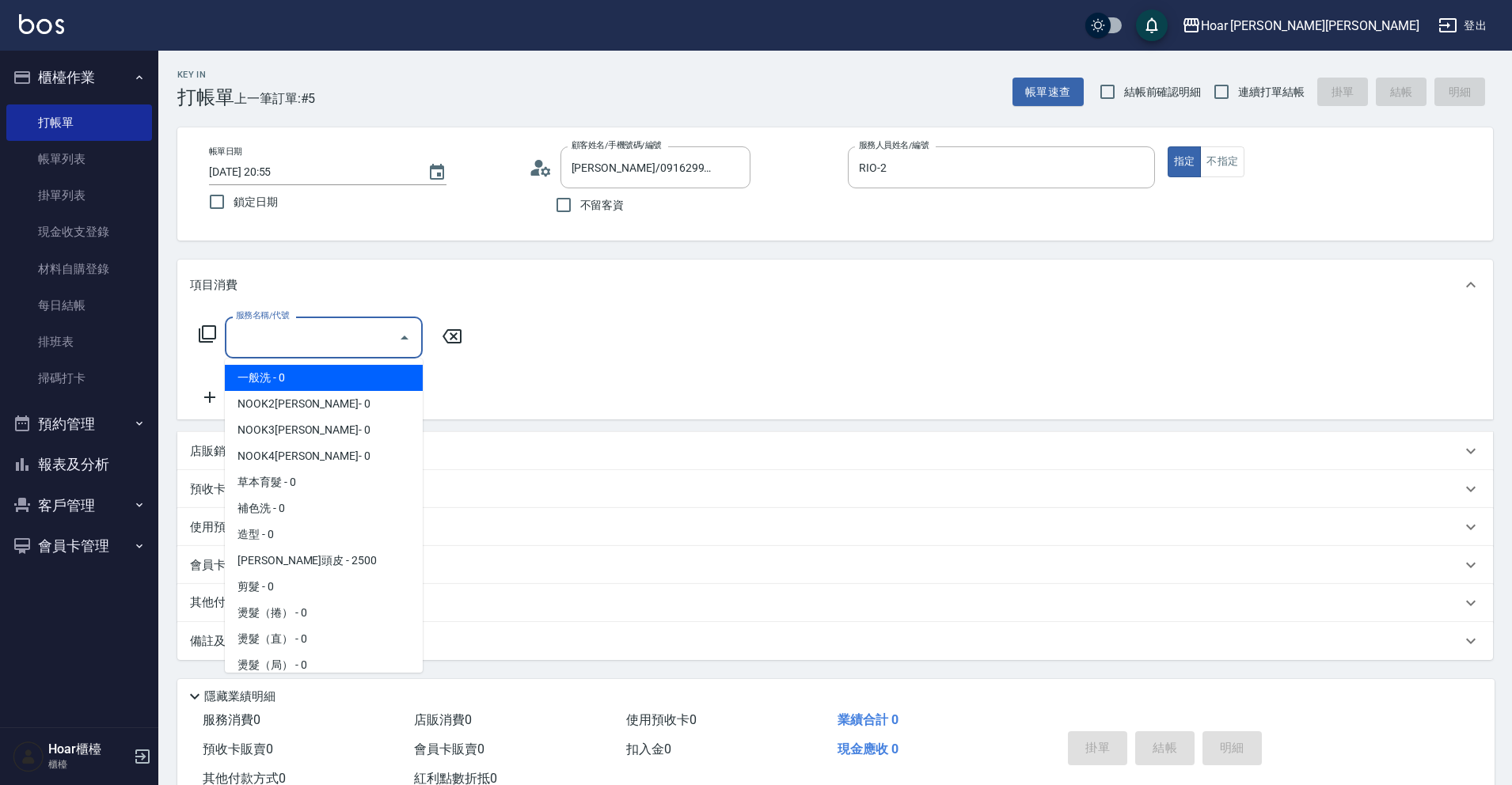
drag, startPoint x: 309, startPoint y: 351, endPoint x: 302, endPoint y: 365, distance: 15.7
click at [309, 351] on input "服務名稱/代號" at bounding box center [311, 337] width 160 height 28
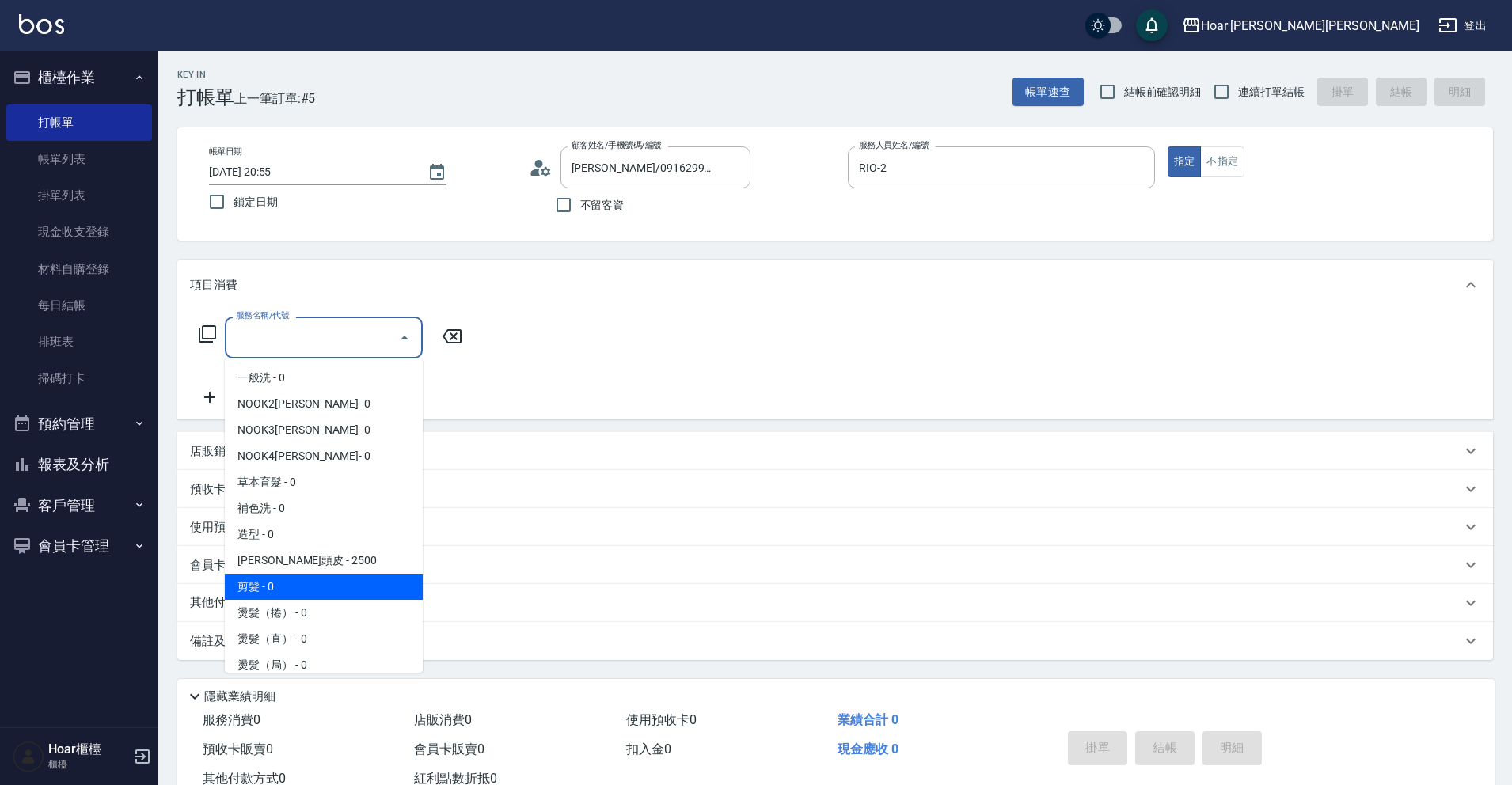
click at [263, 577] on span "剪髮 - 0" at bounding box center [323, 586] width 198 height 26
type input "剪髮(201)"
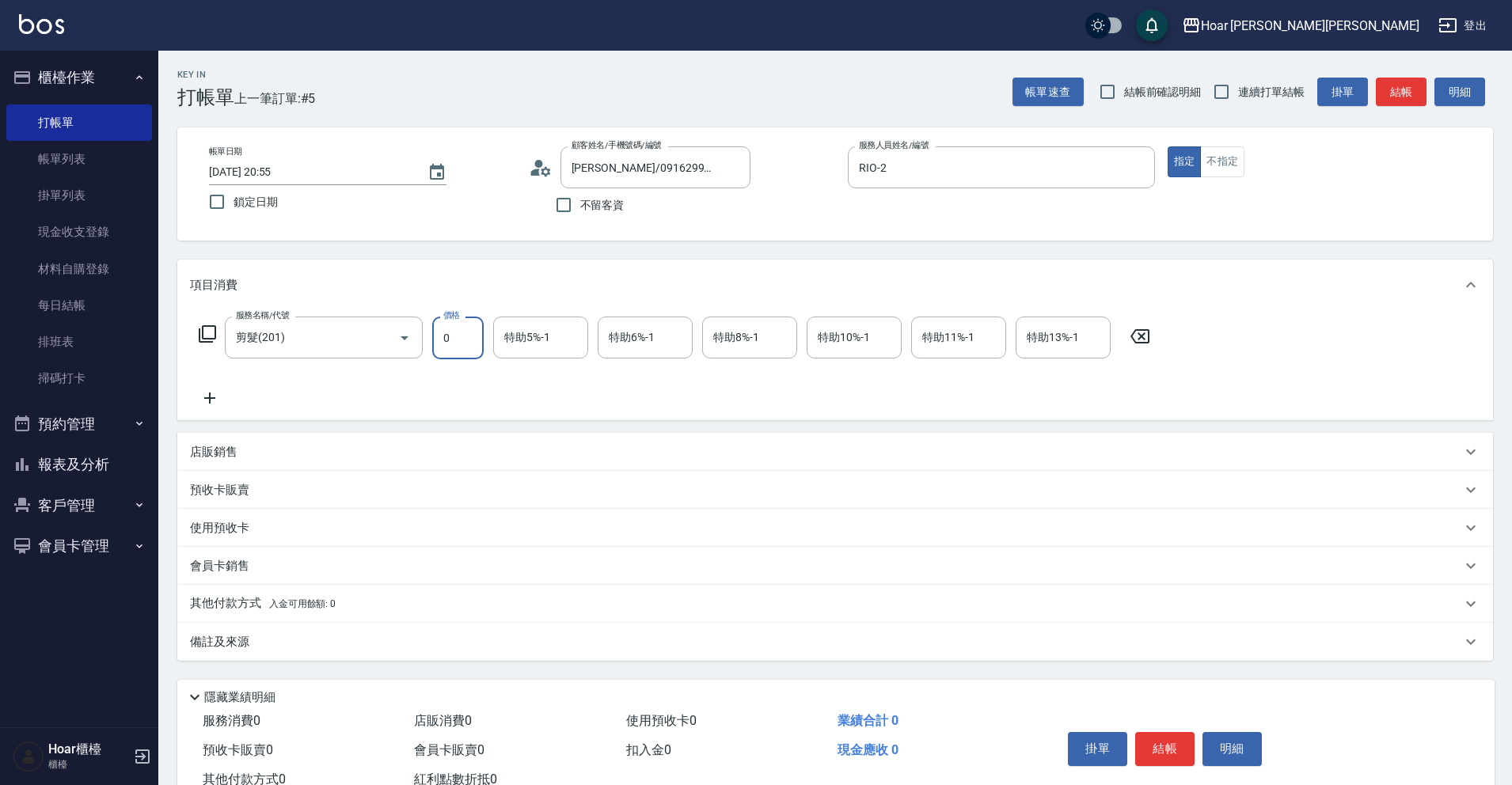
click at [450, 344] on input "0" at bounding box center [458, 338] width 51 height 43
type input "800"
click at [404, 379] on div "服務名稱/代號 剪髮(201) 服務名稱/代號 價格 800 價格 特助5%-1 特助5%-1 特助6%-1 特助6%-1 特助8%-1 特助8%-1 特助1…" at bounding box center [675, 362] width 969 height 91
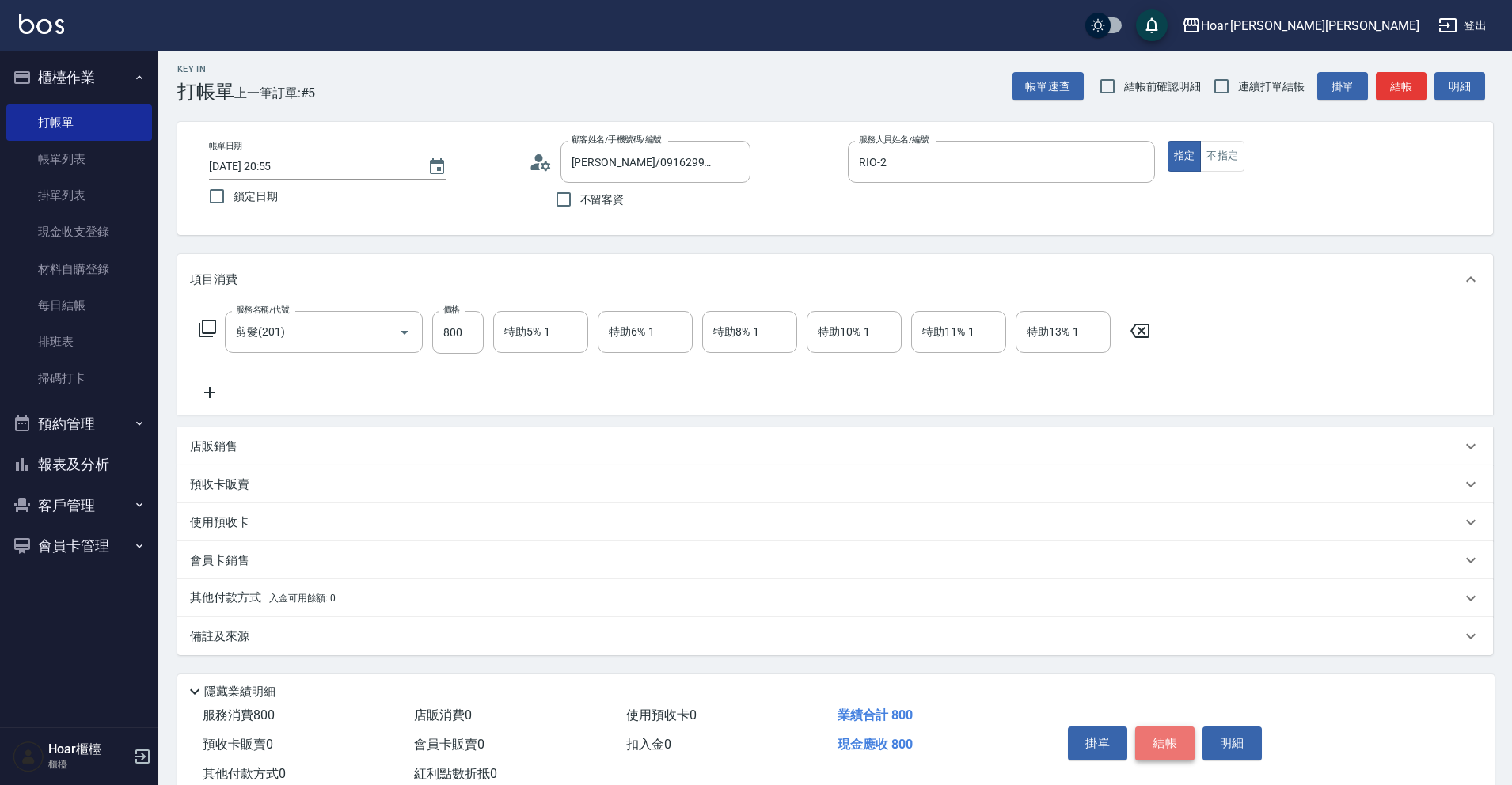
click at [1153, 748] on button "結帳" at bounding box center [1165, 743] width 59 height 33
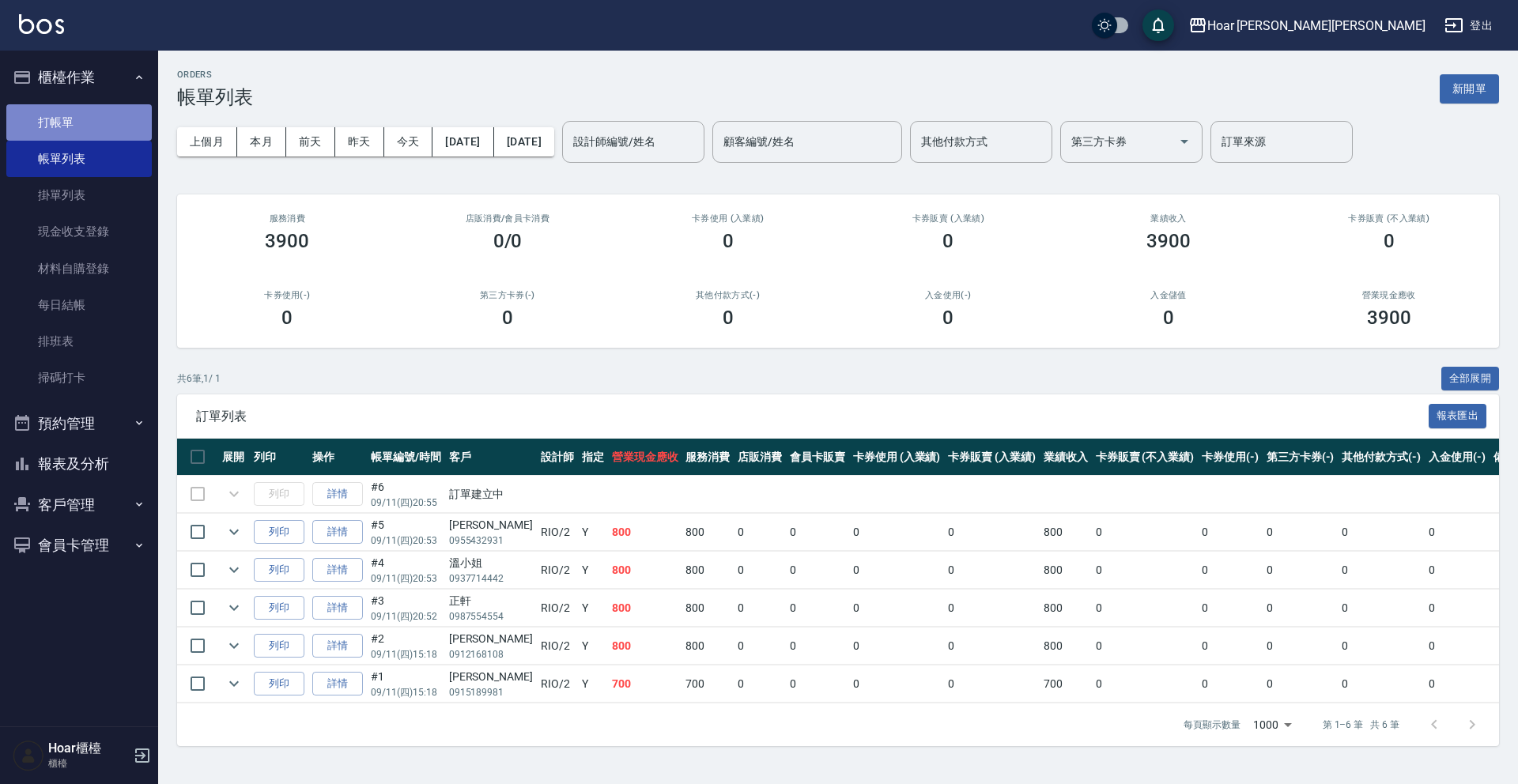
click at [84, 120] on link "打帳單" at bounding box center [79, 122] width 145 height 37
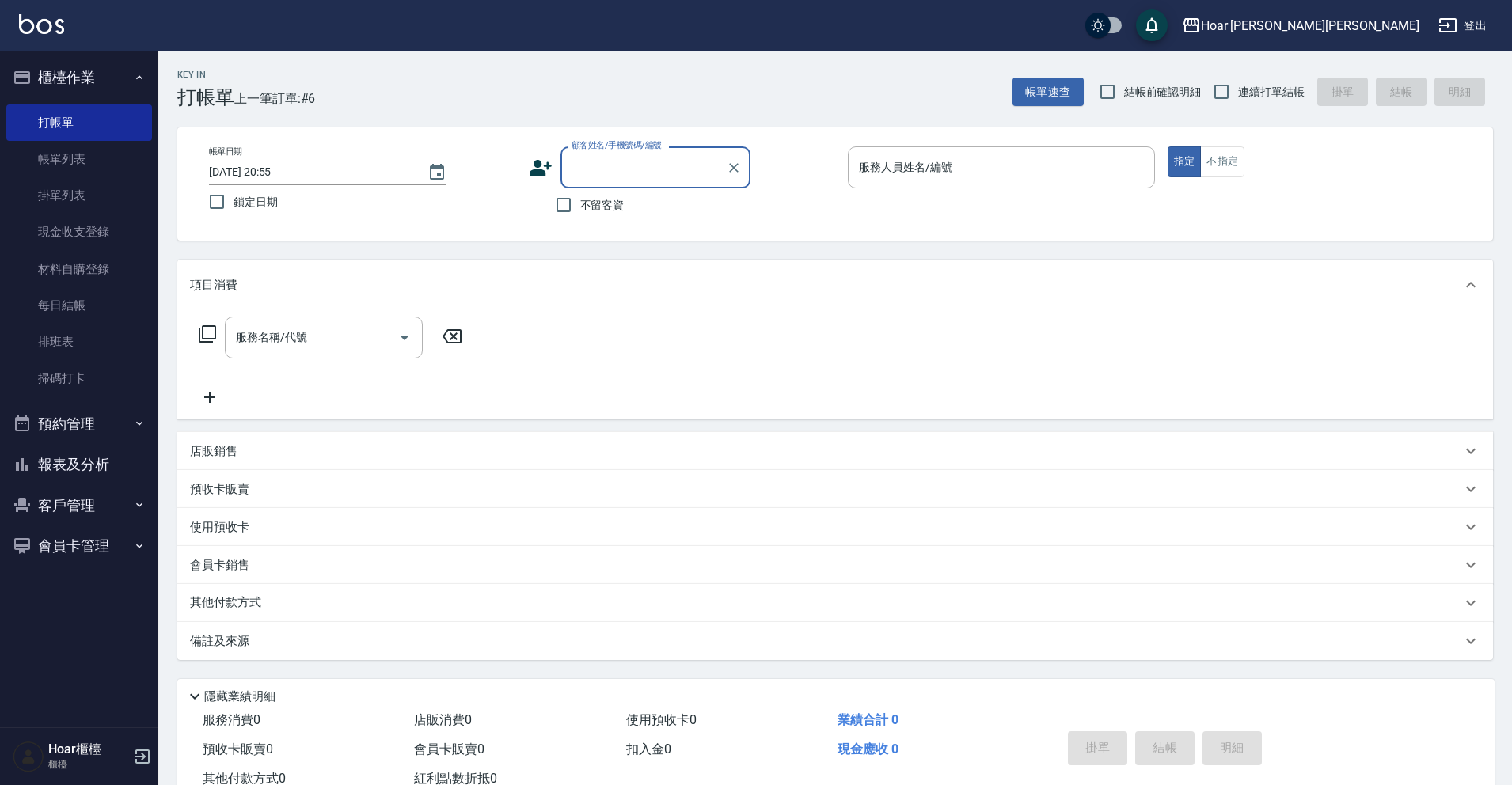
click at [617, 171] on input "顧客姓名/手機號碼/編號" at bounding box center [642, 167] width 152 height 28
type input "x"
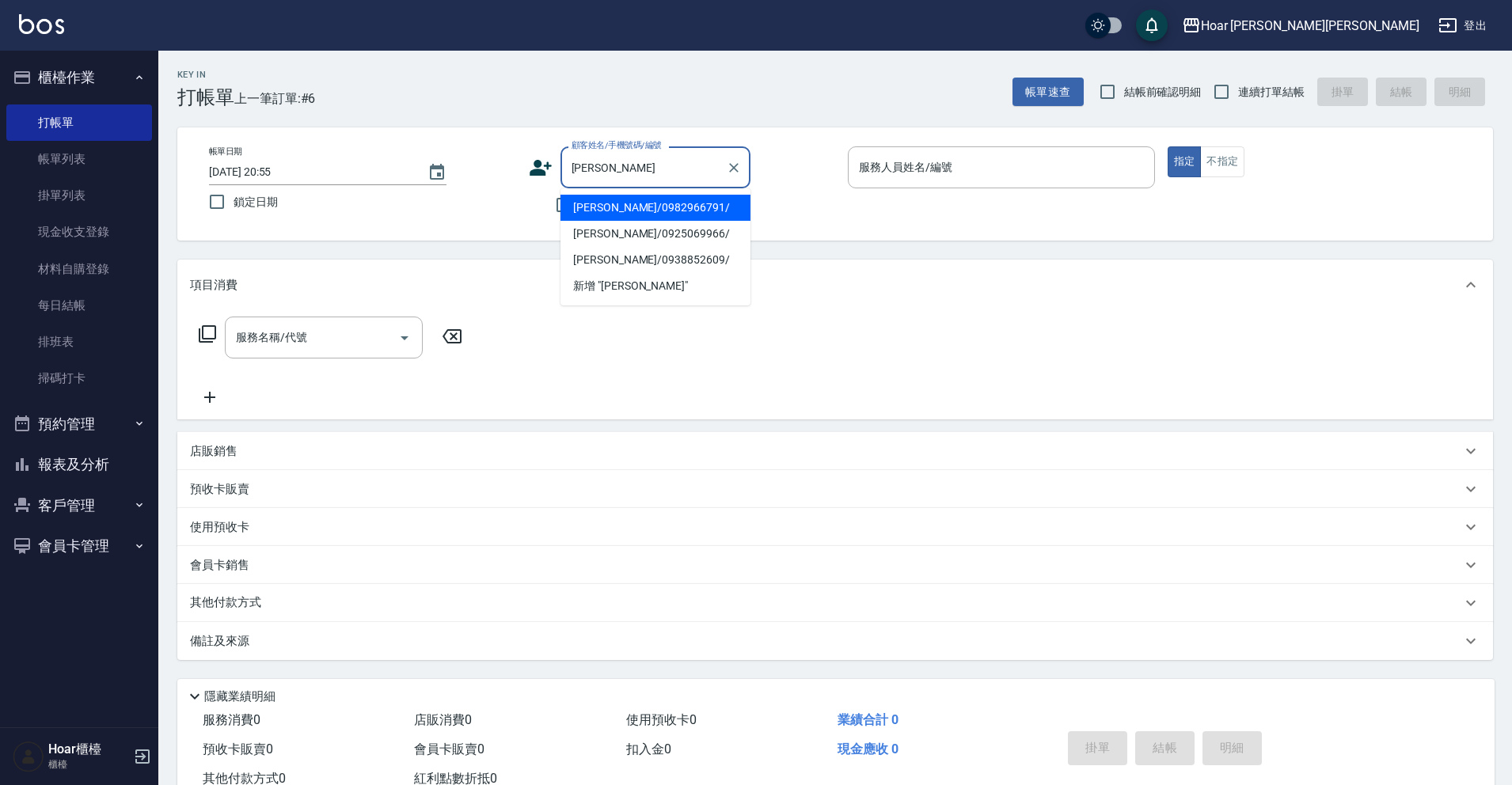
click at [643, 209] on li "李佳修/0982966791/" at bounding box center [655, 207] width 190 height 26
type input "李佳修/0982966791/"
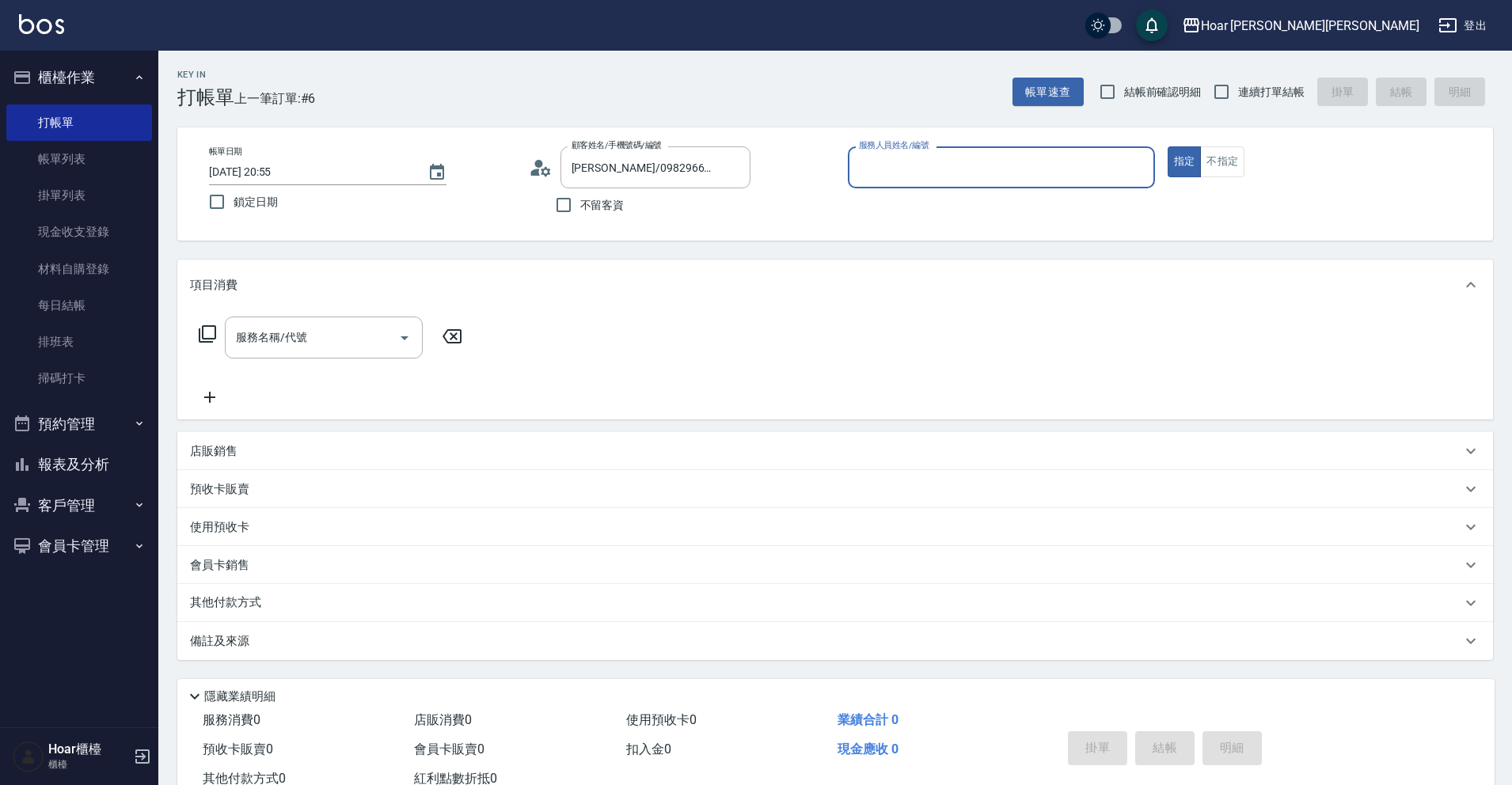
type input "RIO-2"
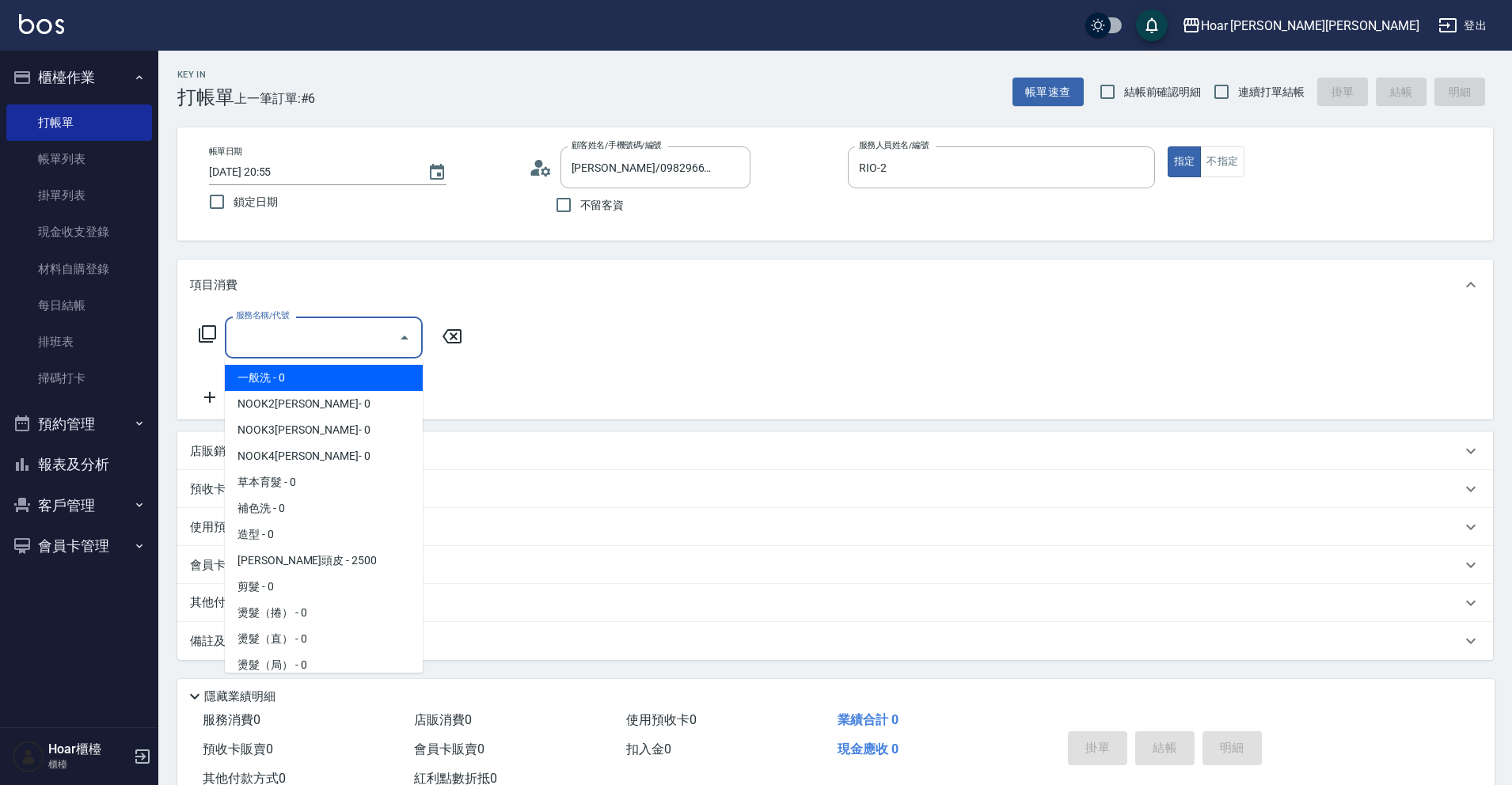
click at [372, 338] on input "服務名稱/代號" at bounding box center [311, 337] width 160 height 28
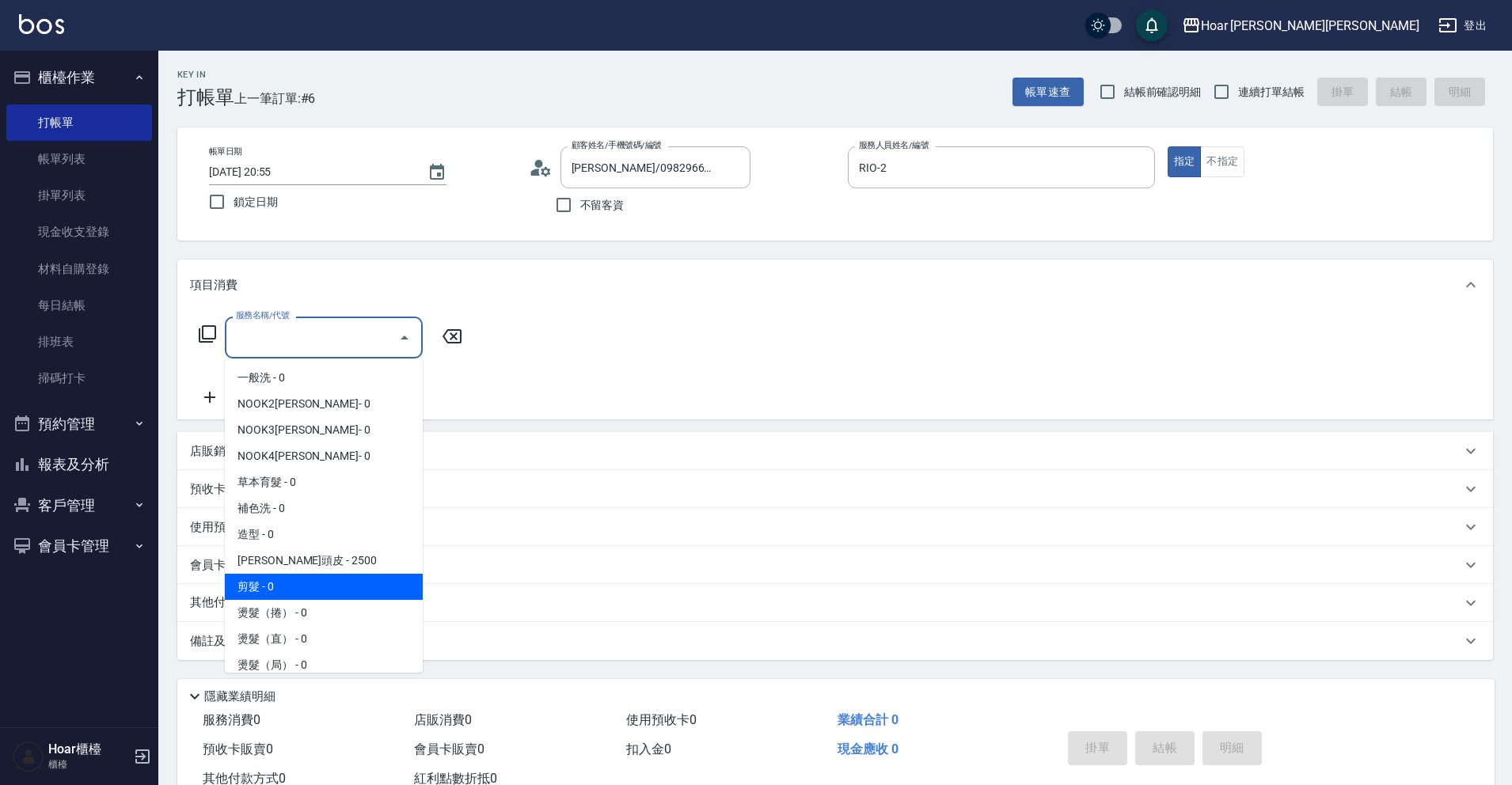
drag, startPoint x: 334, startPoint y: 586, endPoint x: 335, endPoint y: 562, distance: 24.0
click at [331, 586] on span "剪髮 - 0" at bounding box center [323, 586] width 198 height 26
type input "剪髮(201)"
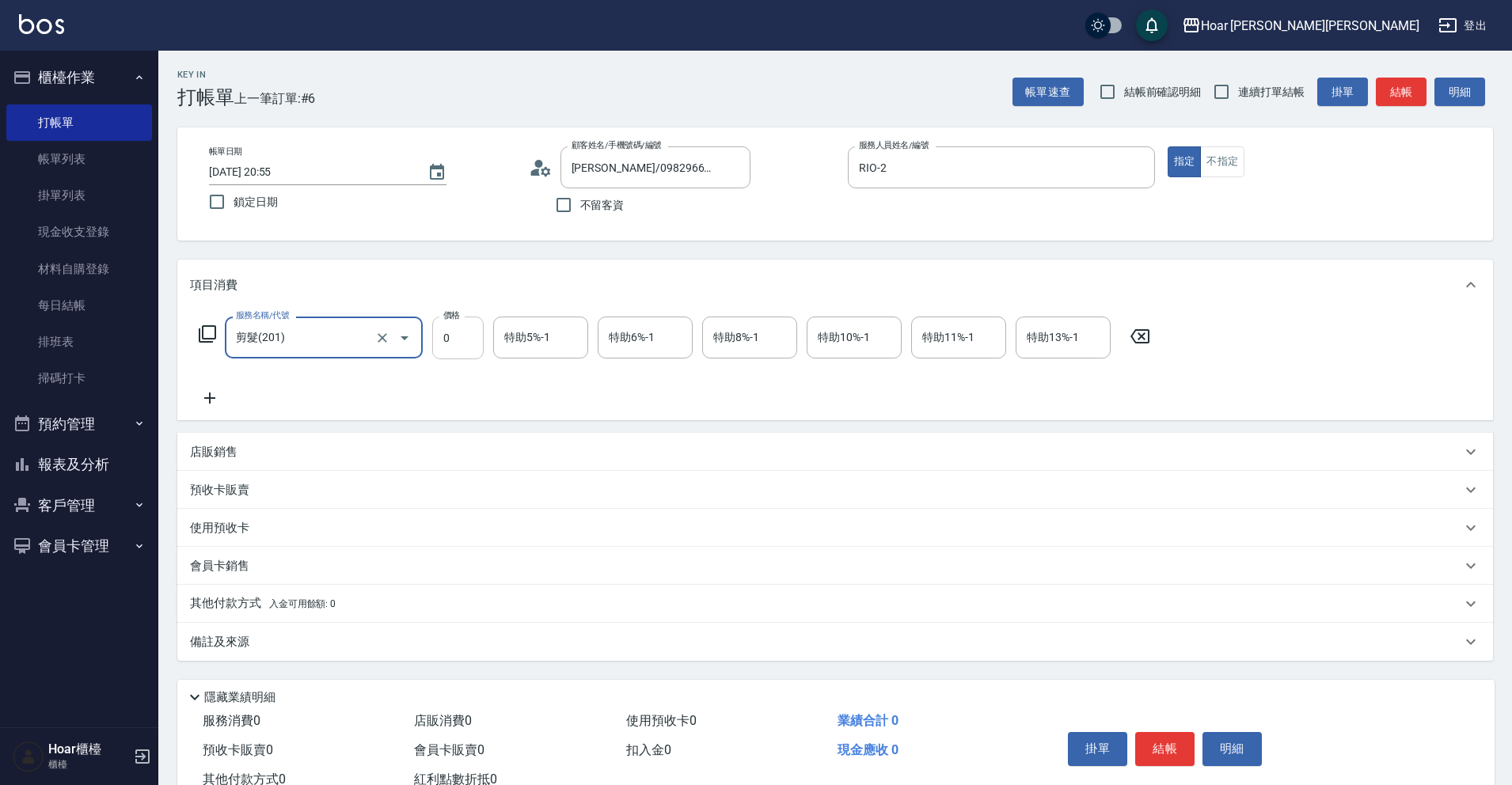
click at [474, 345] on input "0" at bounding box center [458, 338] width 51 height 43
type input "800"
click at [210, 598] on p "其他付款方式 入金可用餘額: 0" at bounding box center [263, 603] width 145 height 17
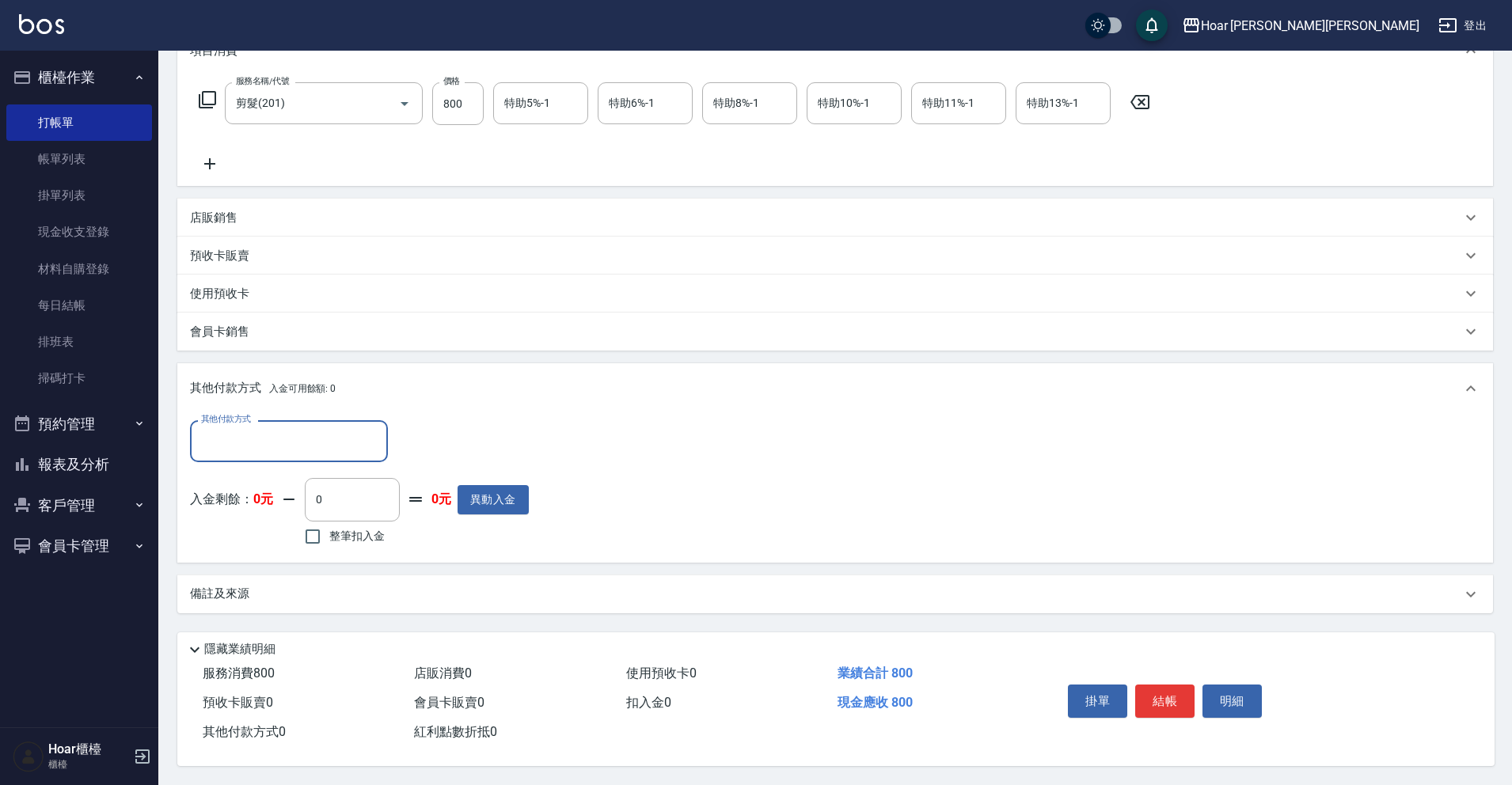
scroll to position [241, 0]
click at [272, 435] on input "其他付款方式" at bounding box center [289, 440] width 184 height 28
click at [246, 494] on span "轉帳匯款" at bounding box center [289, 507] width 198 height 26
type input "轉帳匯款"
click at [459, 443] on input "0" at bounding box center [457, 440] width 118 height 43
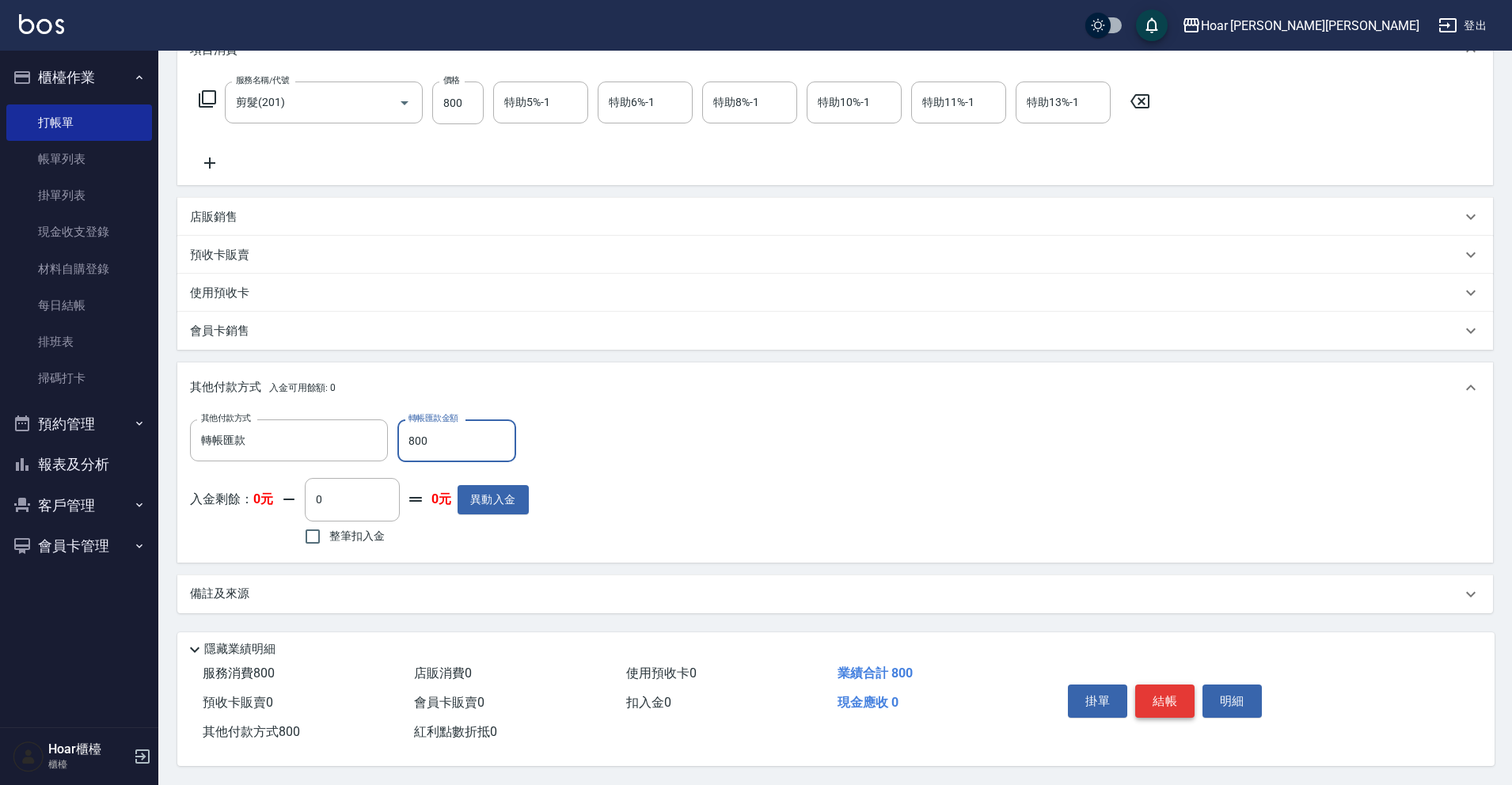
type input "800"
click at [1166, 694] on button "結帳" at bounding box center [1165, 701] width 59 height 33
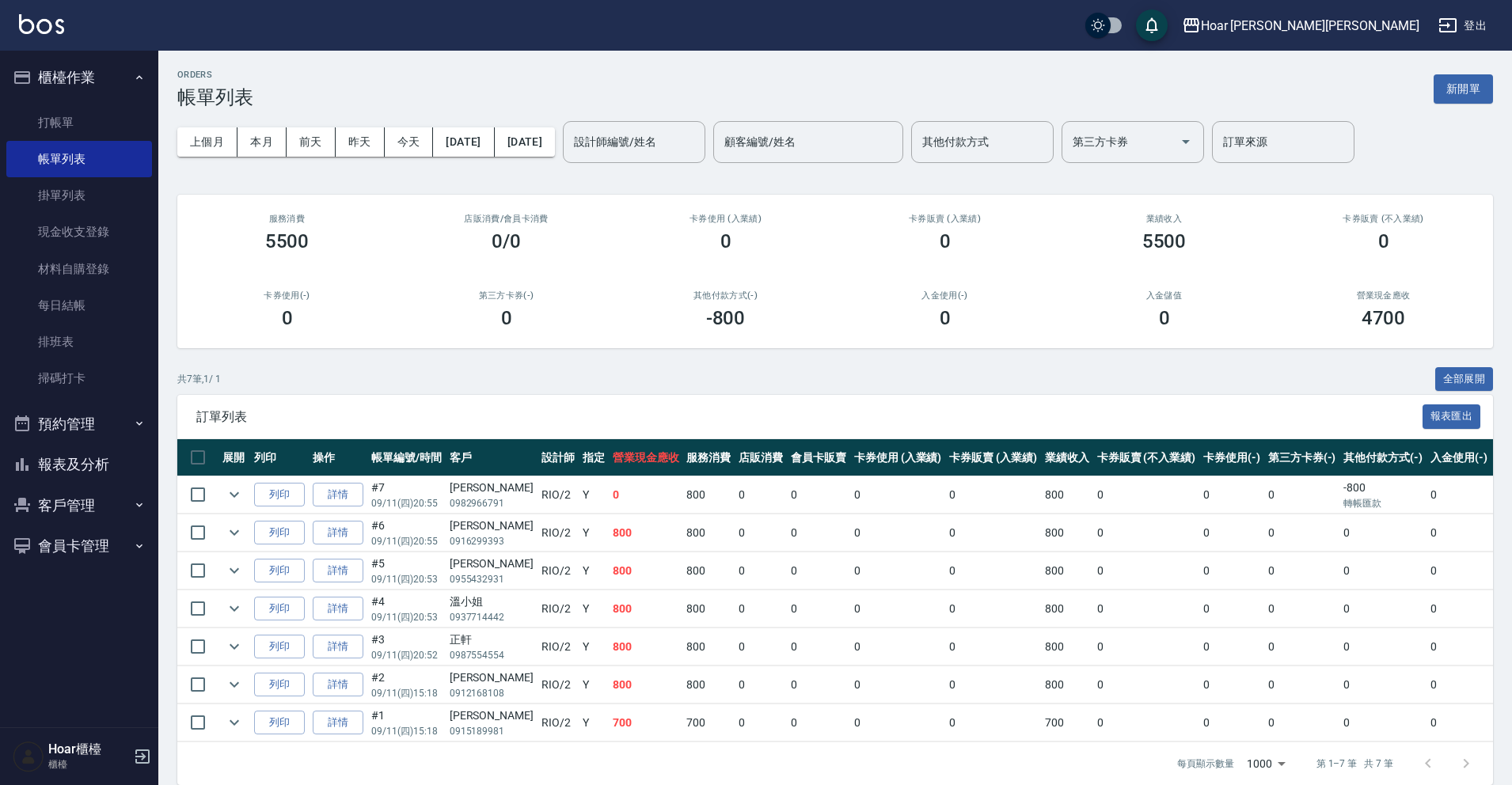
click at [570, 372] on div "共 7 筆, 1 / 1 全部展開" at bounding box center [835, 379] width 1315 height 24
click at [308, 135] on button "前天" at bounding box center [310, 142] width 49 height 30
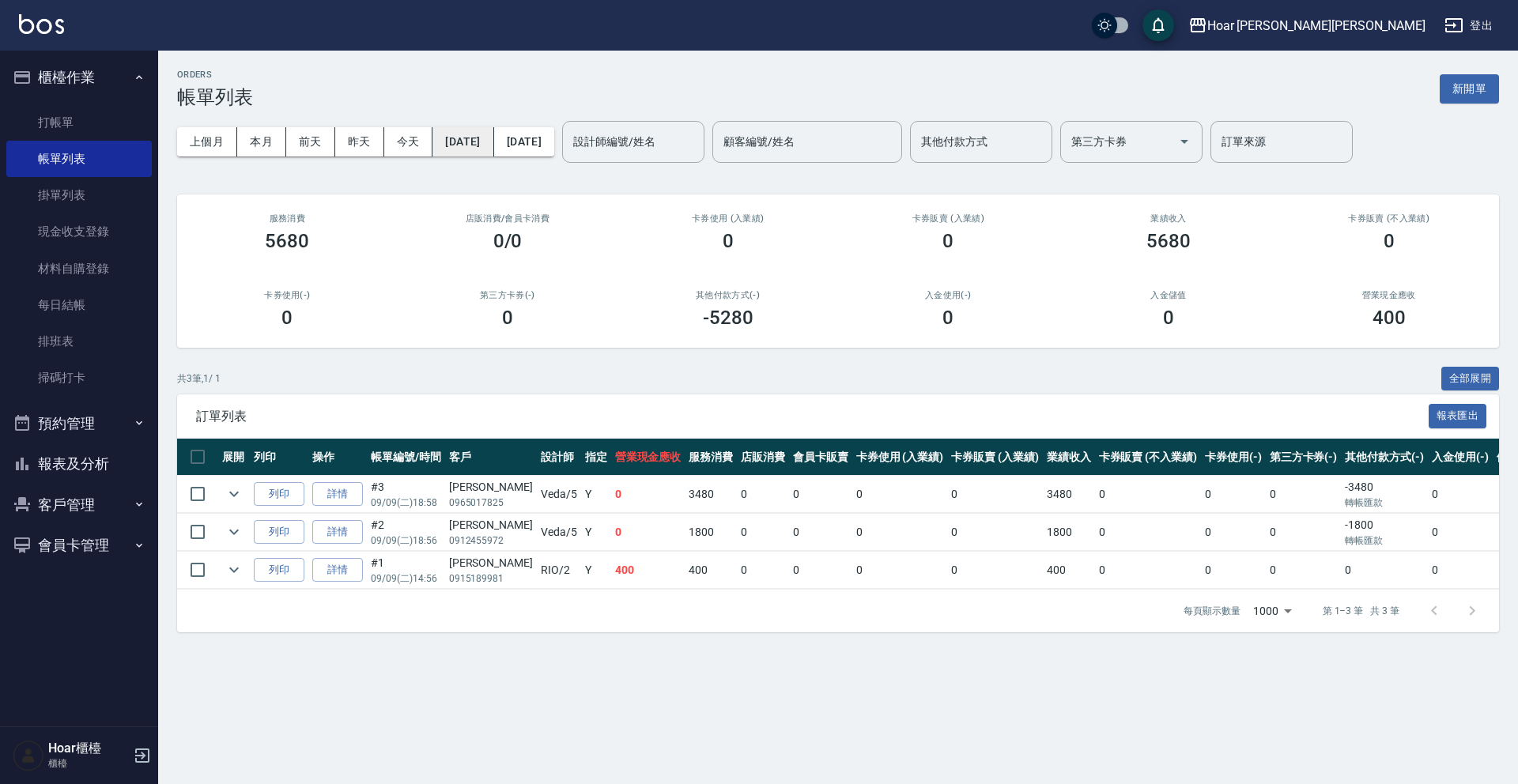
click at [464, 143] on button "[DATE]" at bounding box center [462, 142] width 61 height 30
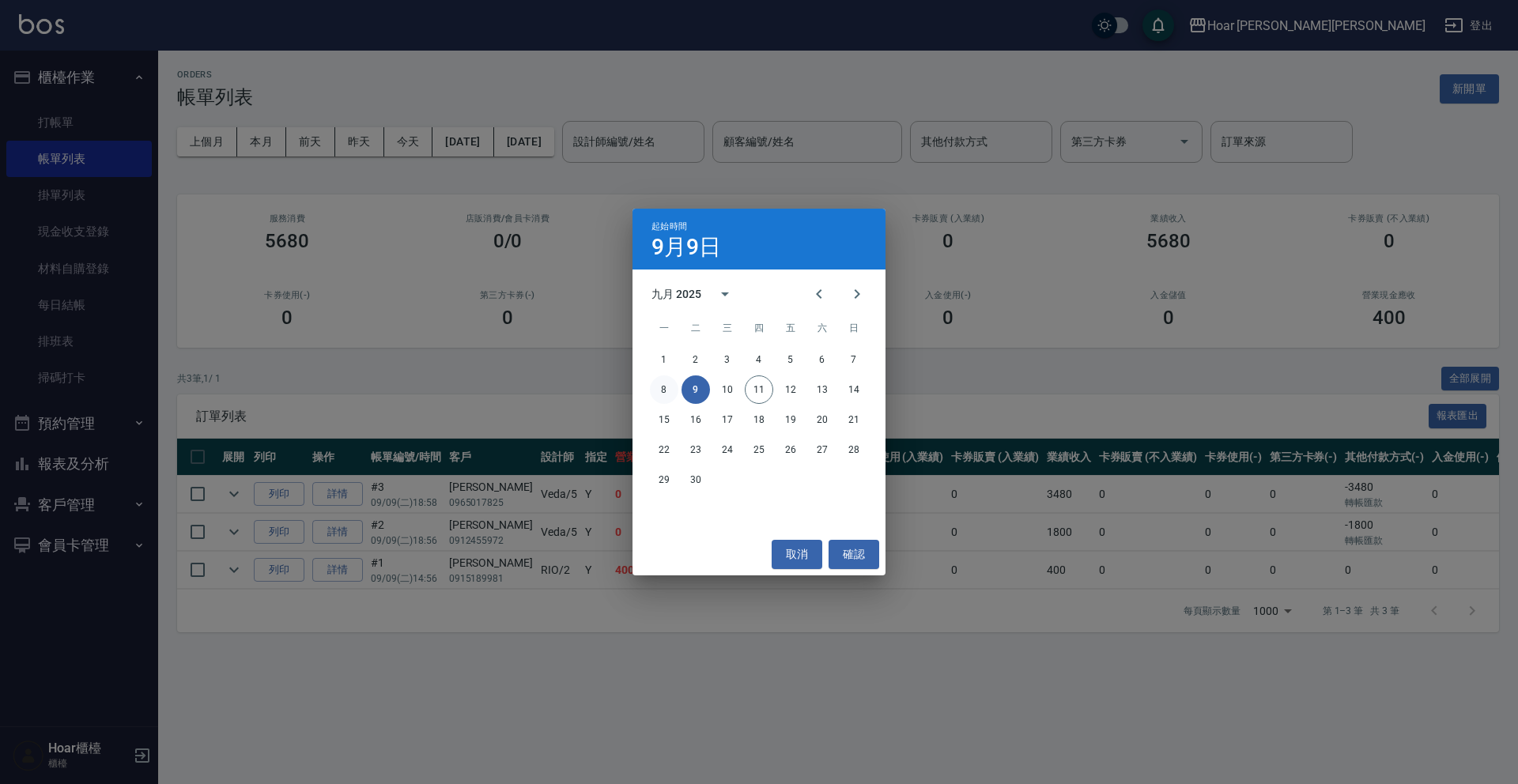
click at [664, 383] on button "8" at bounding box center [664, 390] width 29 height 29
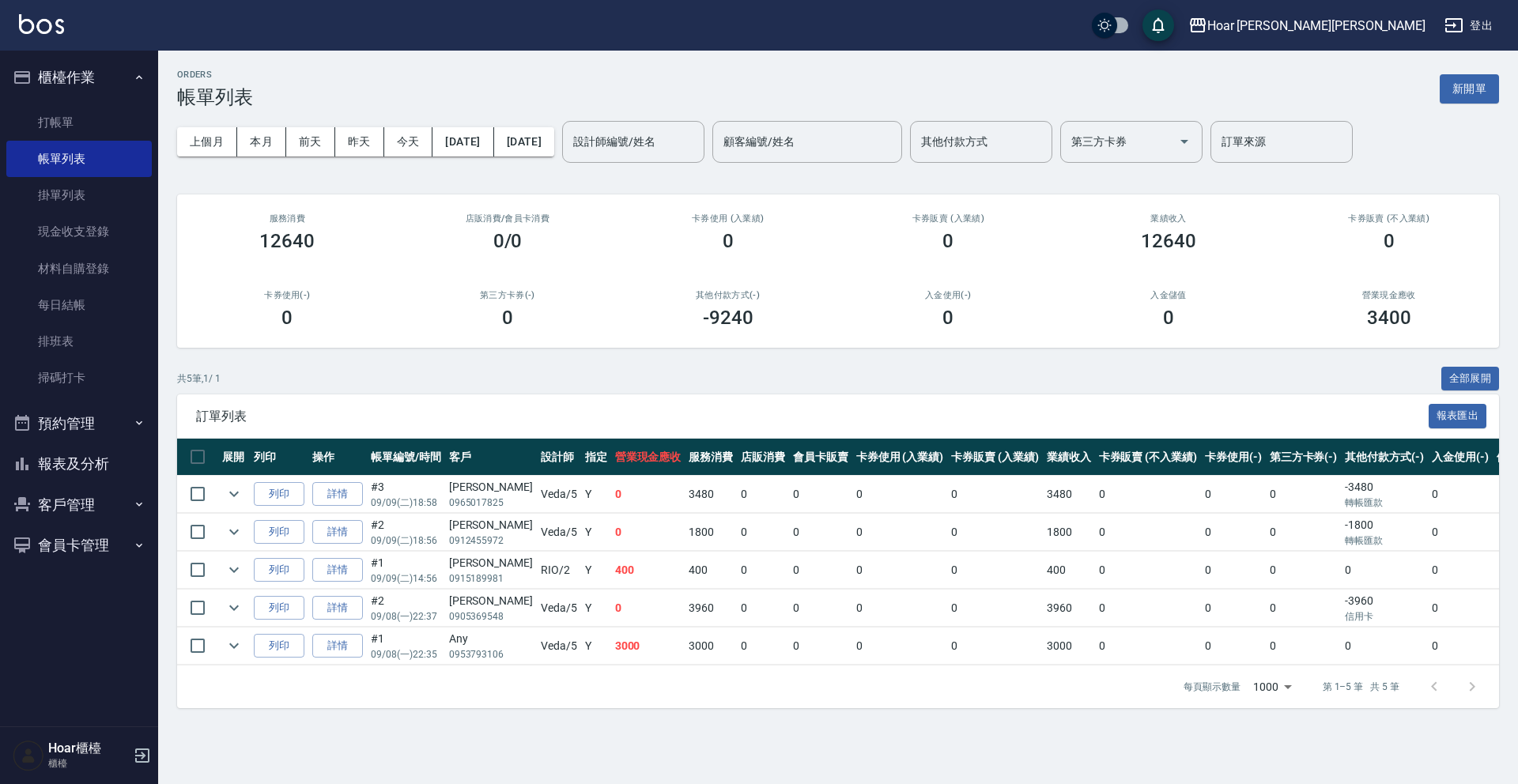
click at [554, 146] on button "[DATE]" at bounding box center [523, 142] width 60 height 30
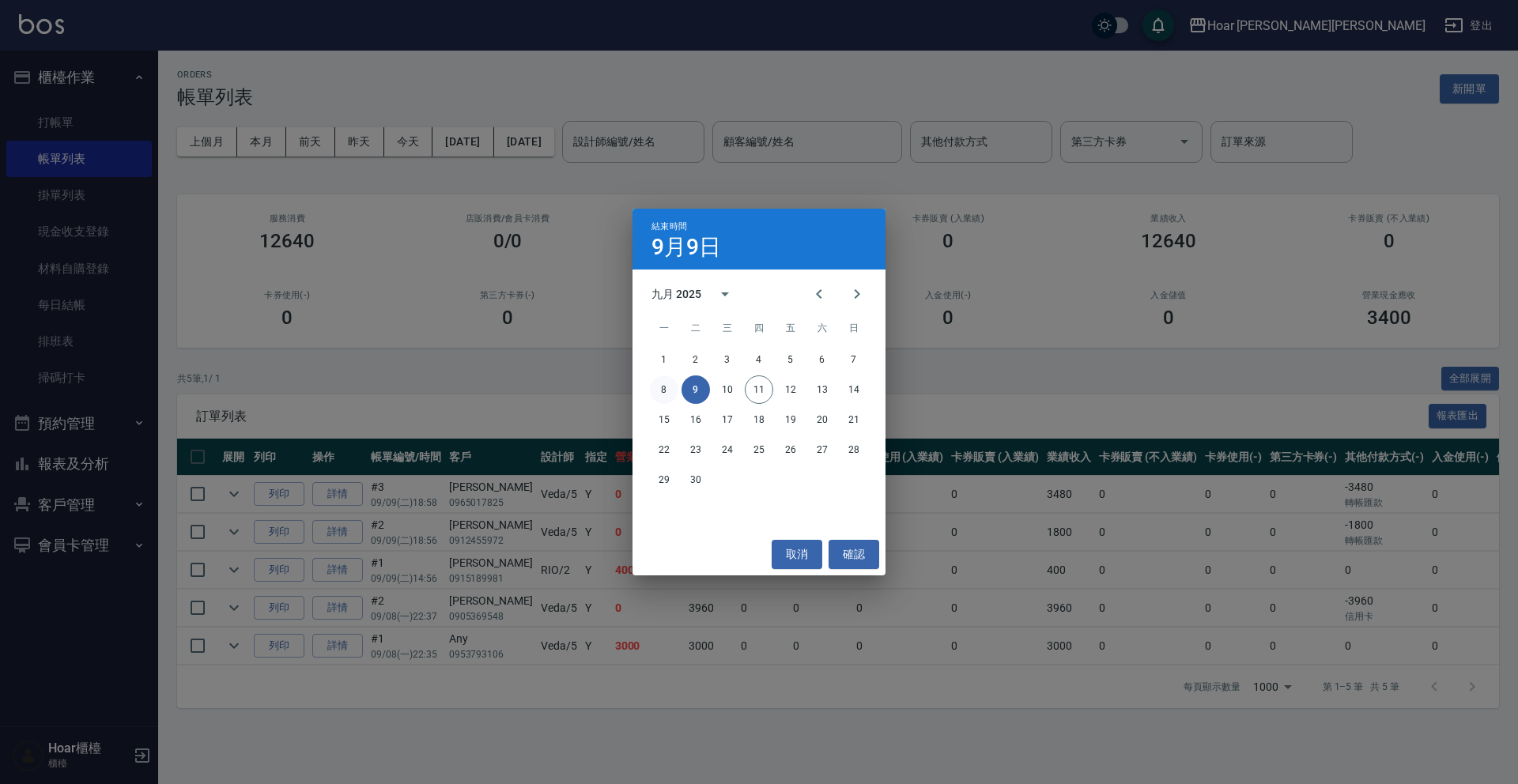
click at [656, 383] on button "8" at bounding box center [664, 390] width 29 height 29
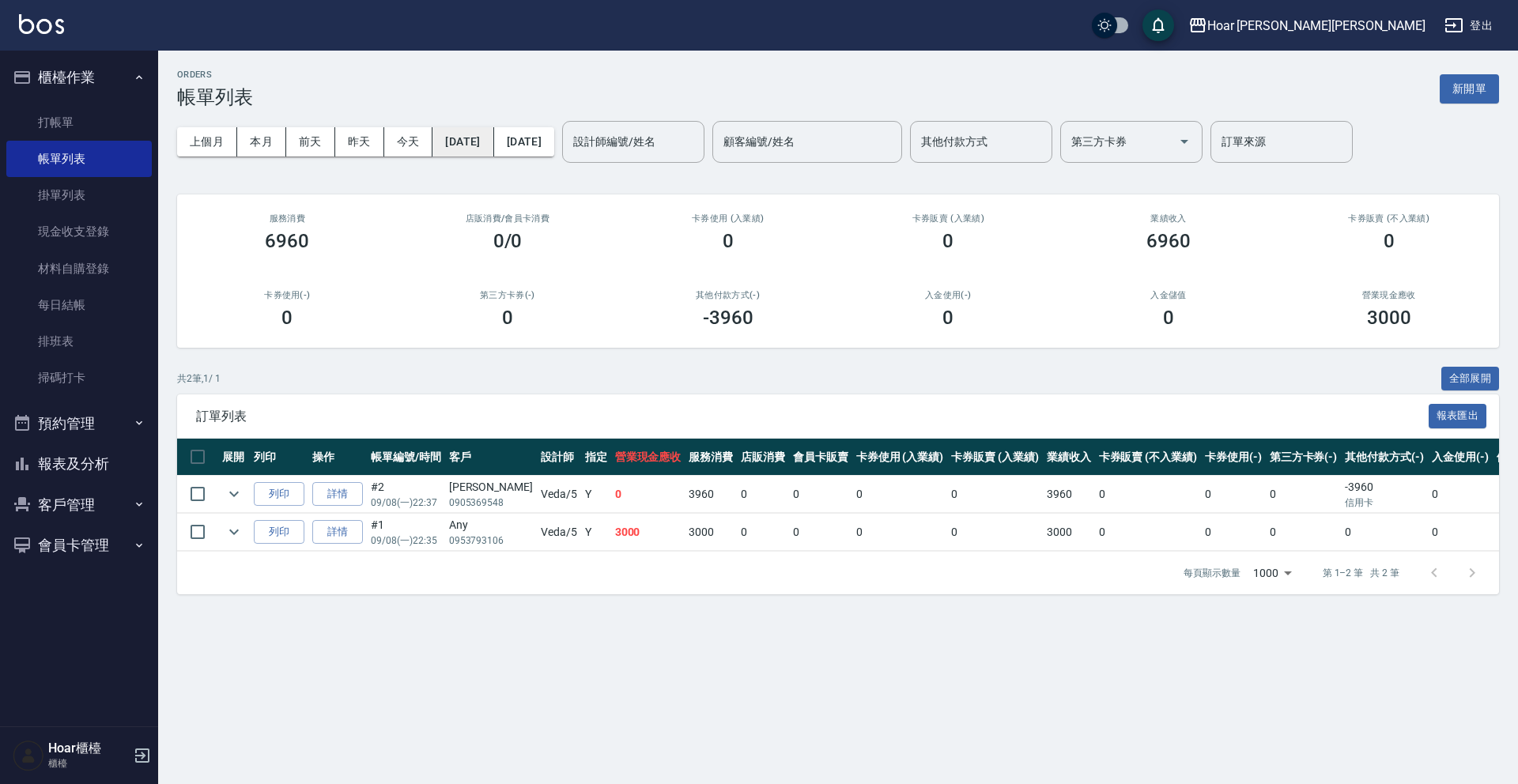
click at [478, 154] on button "[DATE]" at bounding box center [462, 142] width 61 height 30
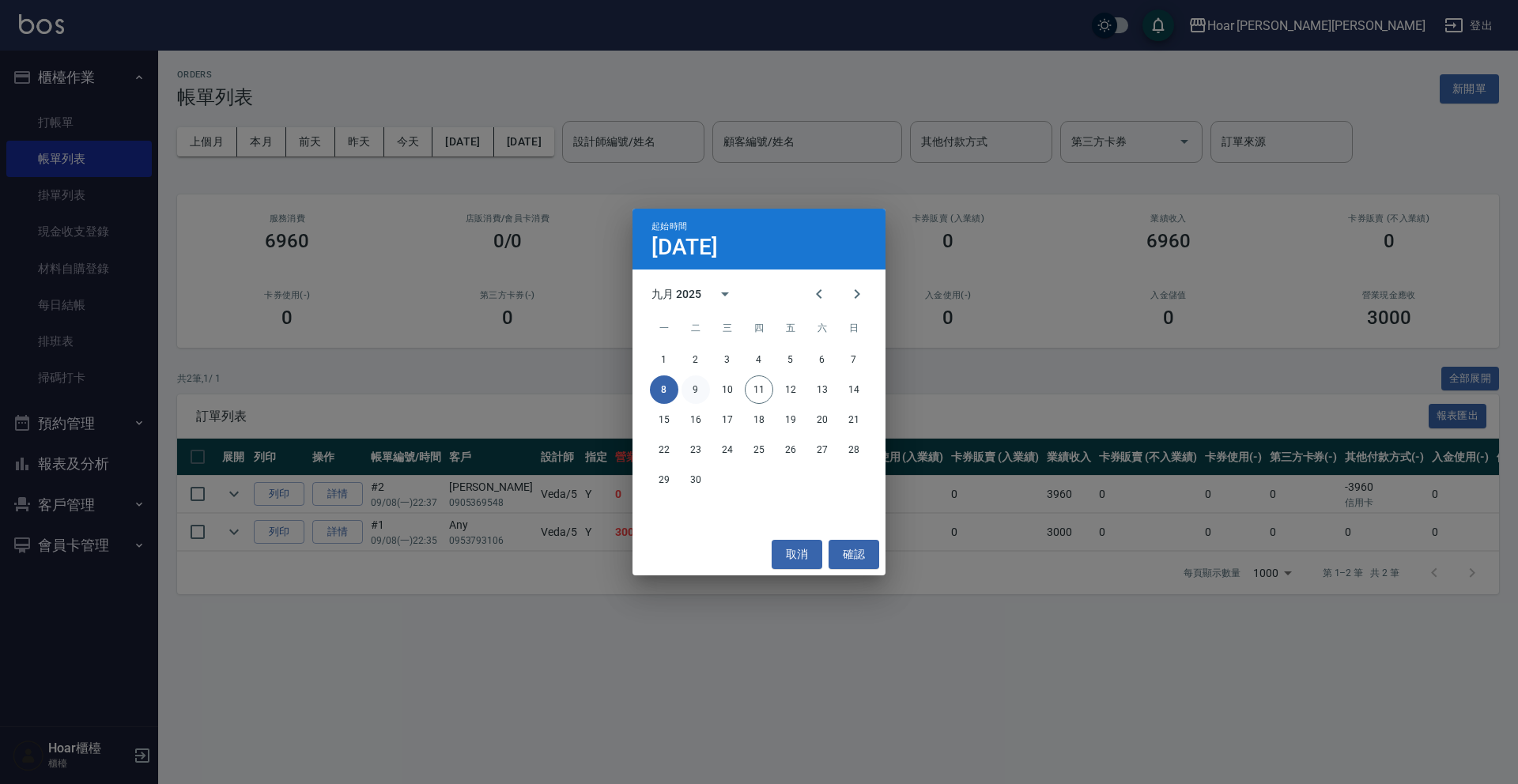
click at [700, 391] on button "9" at bounding box center [695, 390] width 29 height 29
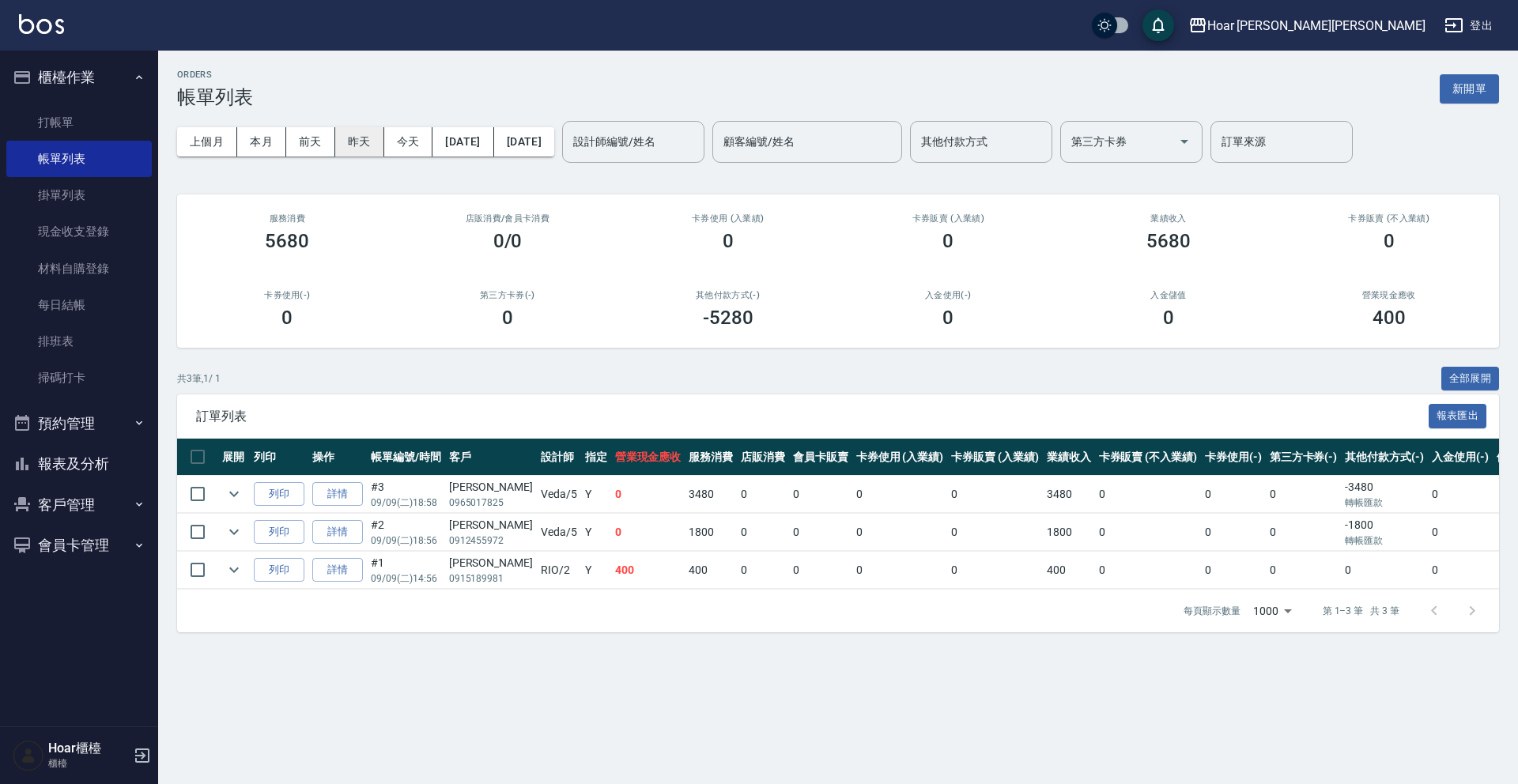
click at [367, 142] on button "昨天" at bounding box center [359, 142] width 49 height 30
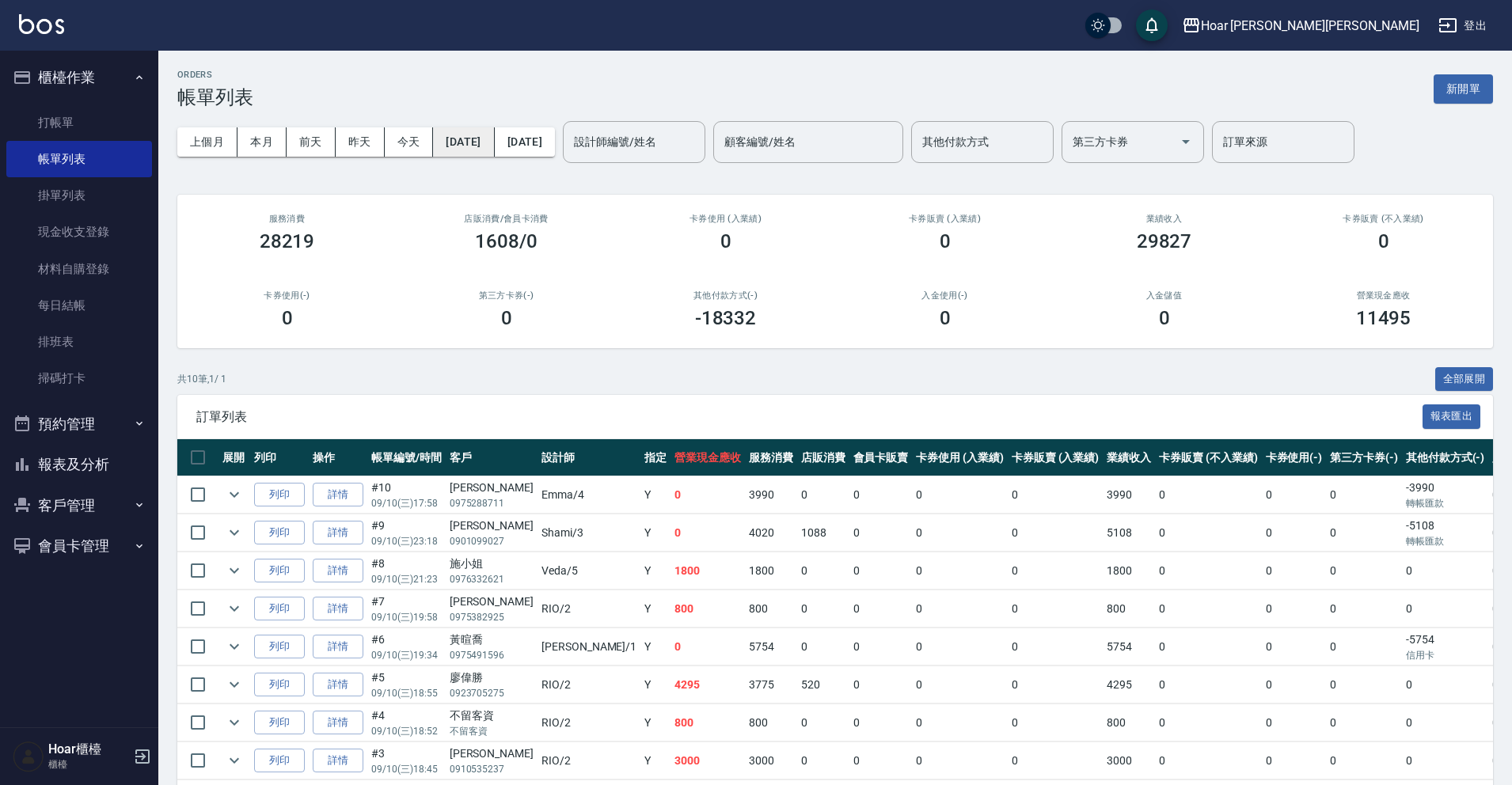
click at [494, 144] on button "[DATE]" at bounding box center [463, 142] width 61 height 30
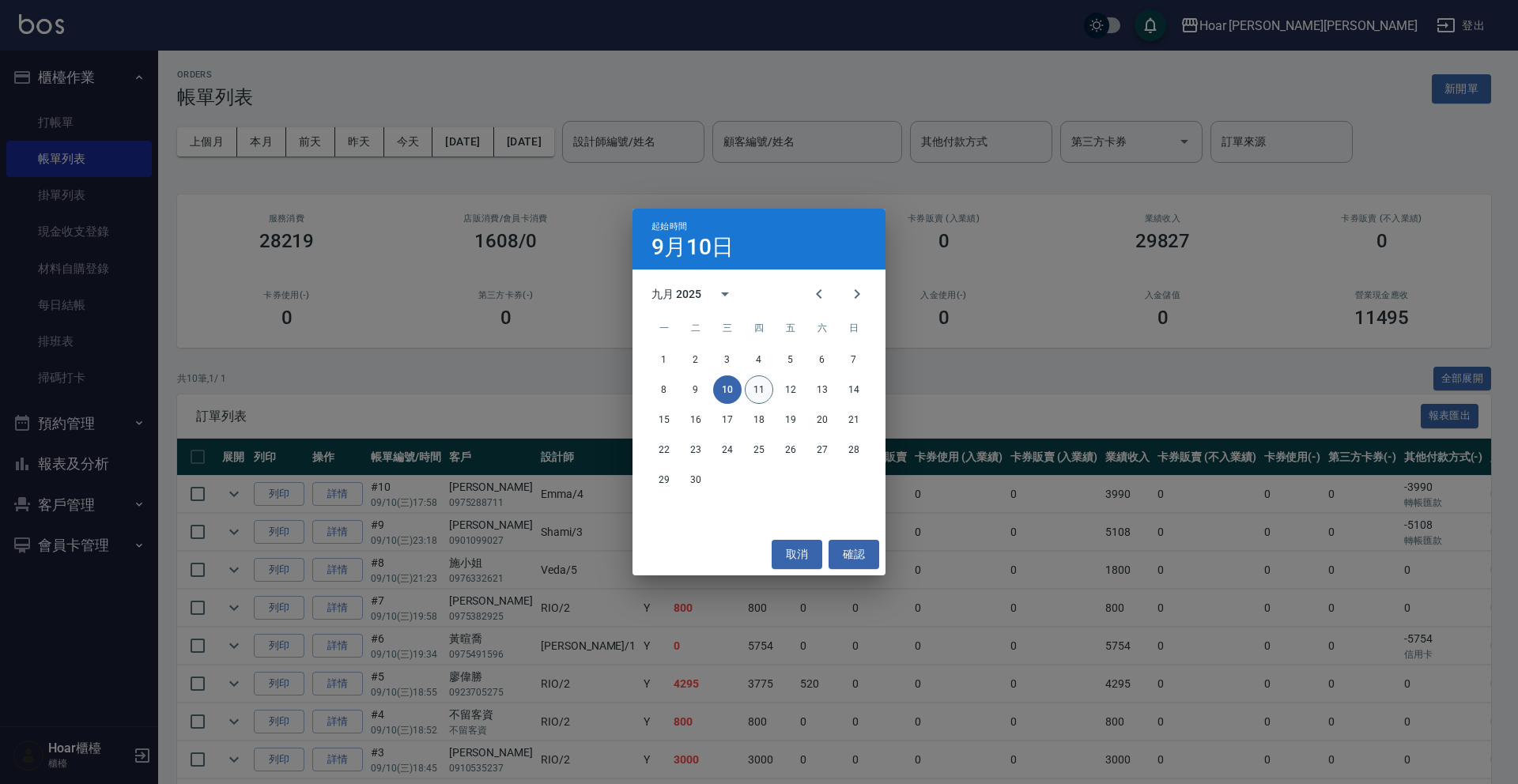
click at [761, 392] on button "11" at bounding box center [759, 390] width 29 height 29
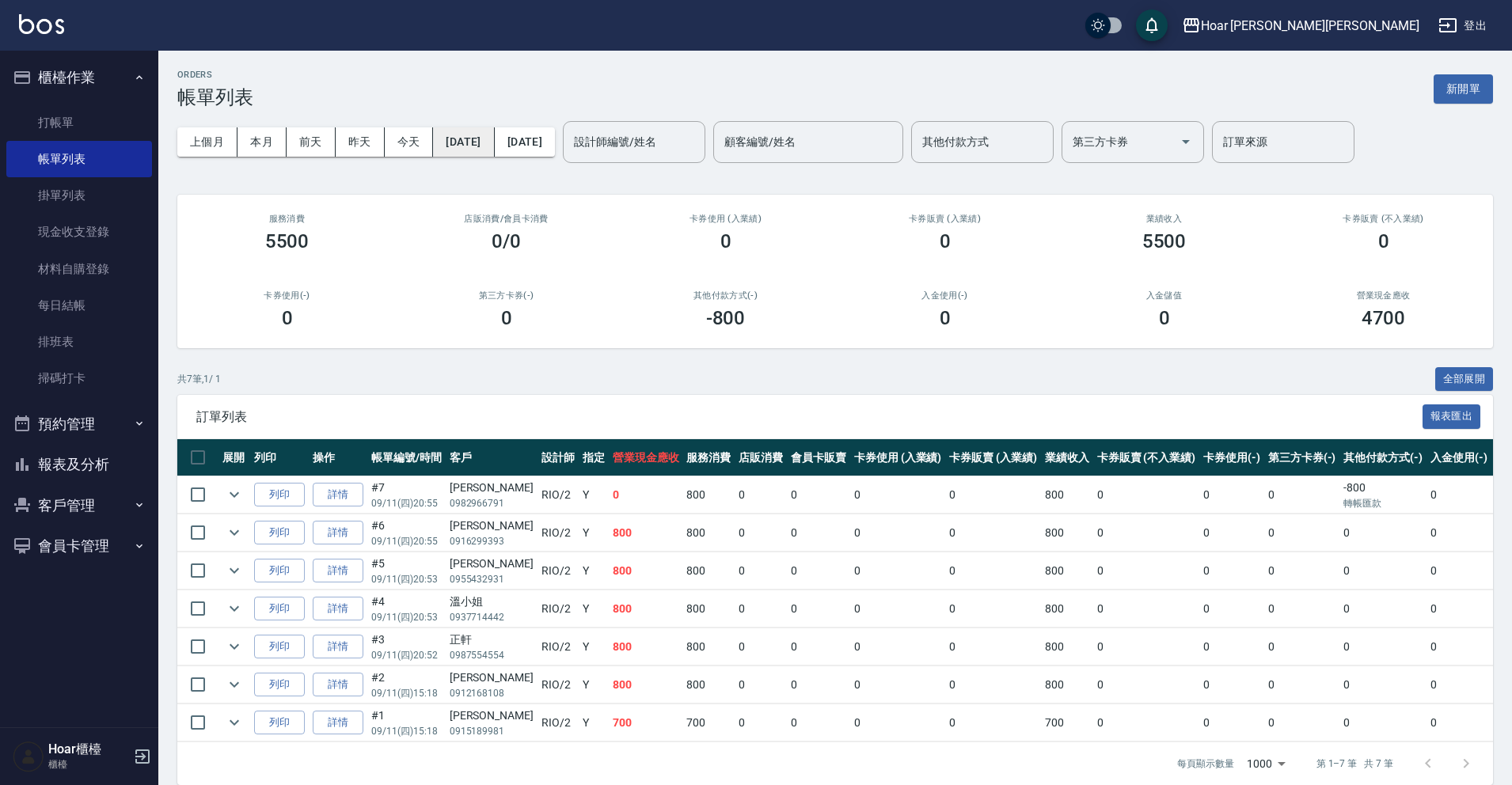
click at [480, 139] on button "[DATE]" at bounding box center [463, 142] width 61 height 30
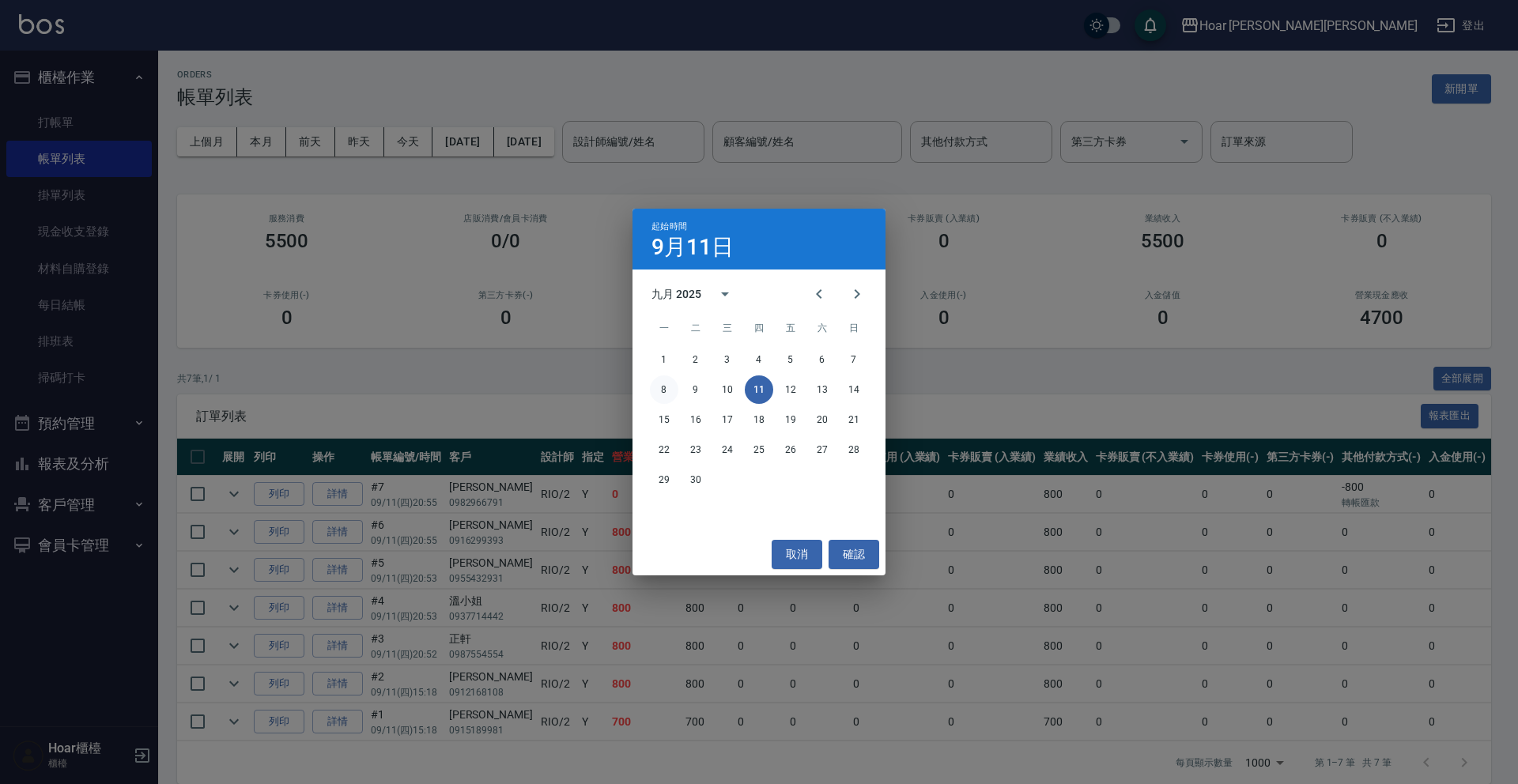
click at [667, 387] on button "8" at bounding box center [664, 390] width 29 height 29
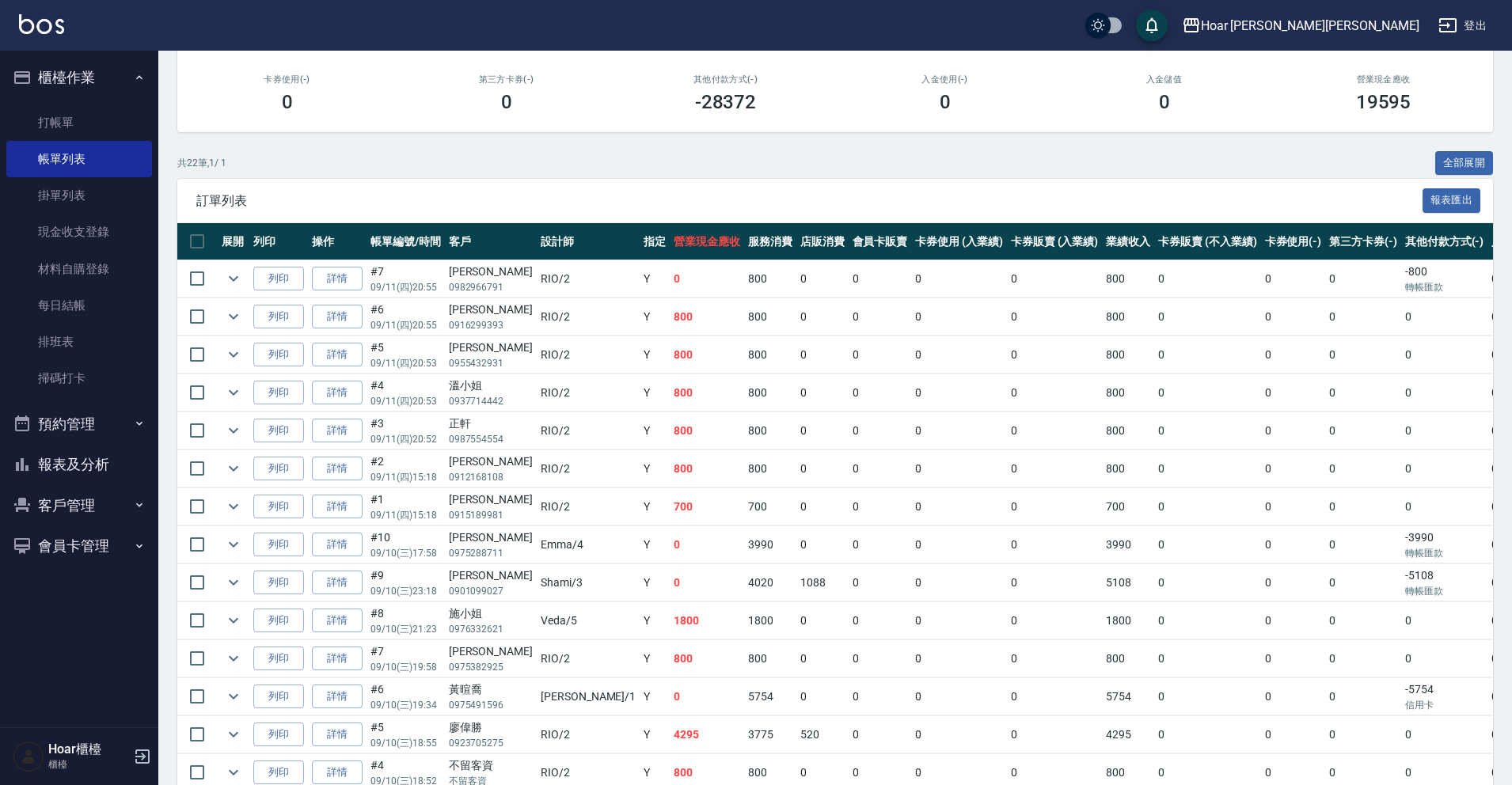
scroll to position [213, 0]
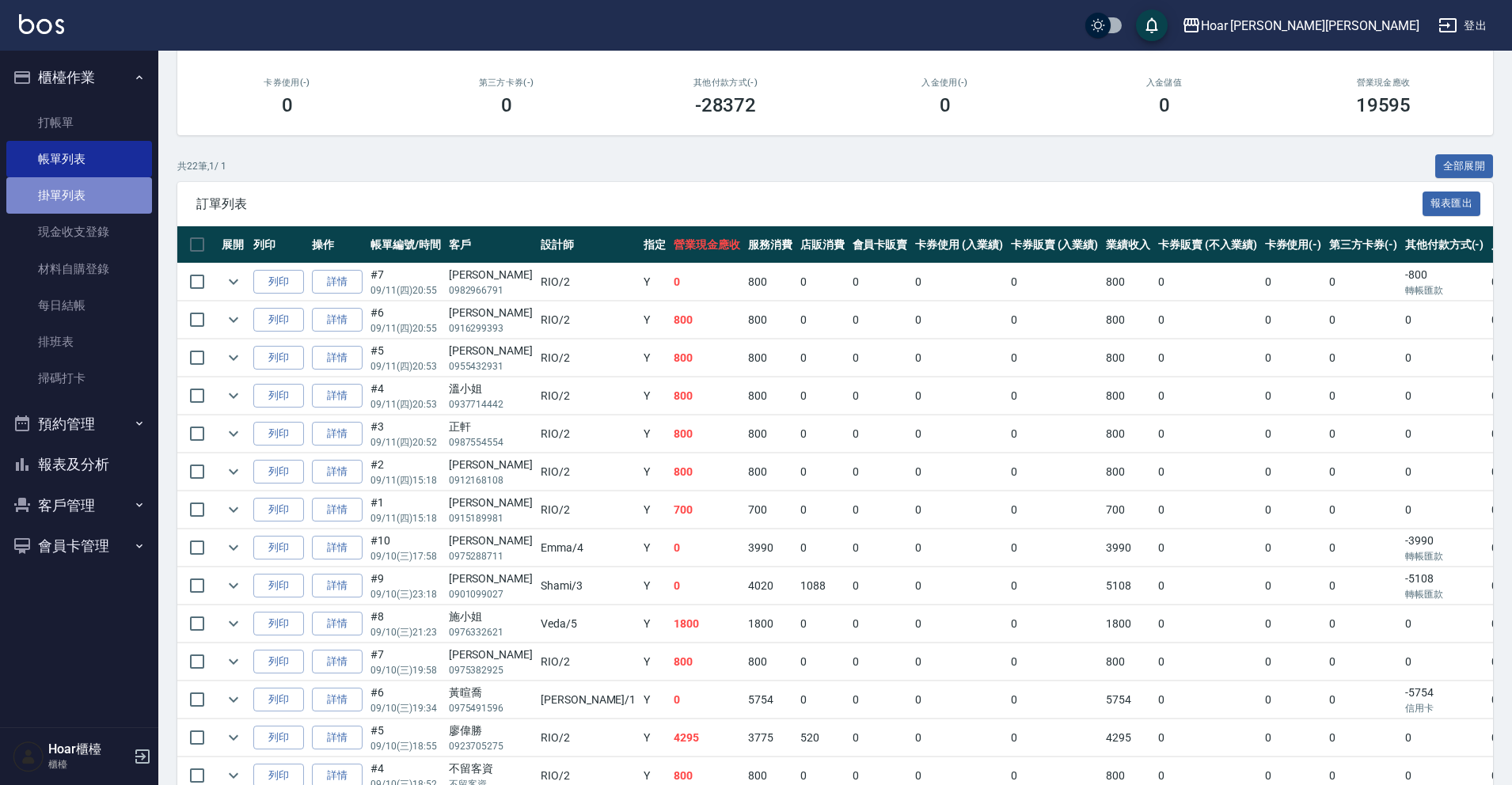
click at [82, 181] on link "掛單列表" at bounding box center [79, 196] width 145 height 37
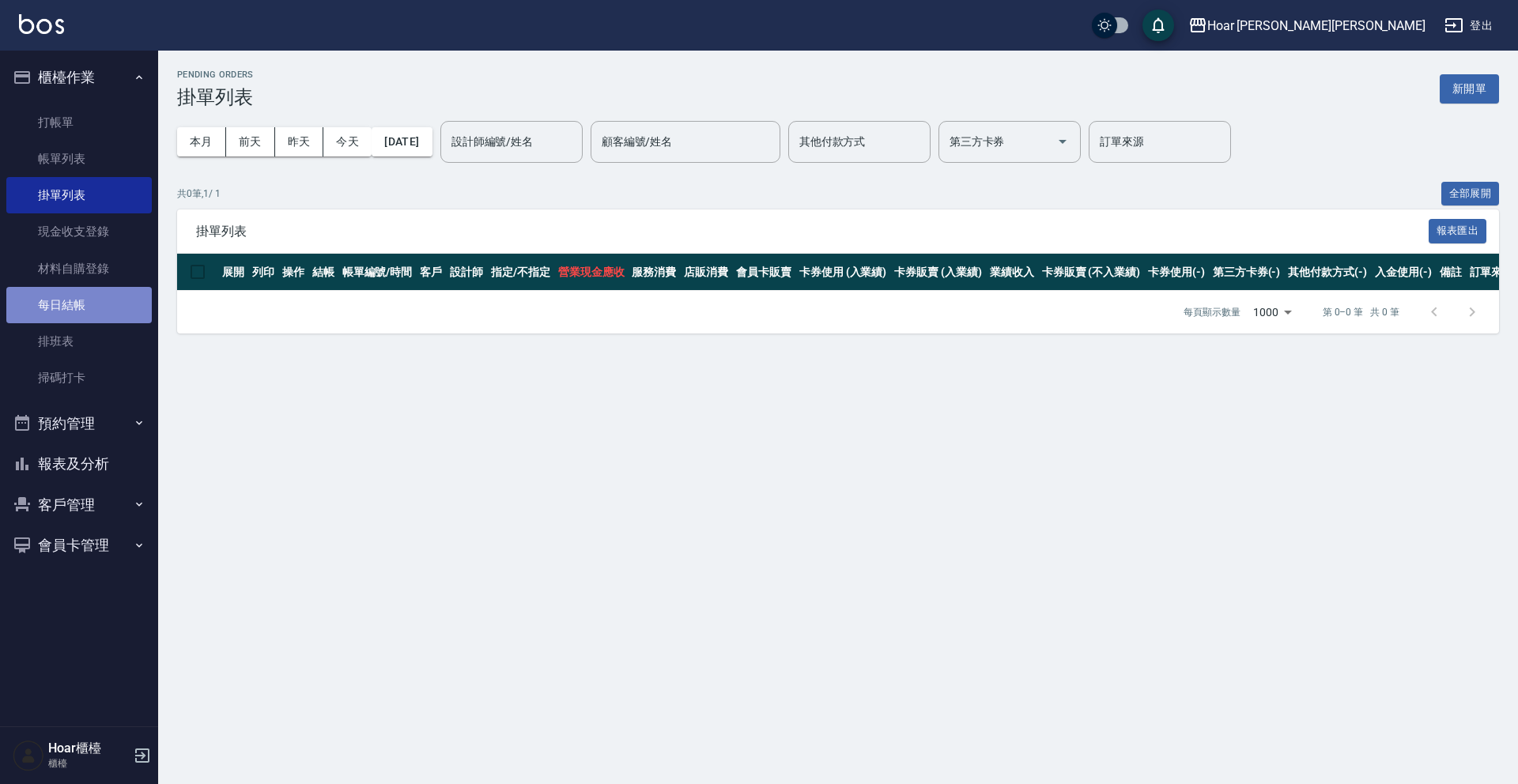
click at [71, 302] on link "每日結帳" at bounding box center [79, 305] width 145 height 37
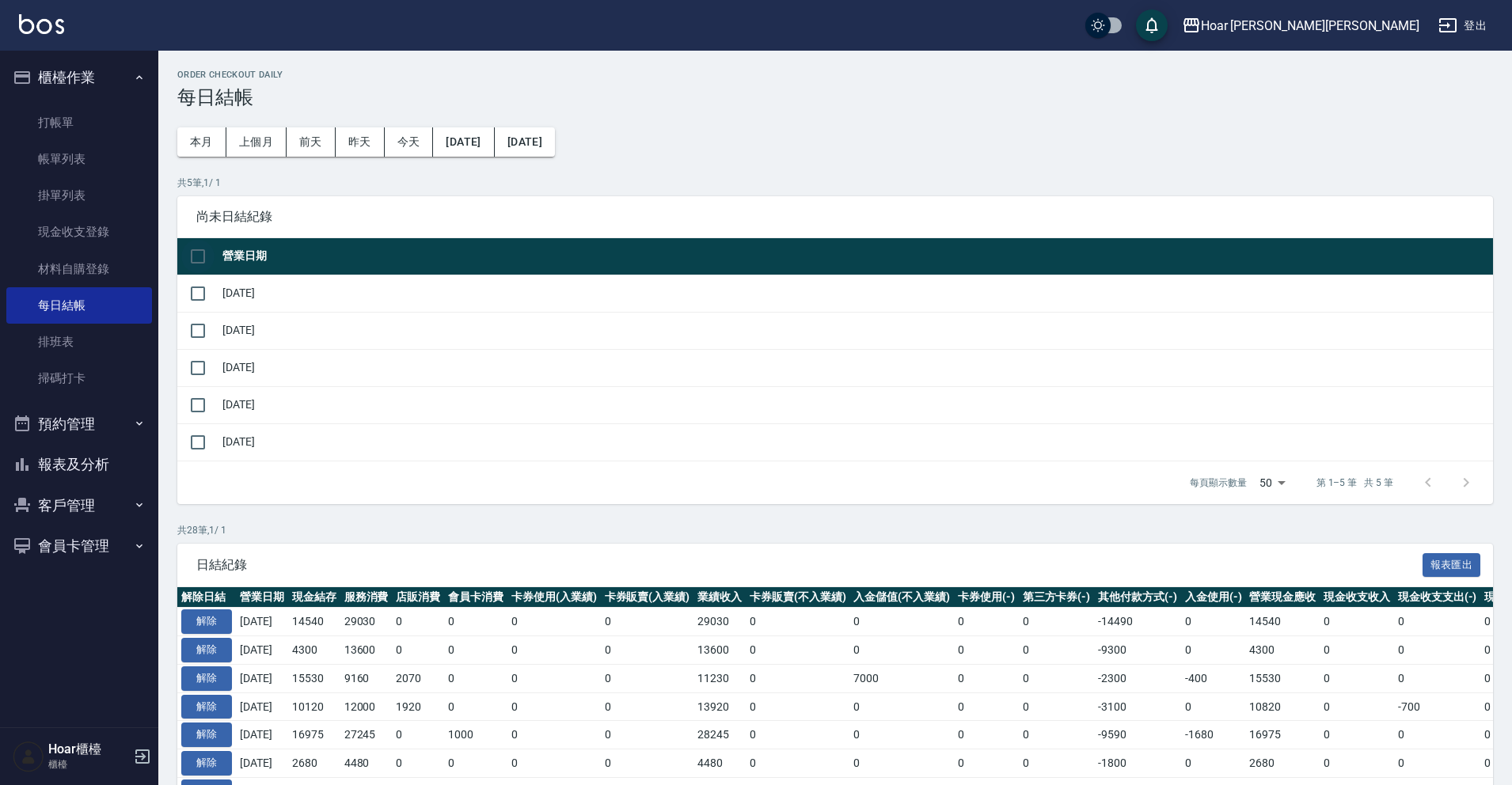
click at [210, 249] on input "checkbox" at bounding box center [197, 256] width 33 height 33
checkbox input "true"
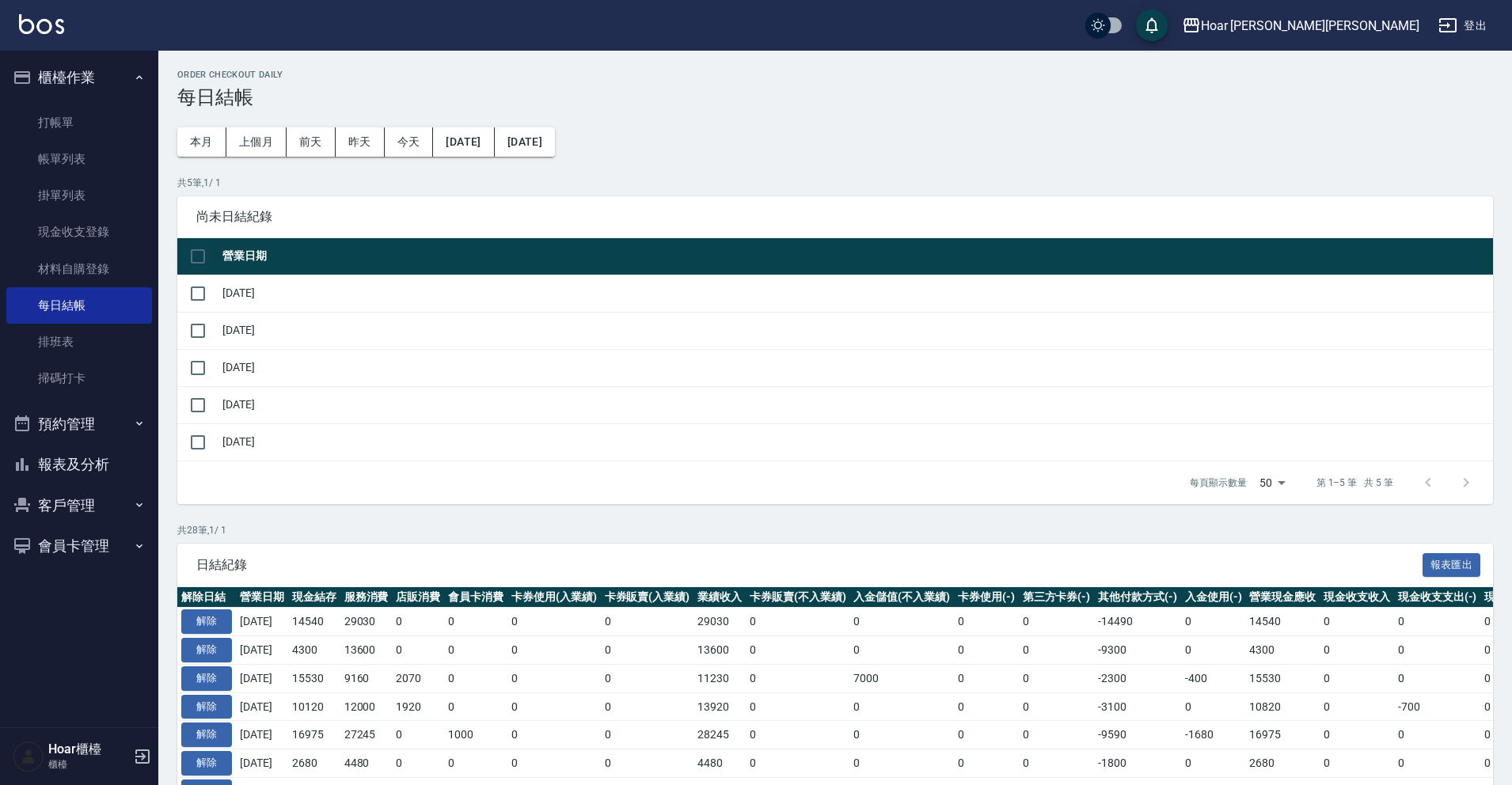
checkbox input "true"
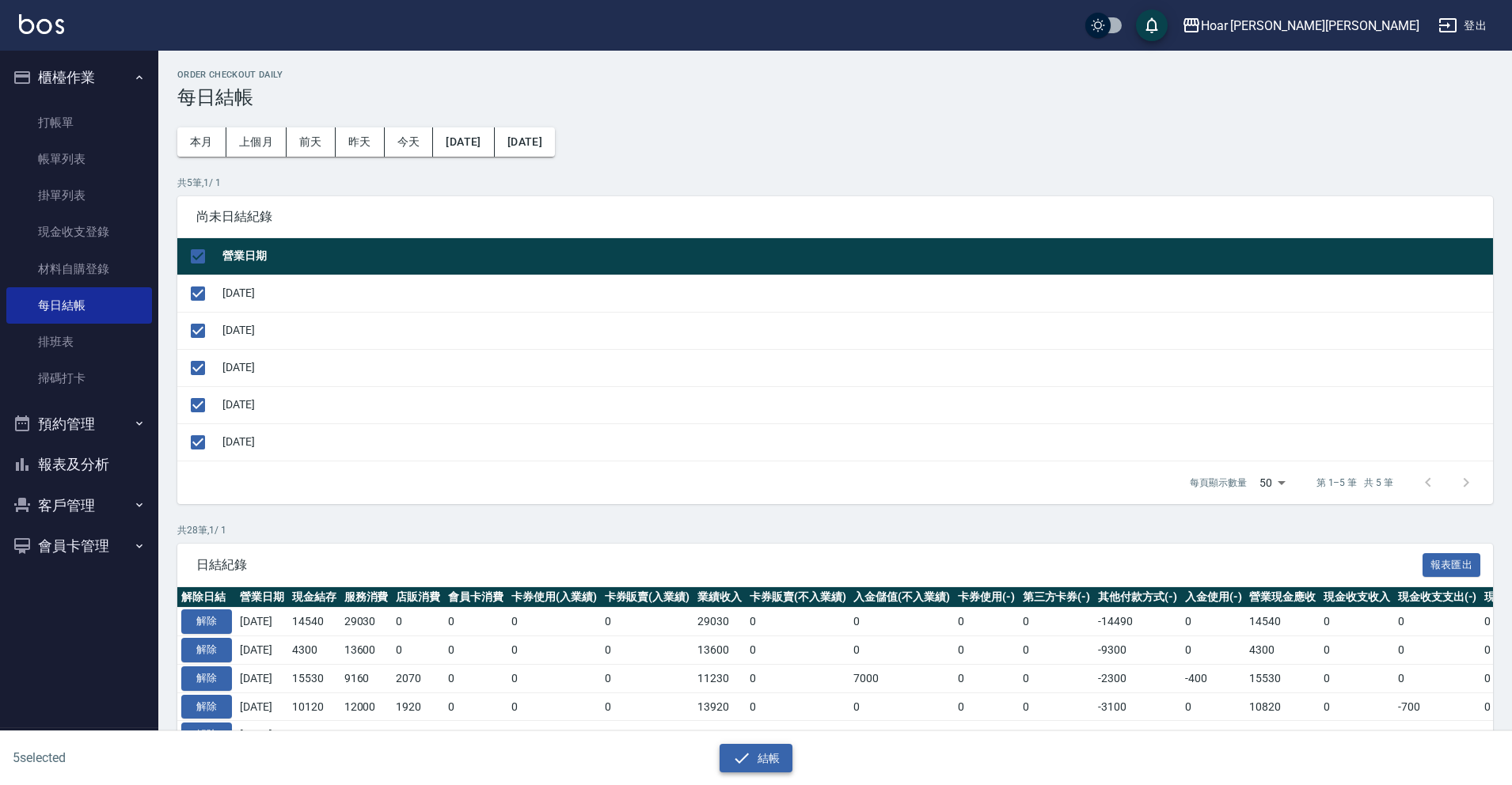
click at [765, 759] on button "結帳" at bounding box center [756, 758] width 74 height 30
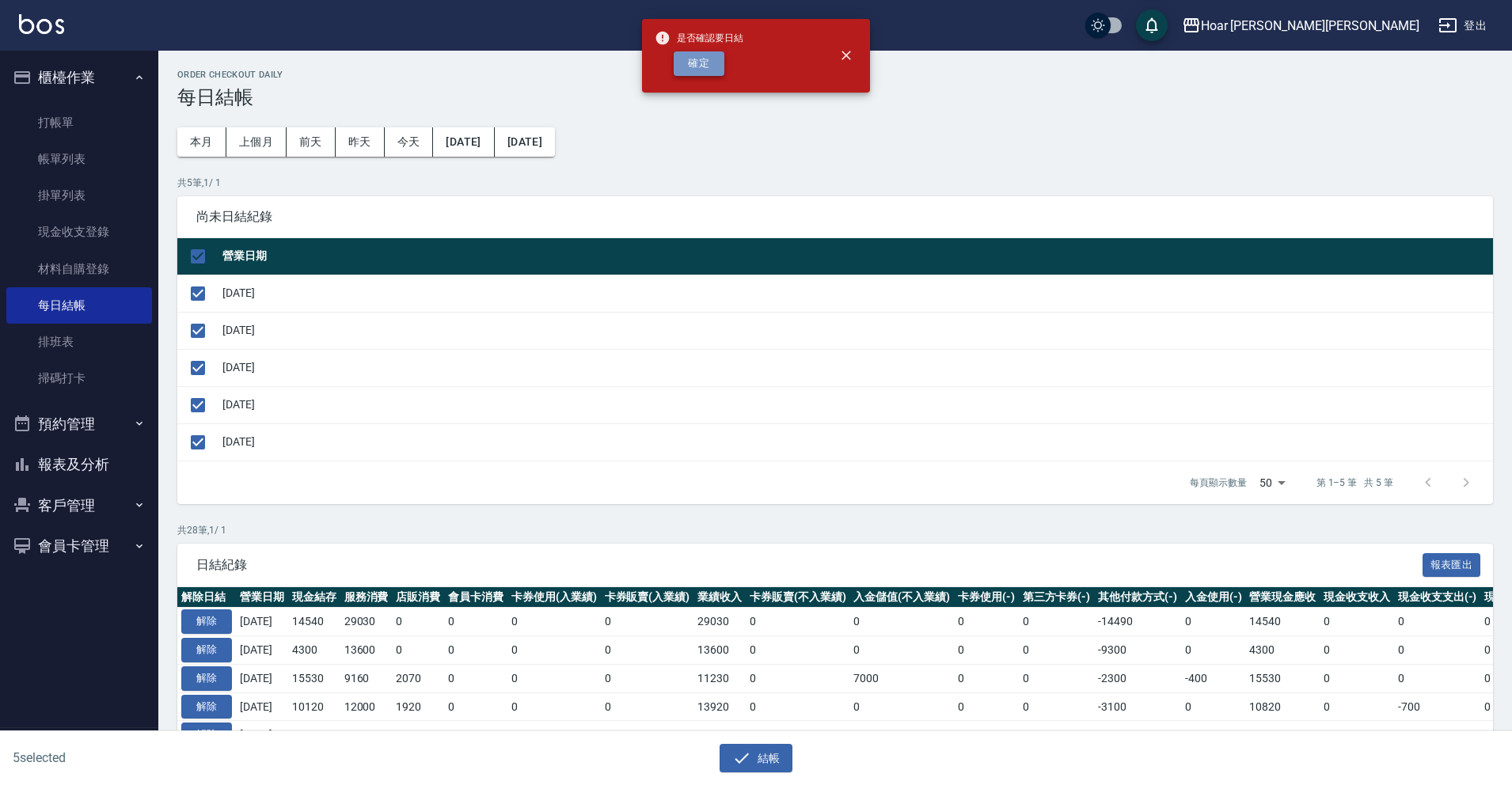
click at [714, 64] on button "確定" at bounding box center [699, 63] width 50 height 24
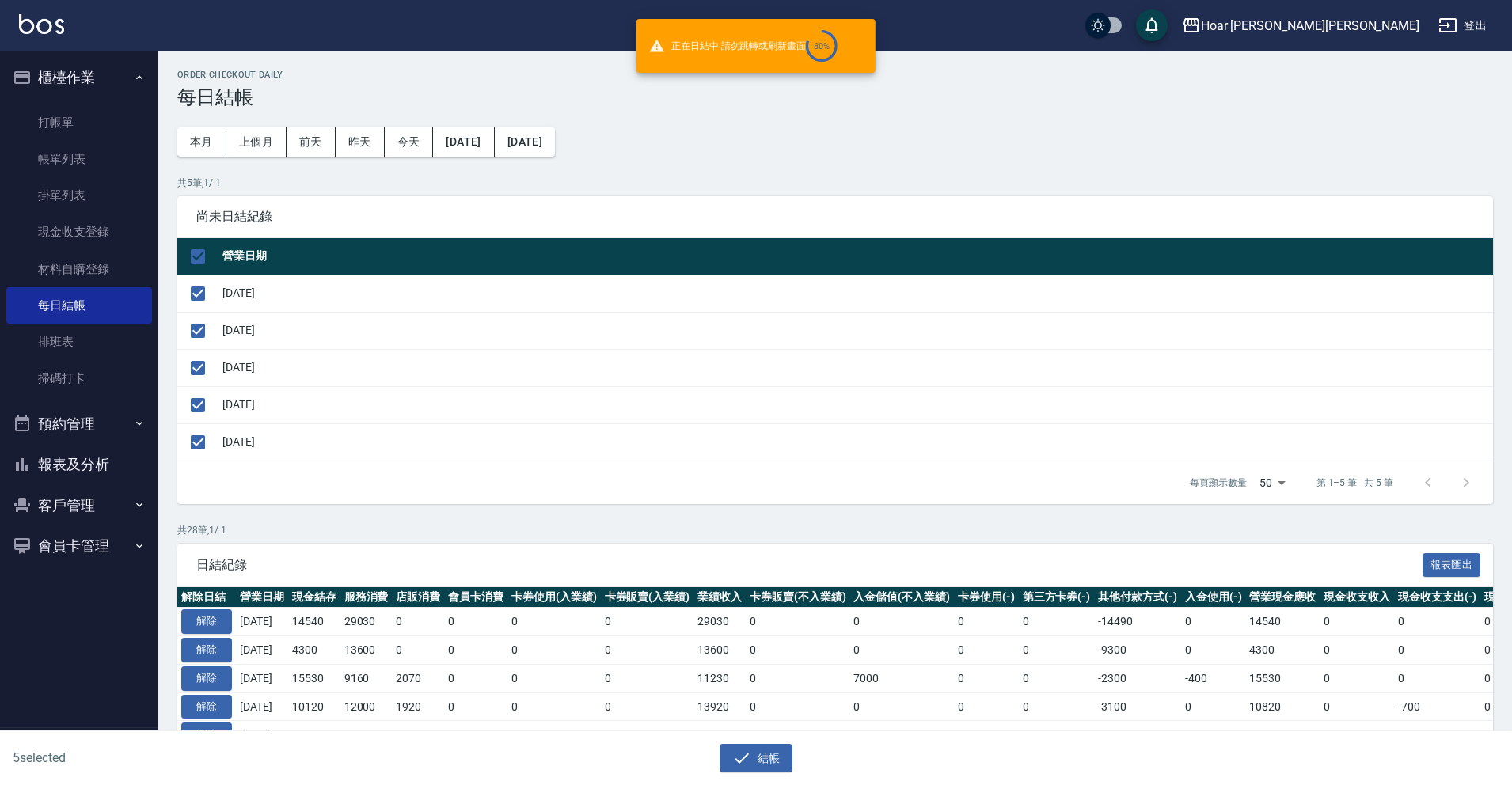
checkbox input "false"
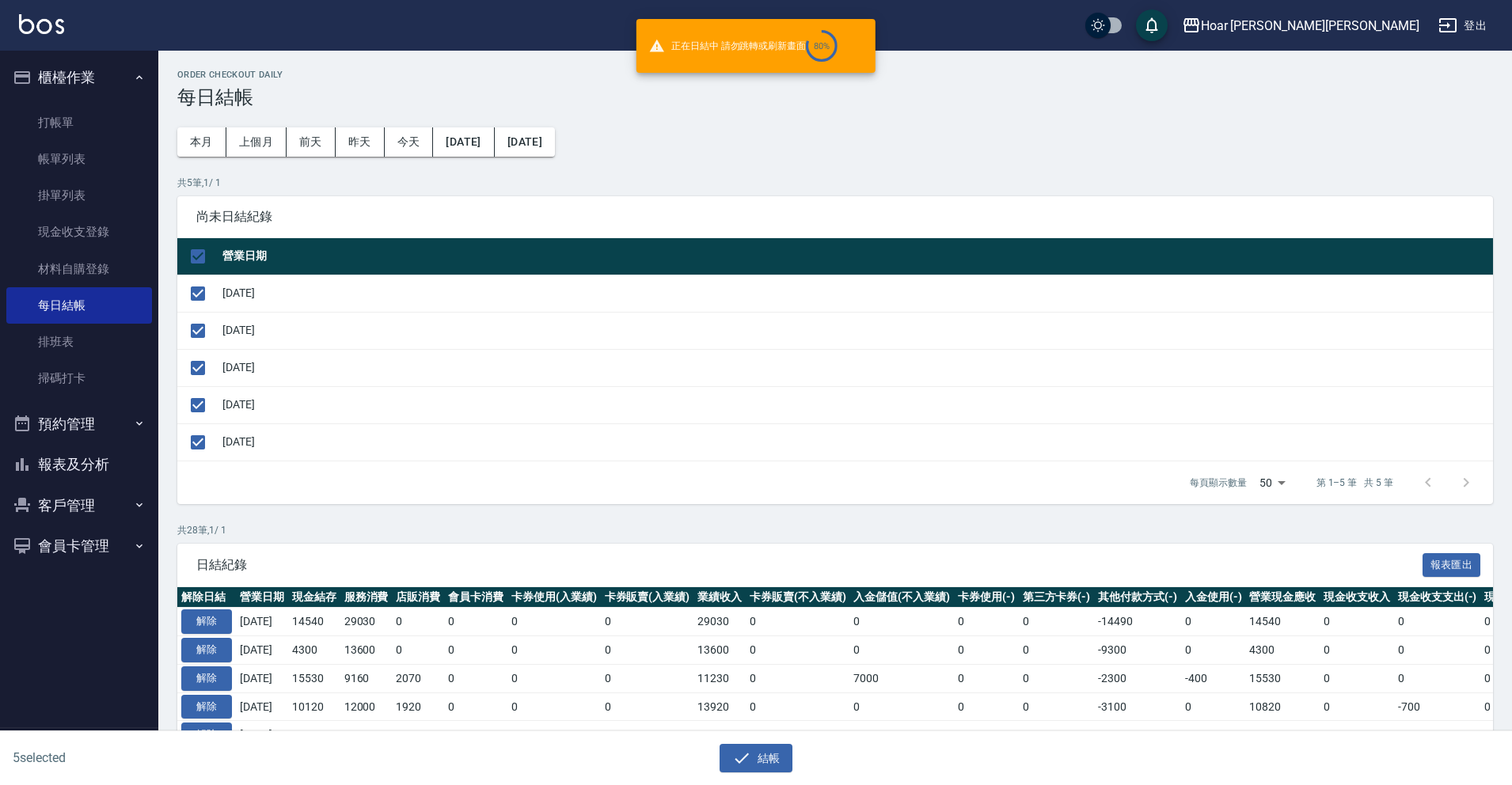
checkbox input "false"
